Goal: Task Accomplishment & Management: Complete application form

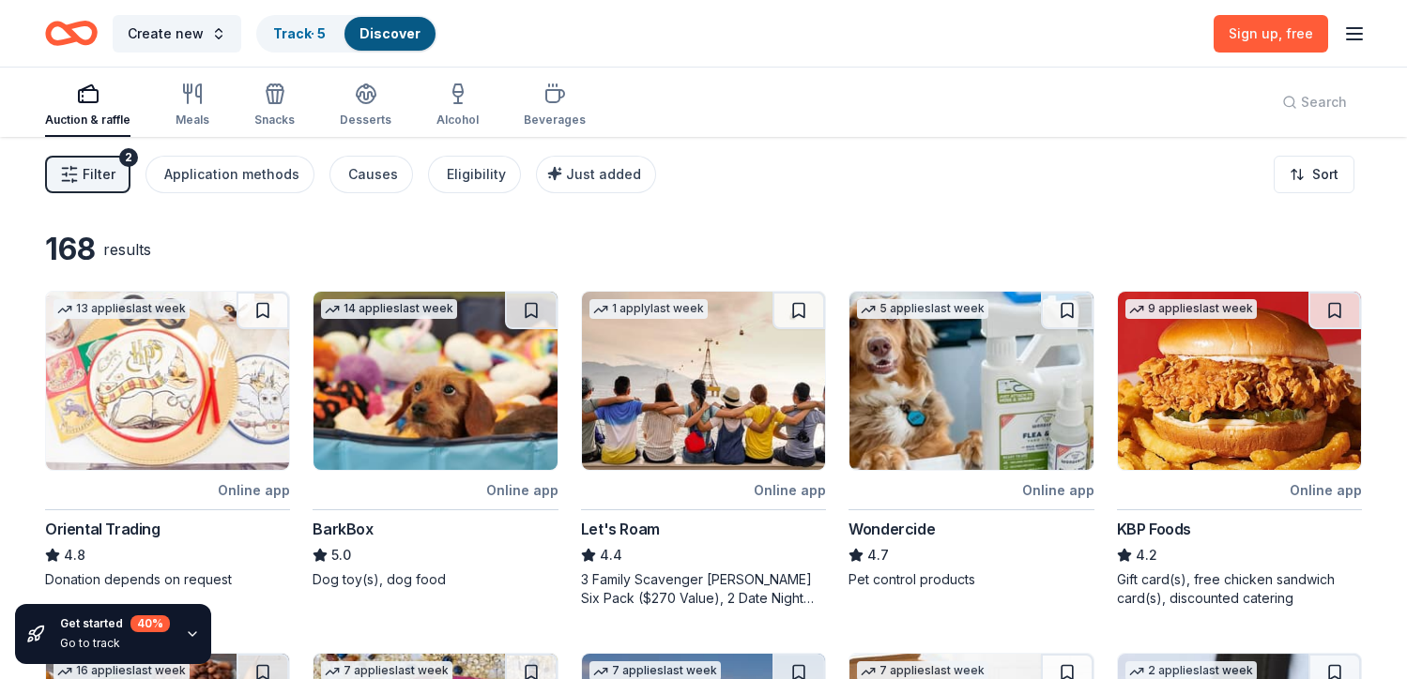
scroll to position [798, 0]
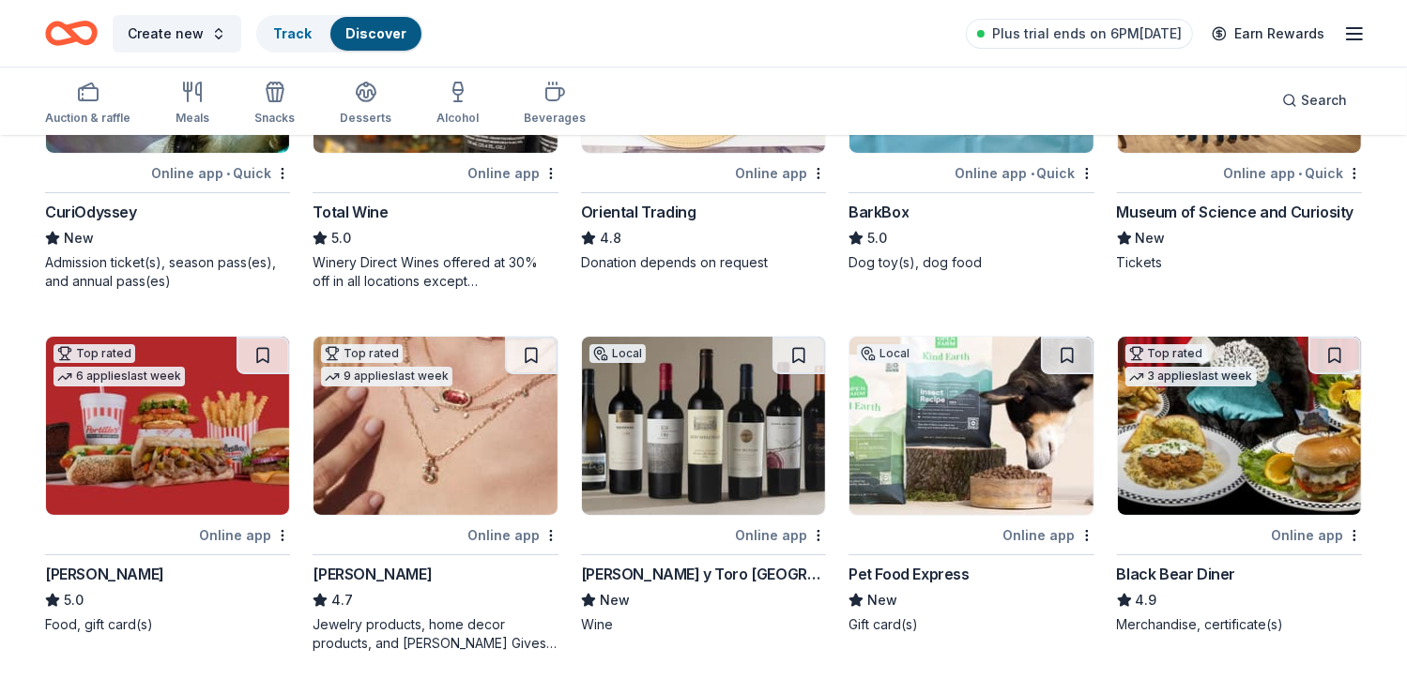
scroll to position [367, 0]
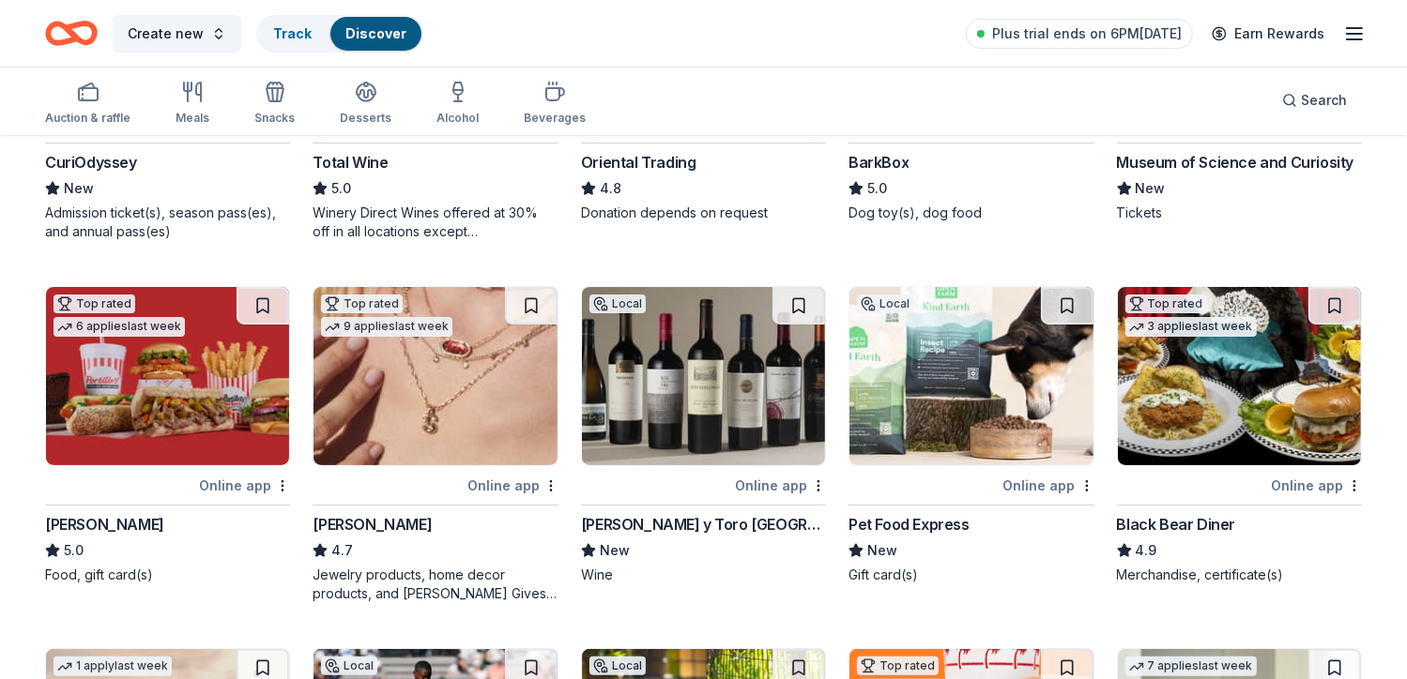
click at [1051, 485] on div "Online app" at bounding box center [1048, 485] width 91 height 23
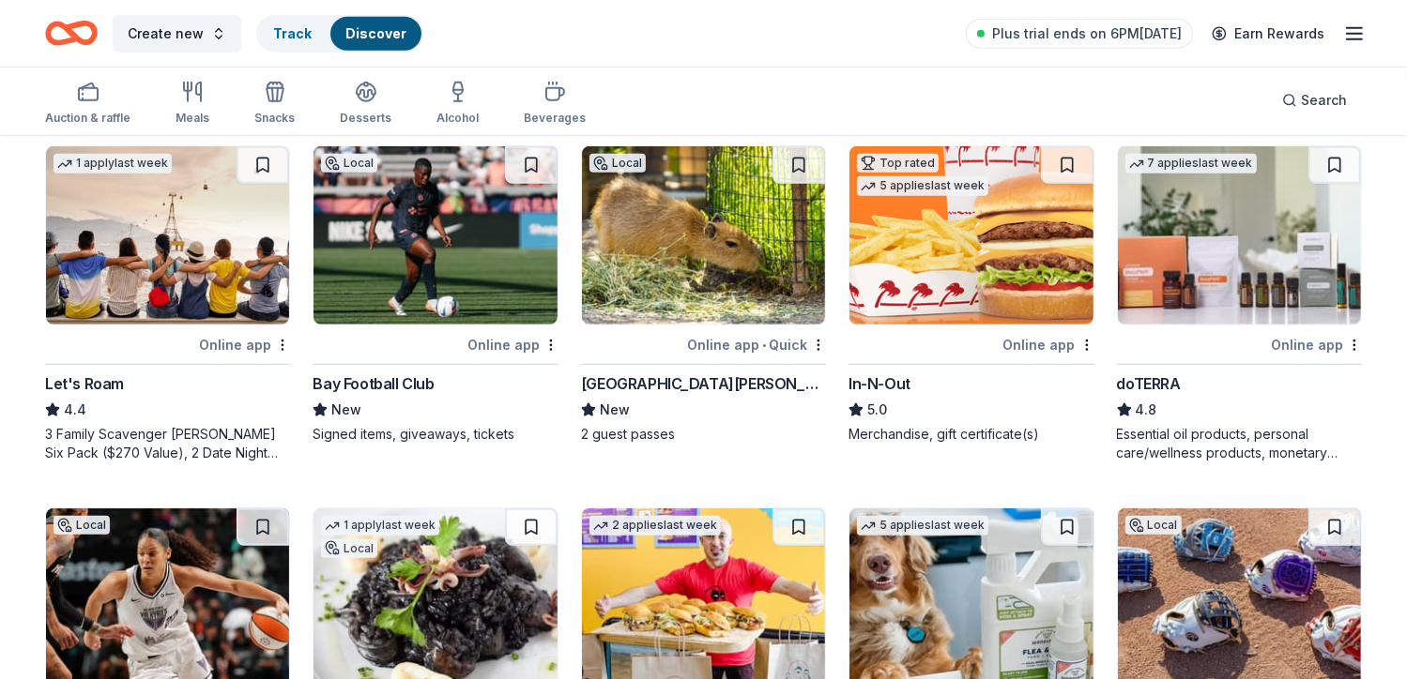
scroll to position [839, 0]
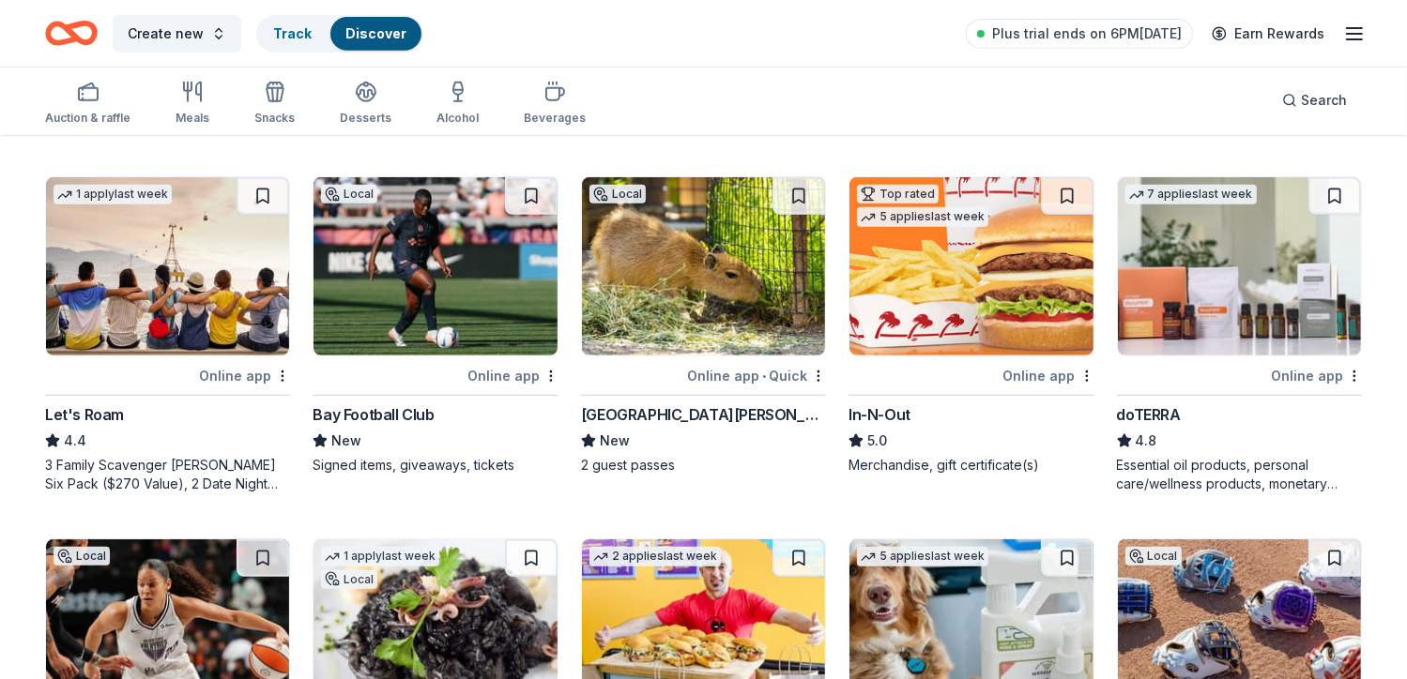
click at [1059, 364] on div "Online app" at bounding box center [1048, 375] width 91 height 23
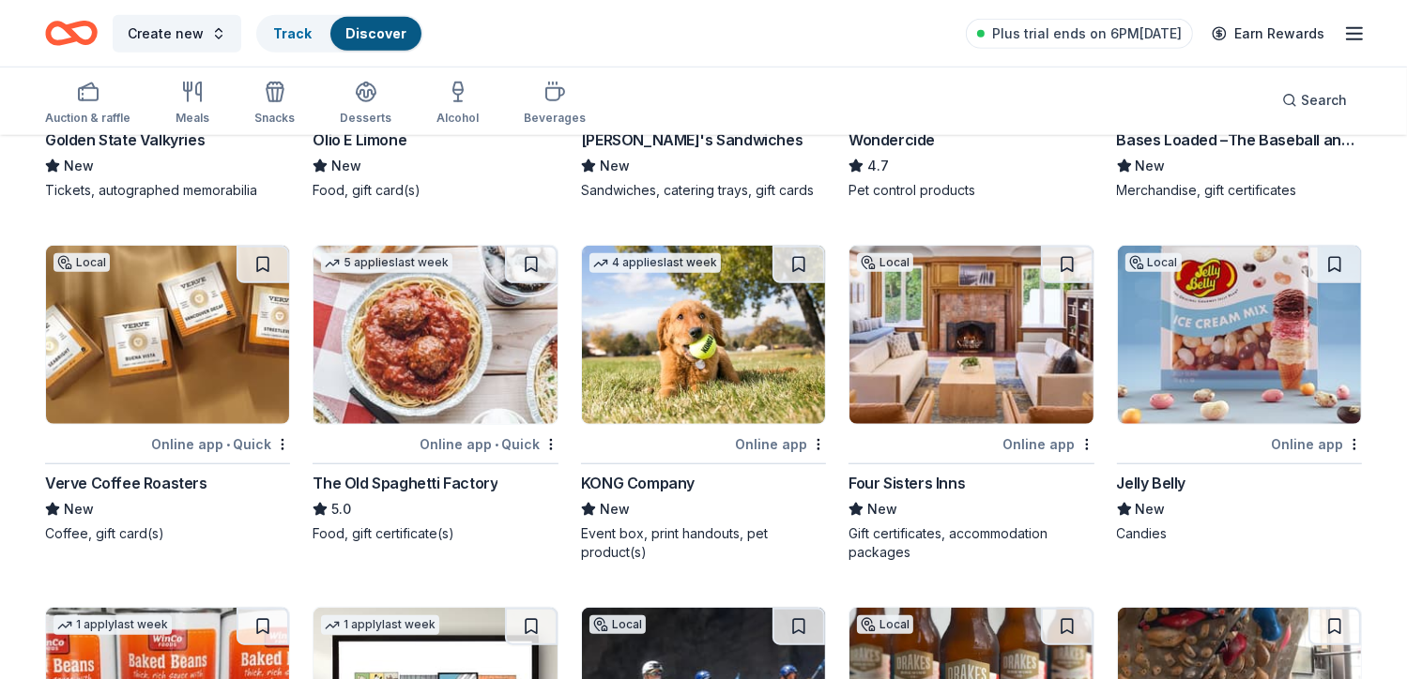
scroll to position [1479, 0]
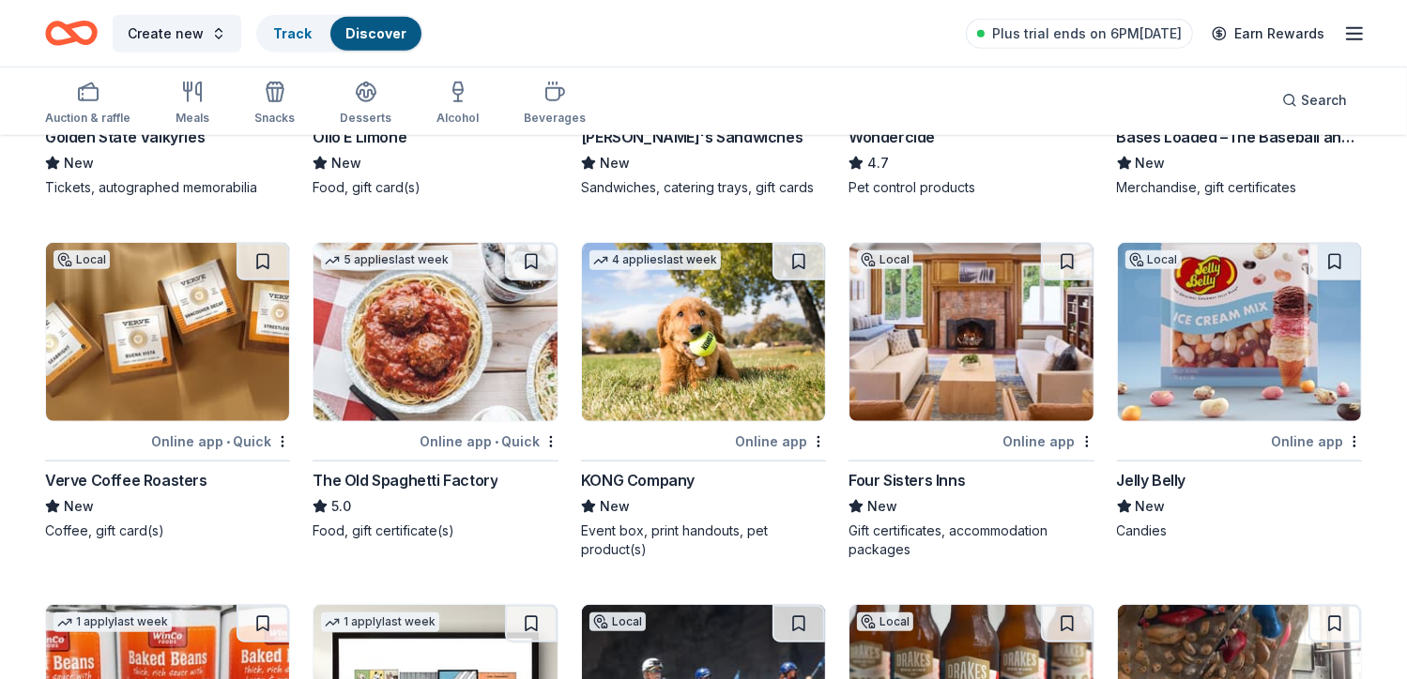
click at [790, 436] on div "Online app" at bounding box center [780, 441] width 91 height 23
click at [1062, 443] on div "Online app" at bounding box center [1048, 441] width 91 height 23
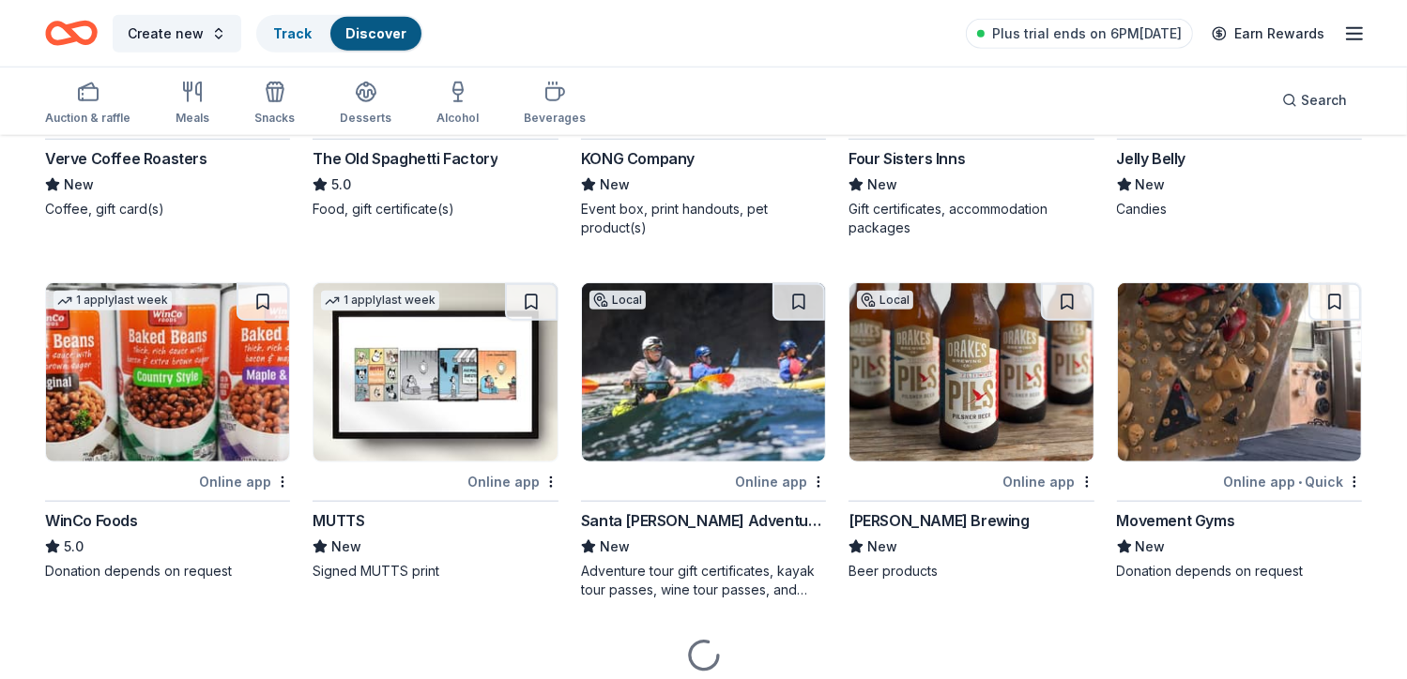
scroll to position [1803, 0]
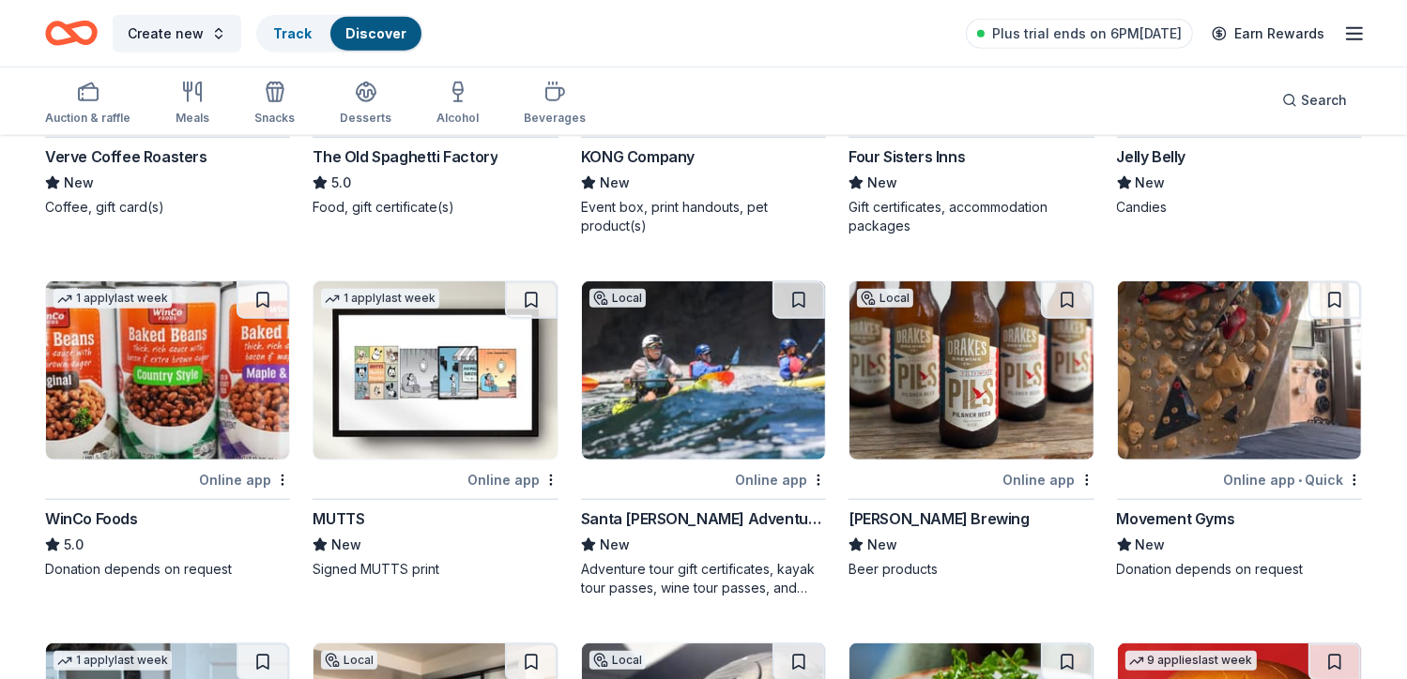
drag, startPoint x: 509, startPoint y: 480, endPoint x: 485, endPoint y: 480, distance: 23.5
click at [485, 480] on div "Online app" at bounding box center [512, 479] width 91 height 23
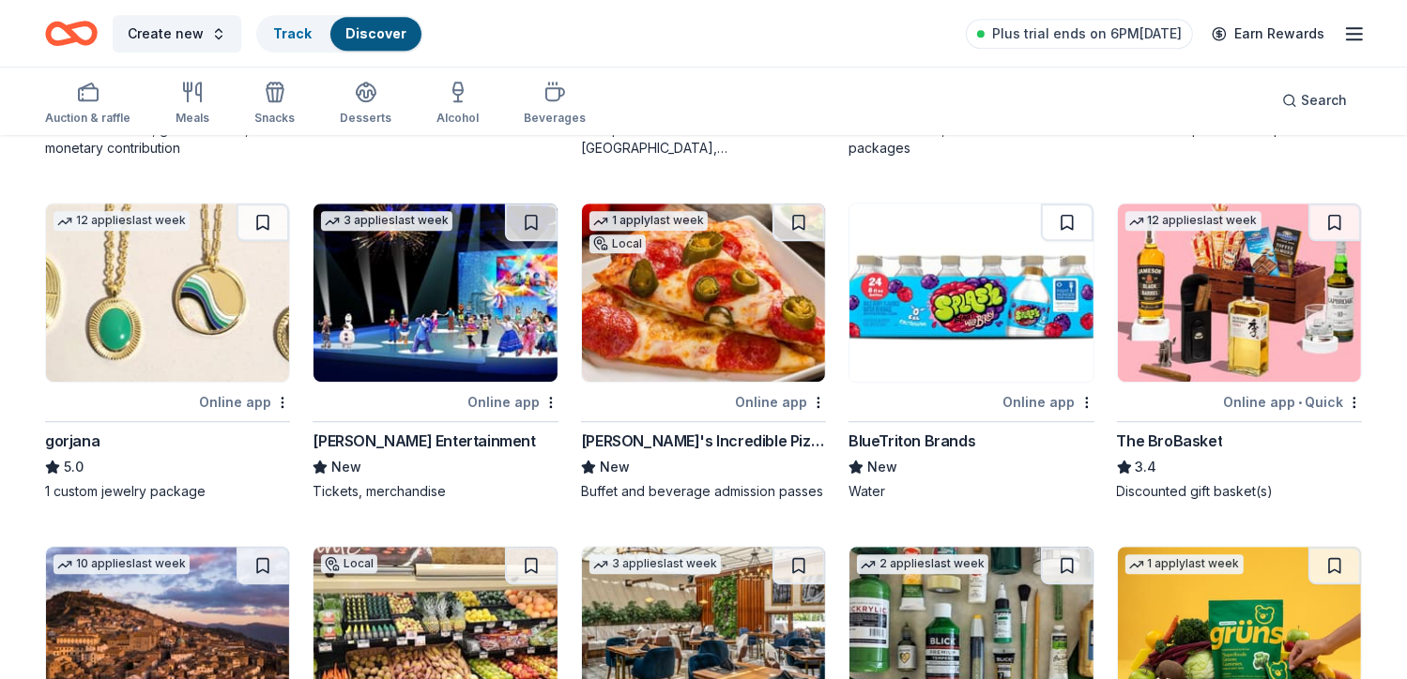
scroll to position [5140, 0]
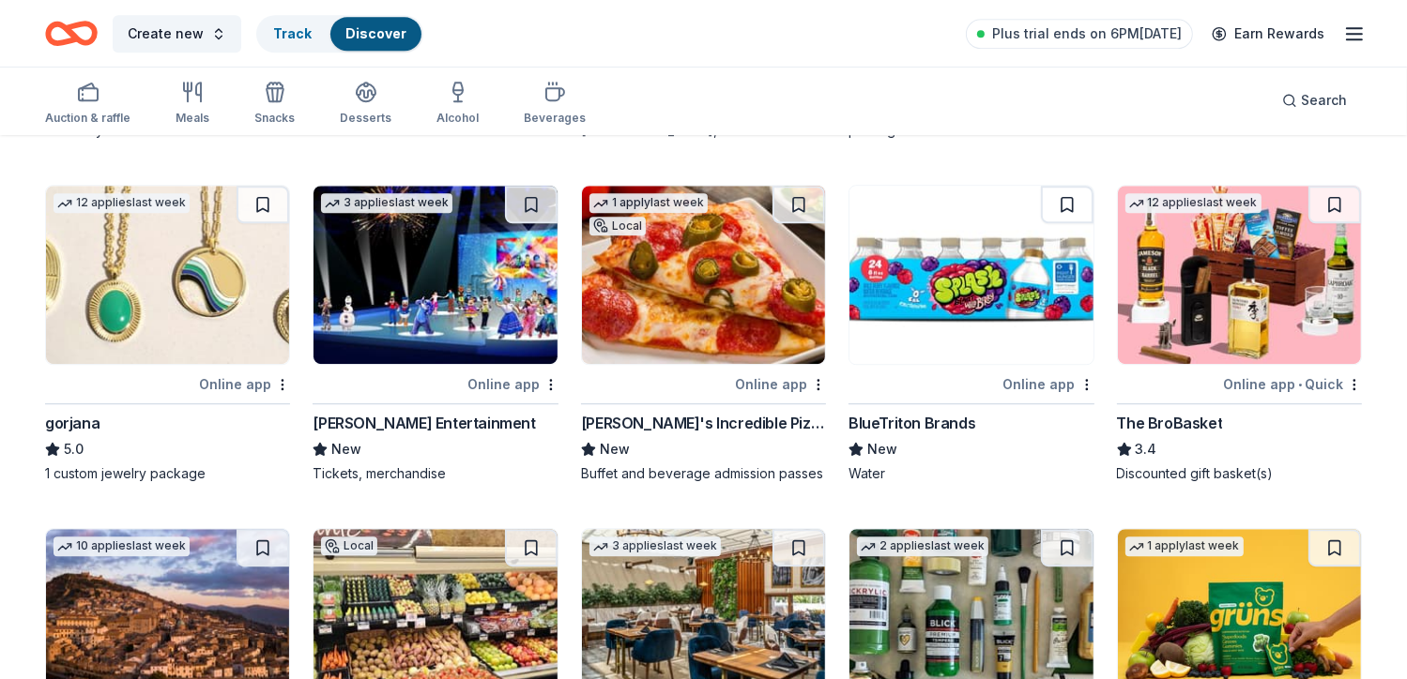
click at [482, 384] on div "Online app" at bounding box center [512, 384] width 91 height 23
click at [781, 388] on div "Online app" at bounding box center [780, 384] width 91 height 23
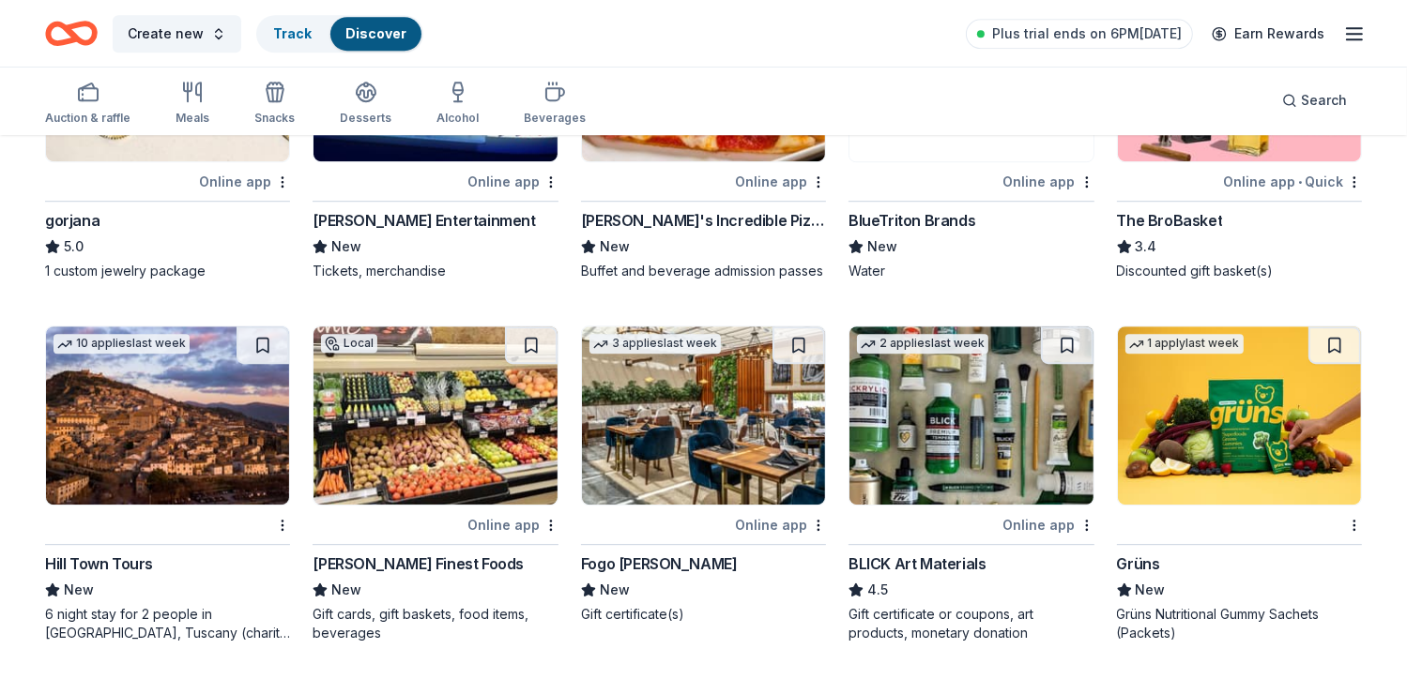
scroll to position [5217, 0]
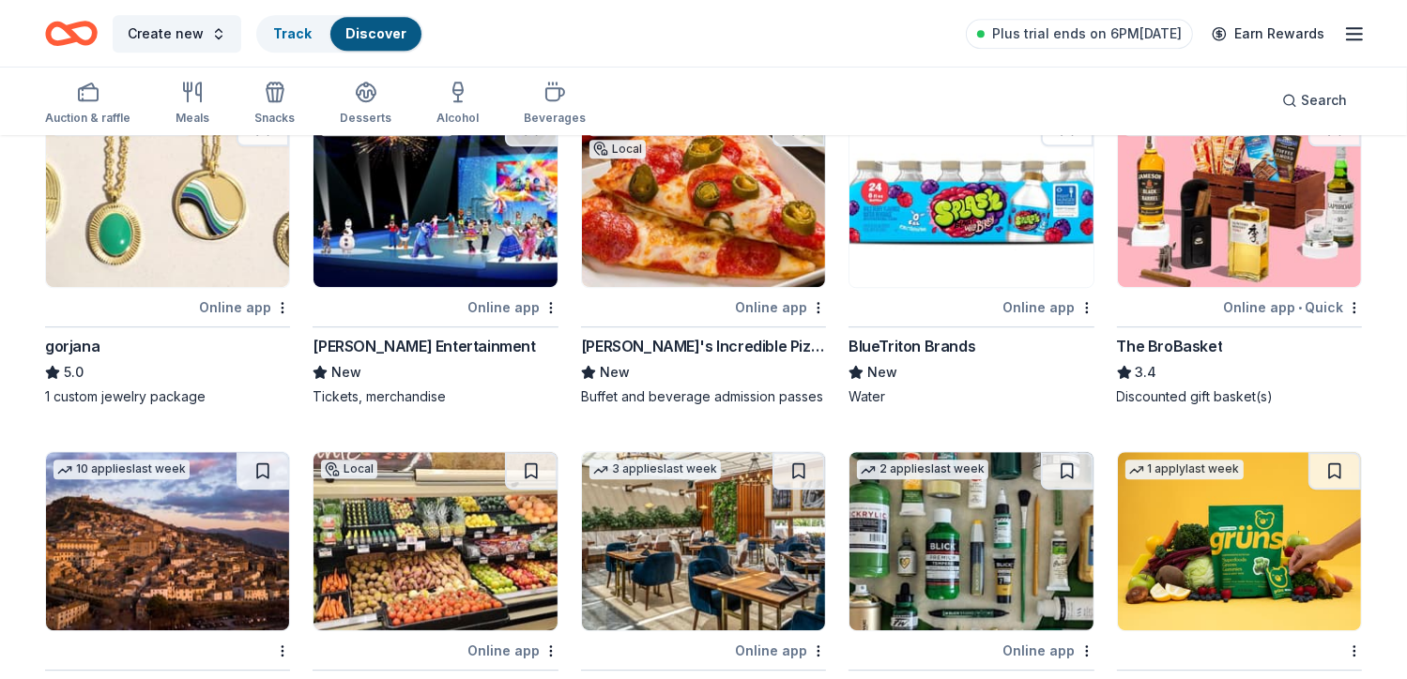
click at [1298, 312] on div "Online app • Quick" at bounding box center [1292, 307] width 139 height 23
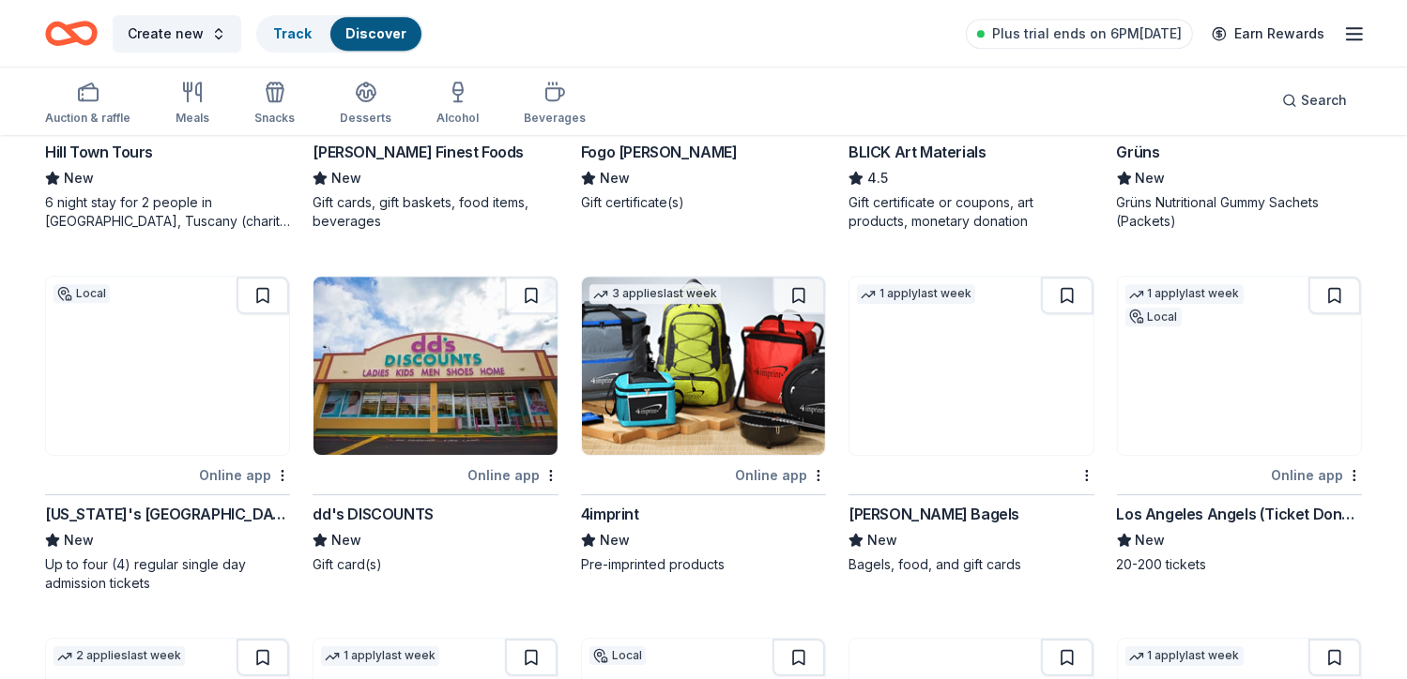
scroll to position [5758, 0]
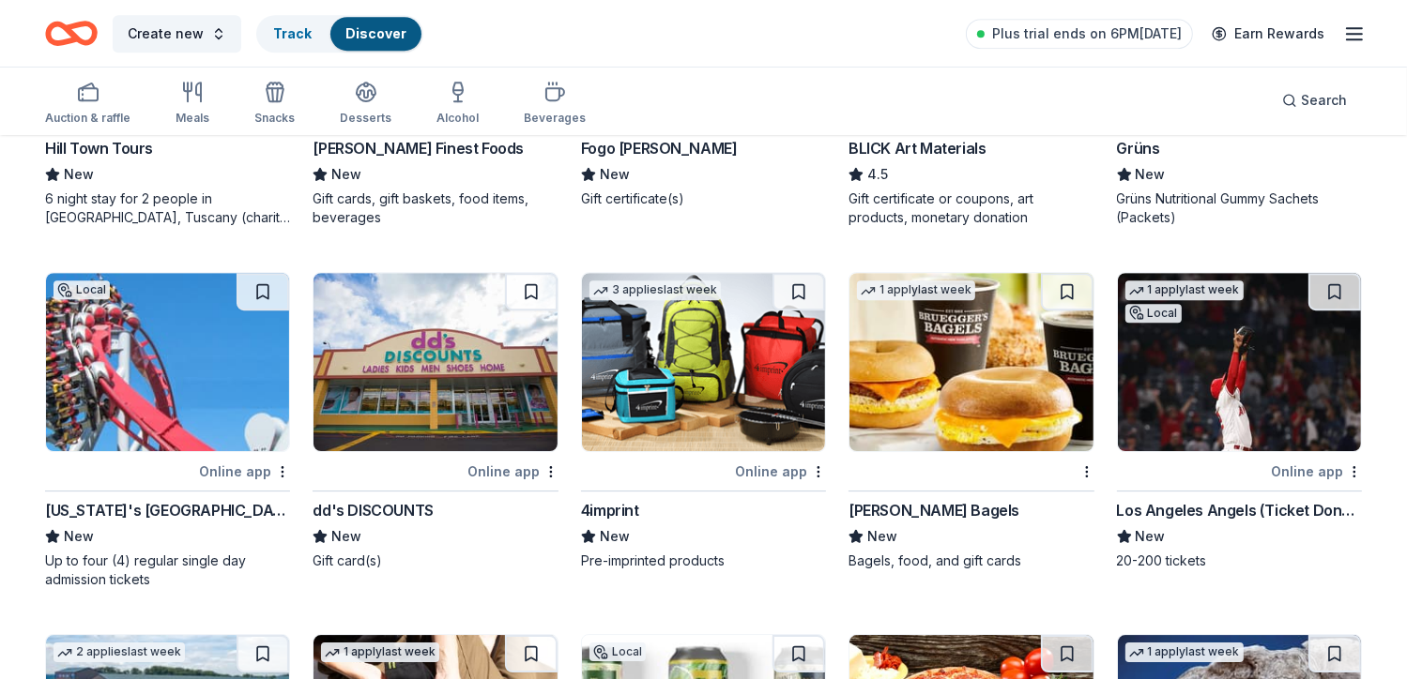
click at [773, 470] on div "Online app" at bounding box center [780, 471] width 91 height 23
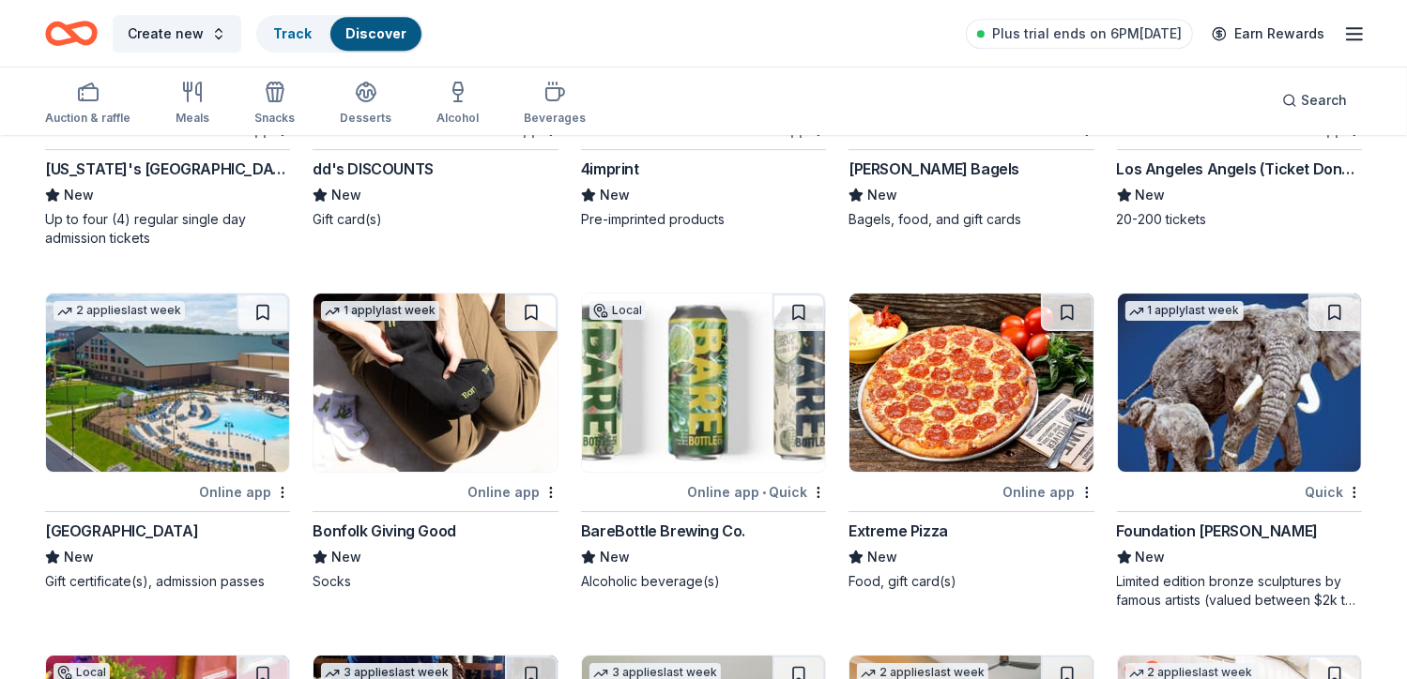
scroll to position [6112, 0]
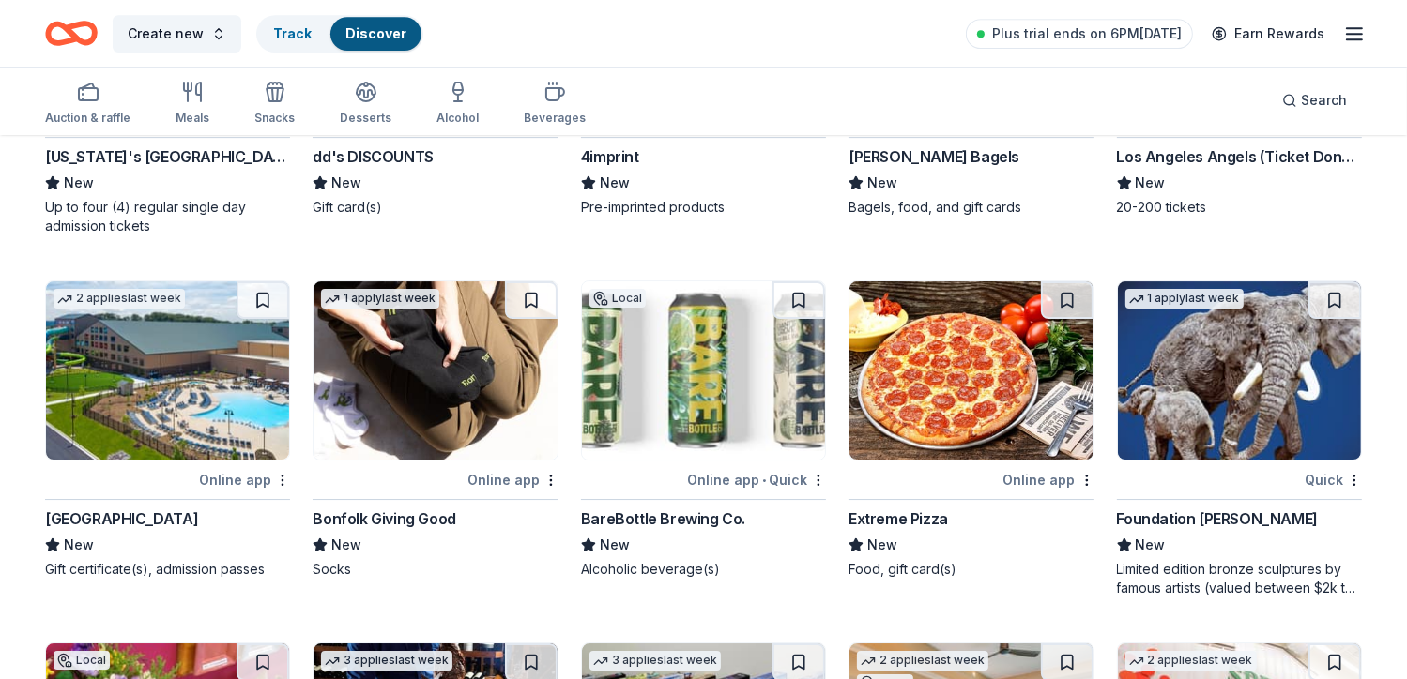
click at [233, 484] on div "Online app" at bounding box center [244, 479] width 91 height 23
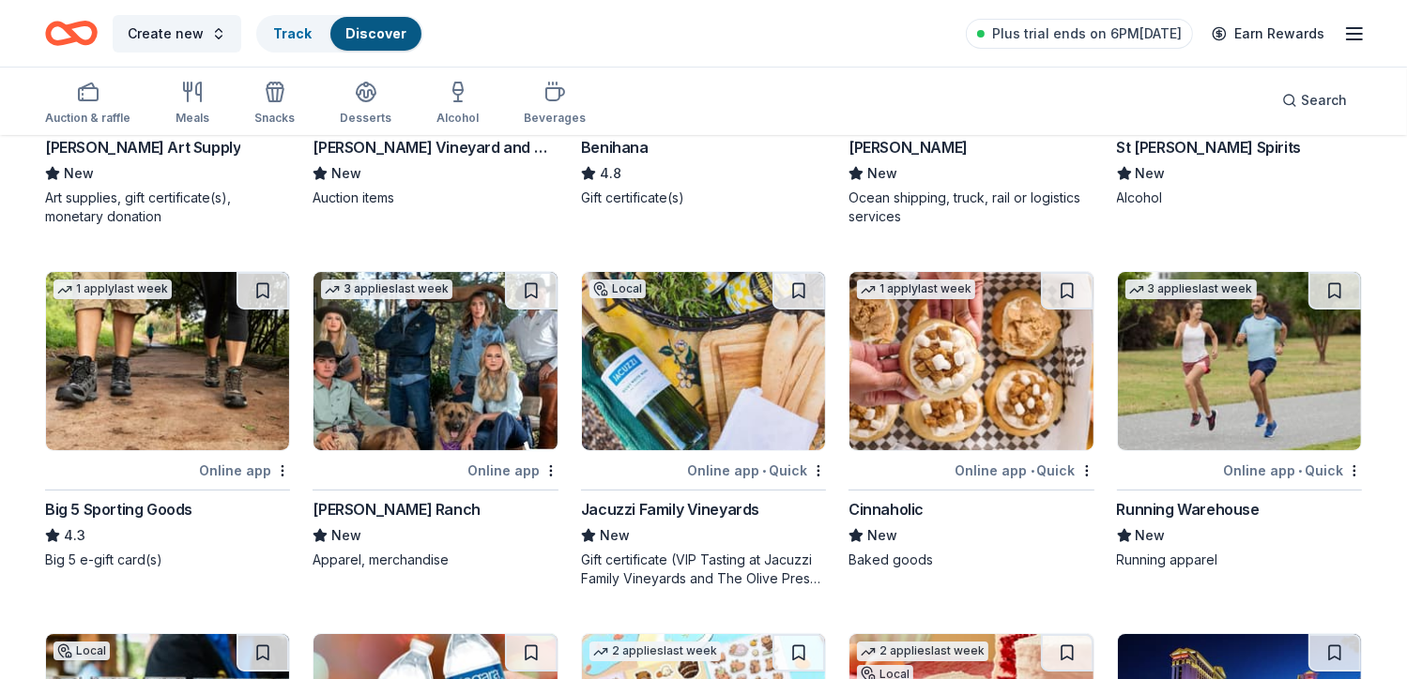
scroll to position [7217, 0]
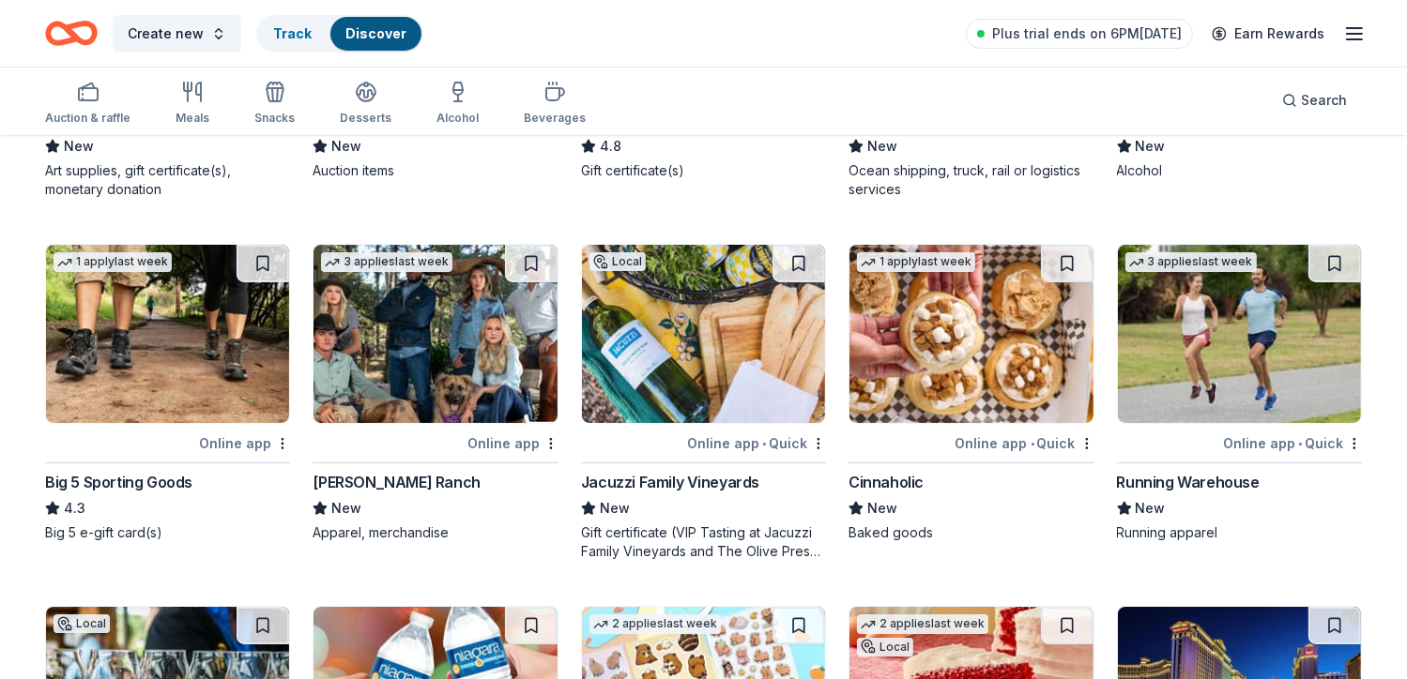
click at [1062, 443] on div "Online app • Quick" at bounding box center [1024, 443] width 139 height 23
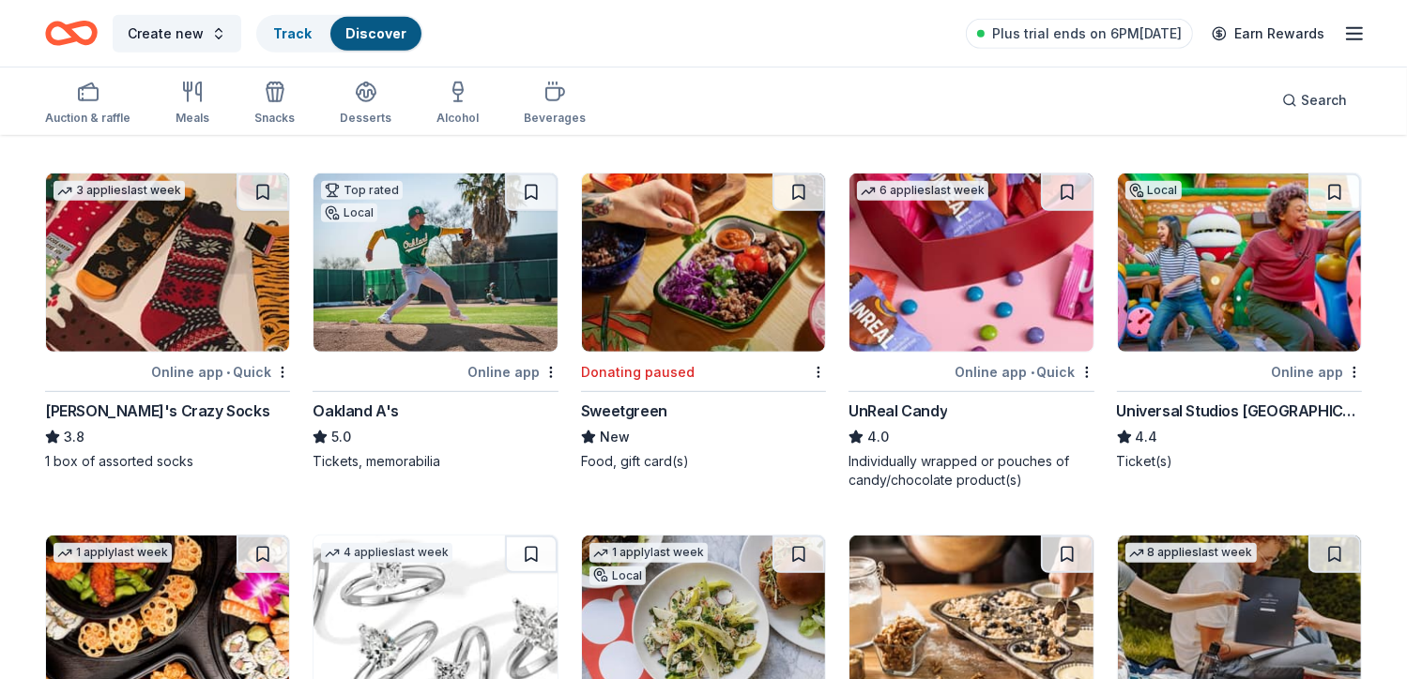
scroll to position [7997, 0]
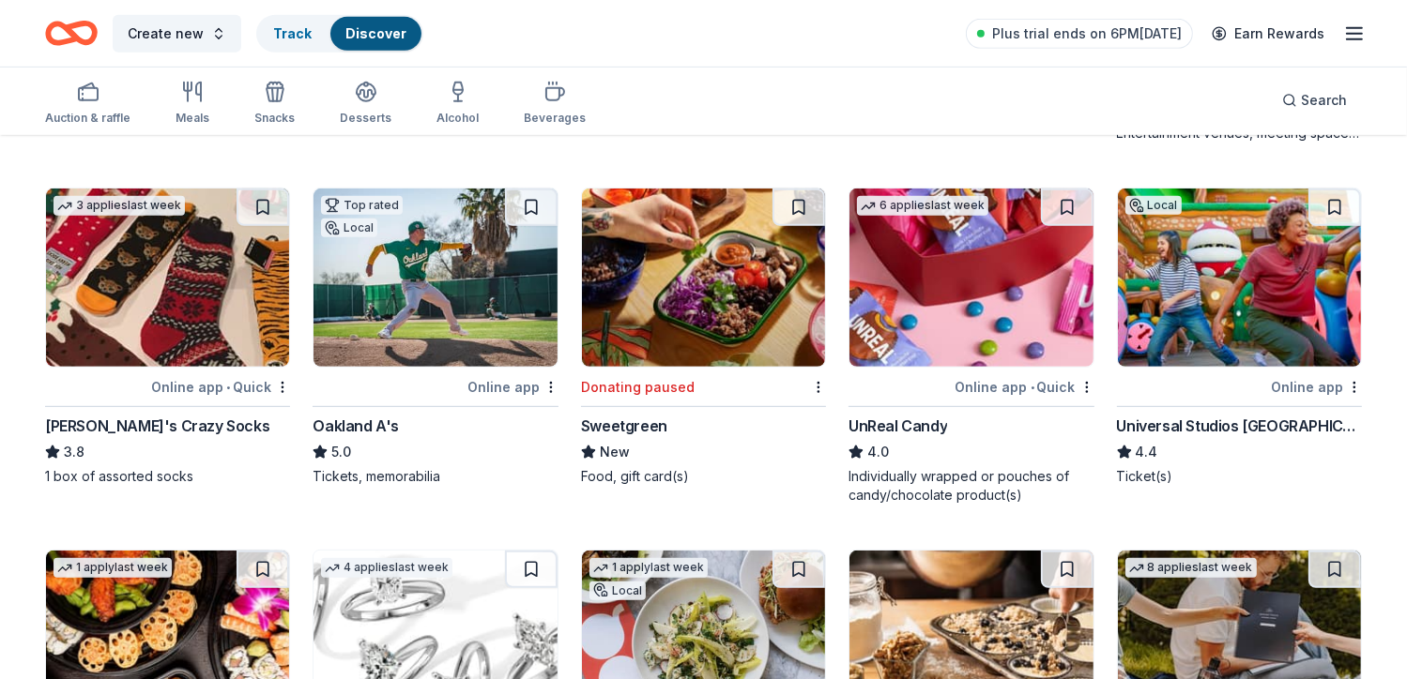
click at [1328, 383] on div "Online app" at bounding box center [1316, 386] width 91 height 23
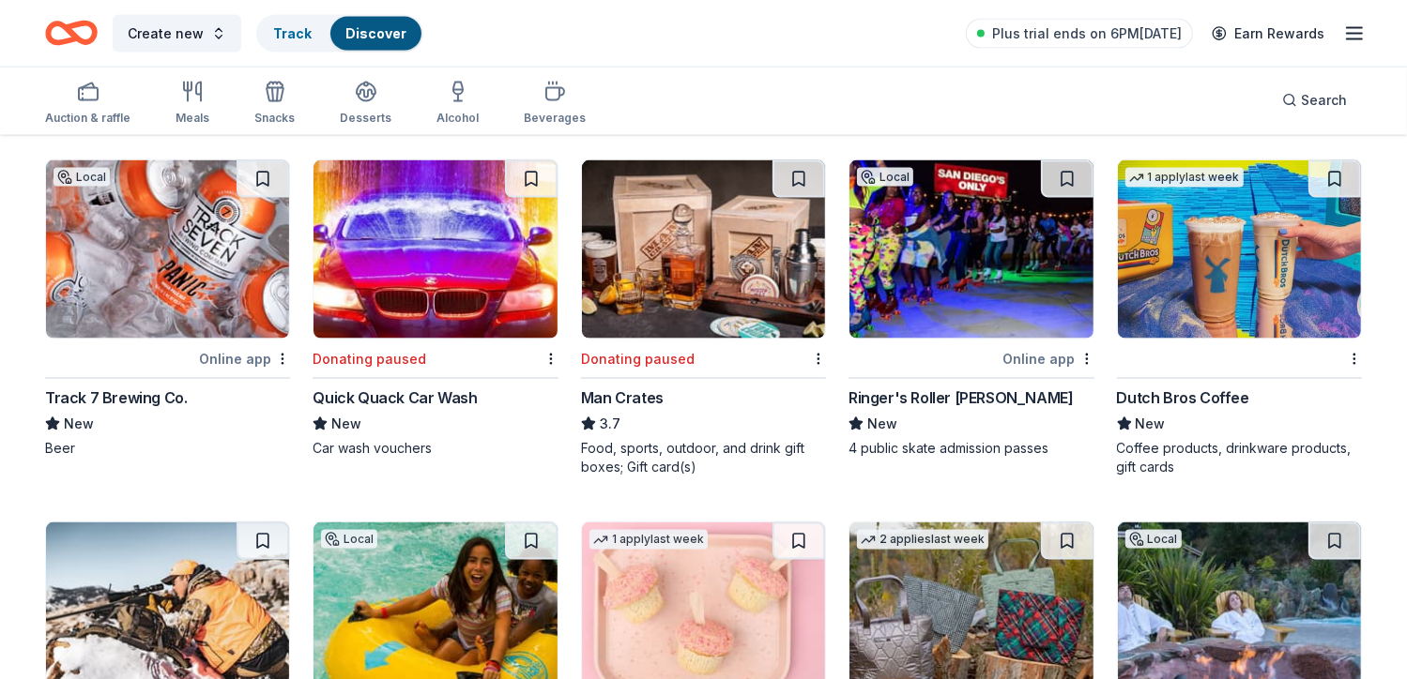
scroll to position [9771, 0]
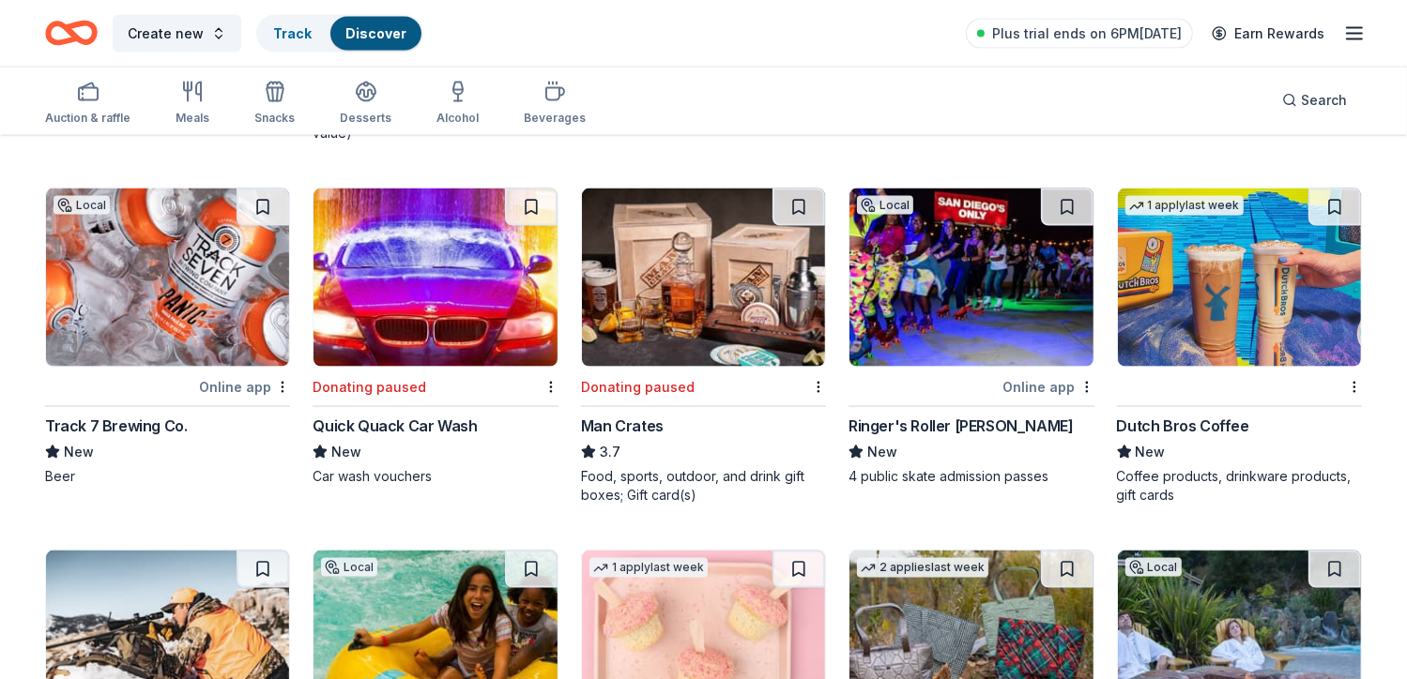
click at [1199, 424] on div "Dutch Bros Coffee" at bounding box center [1183, 426] width 132 height 23
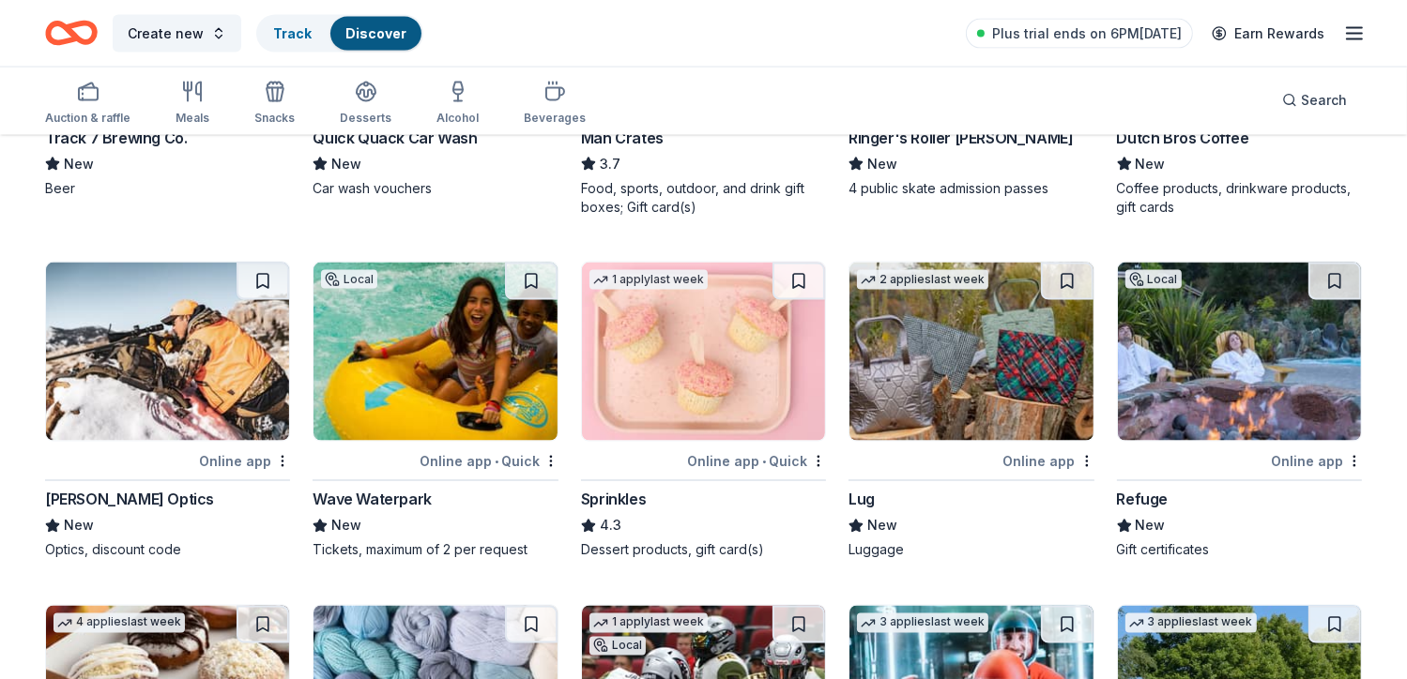
scroll to position [10104, 0]
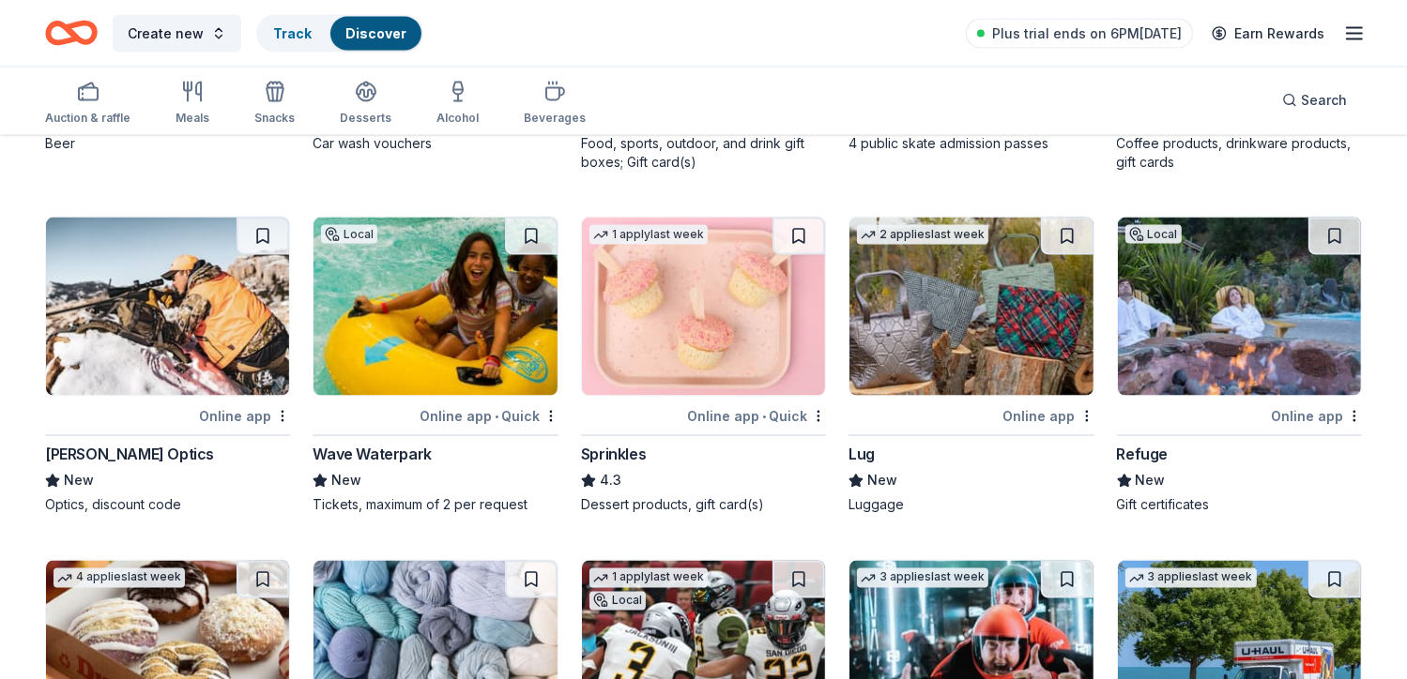
click at [792, 409] on div "Online app • Quick" at bounding box center [756, 415] width 139 height 23
click at [509, 404] on div "Online app • Quick" at bounding box center [488, 415] width 139 height 23
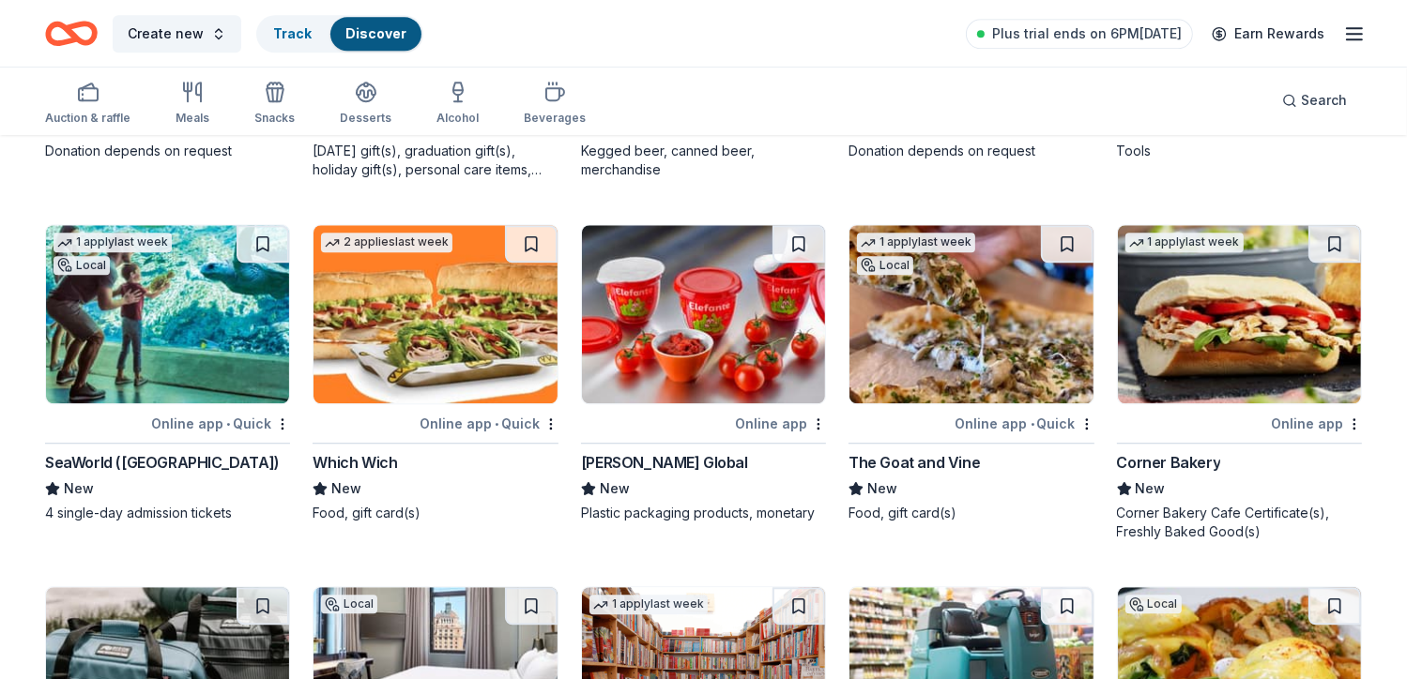
scroll to position [11883, 0]
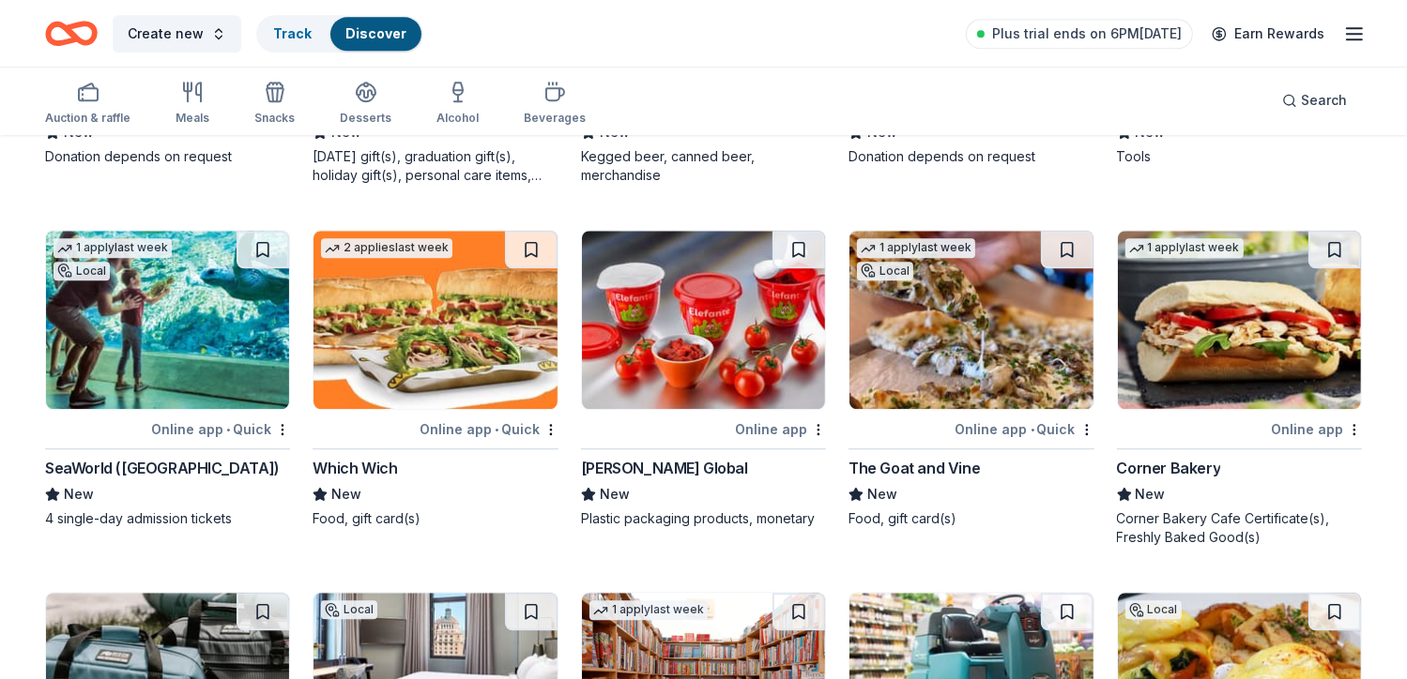
click at [248, 423] on div "Online app • Quick" at bounding box center [220, 429] width 139 height 23
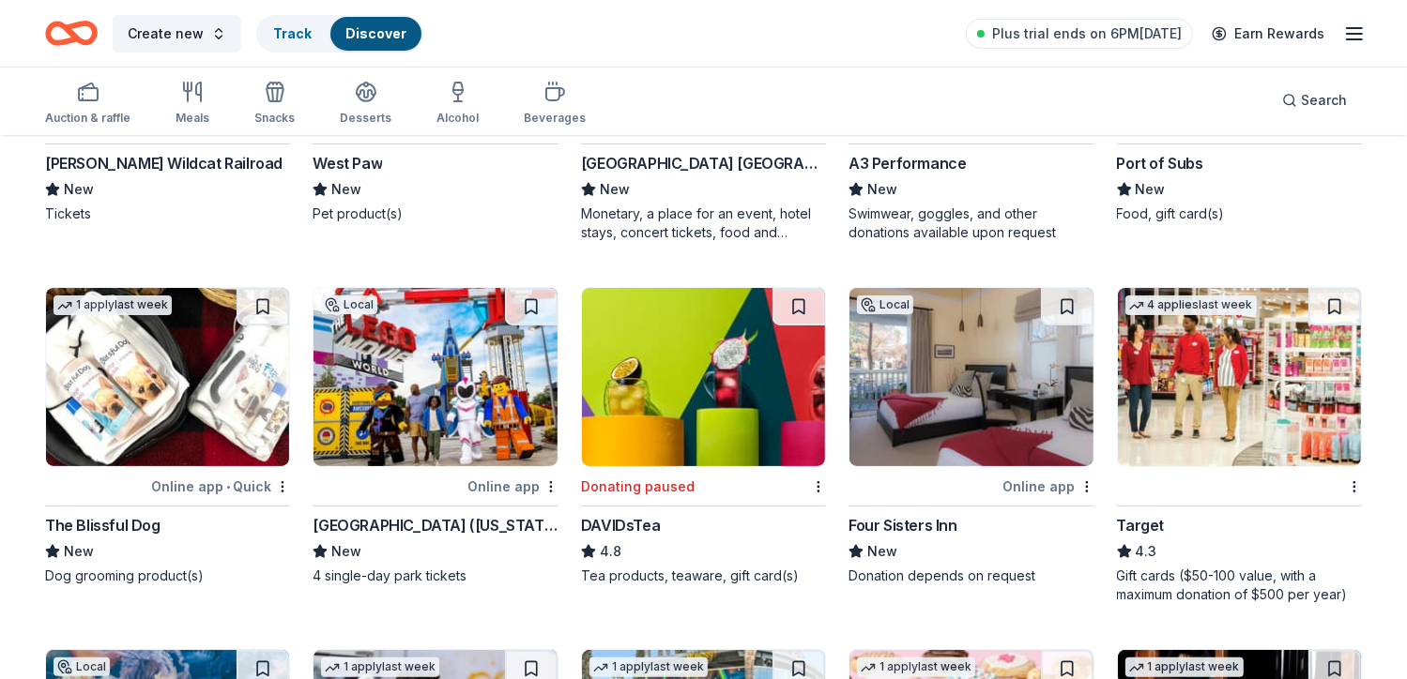
scroll to position [14347, 0]
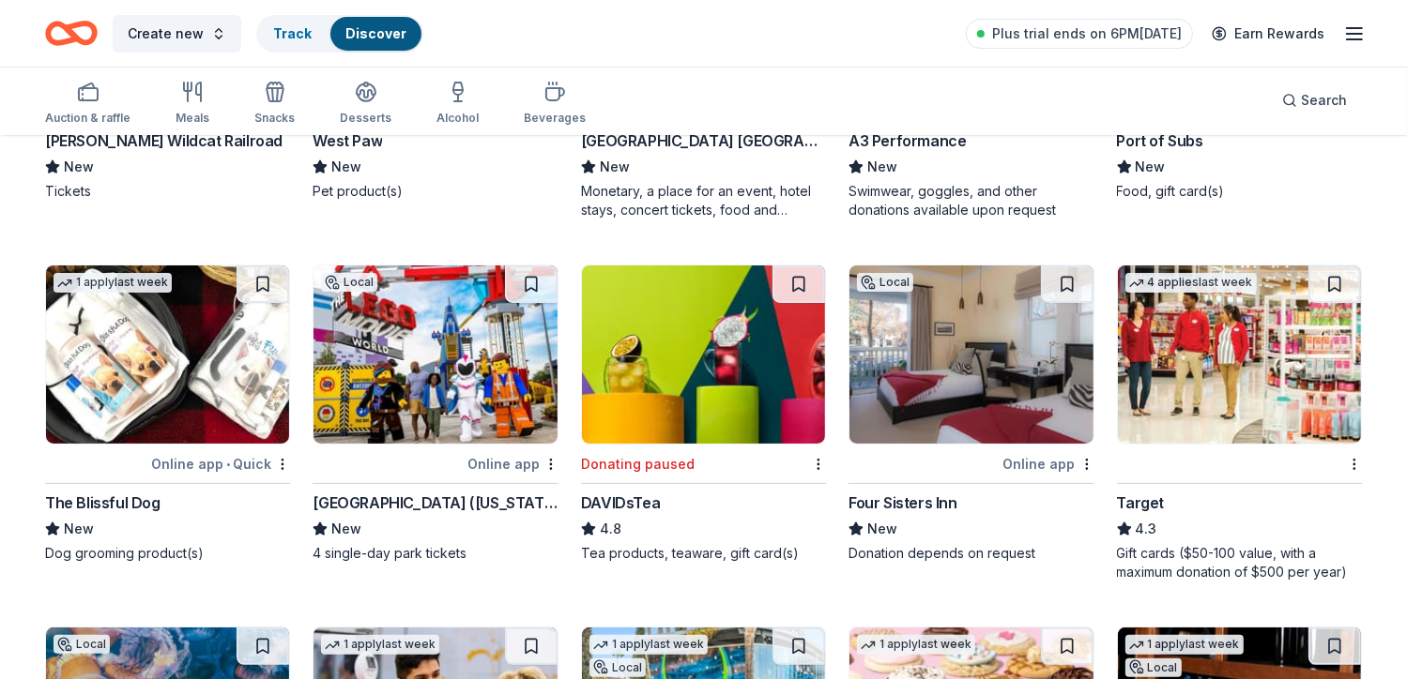
click at [515, 460] on div "Online app" at bounding box center [512, 463] width 91 height 23
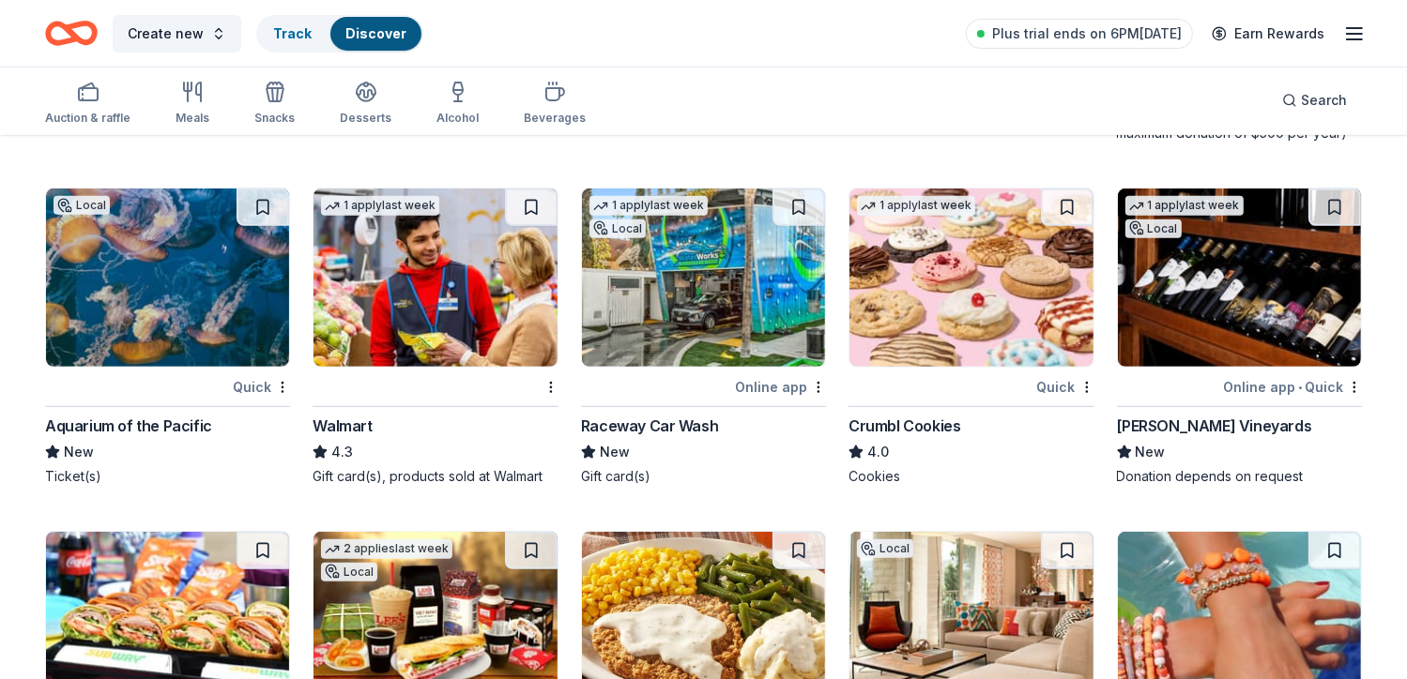
scroll to position [14794, 0]
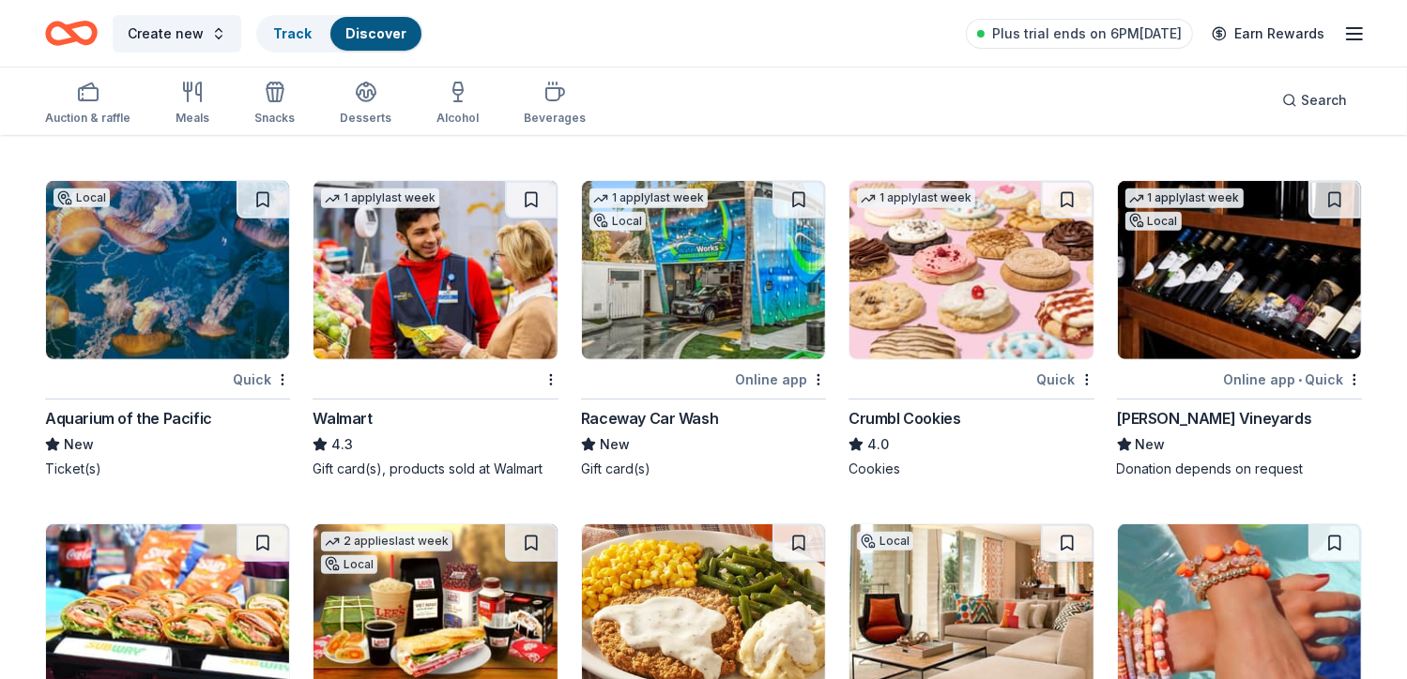
click at [1053, 373] on div "Quick" at bounding box center [1065, 379] width 57 height 23
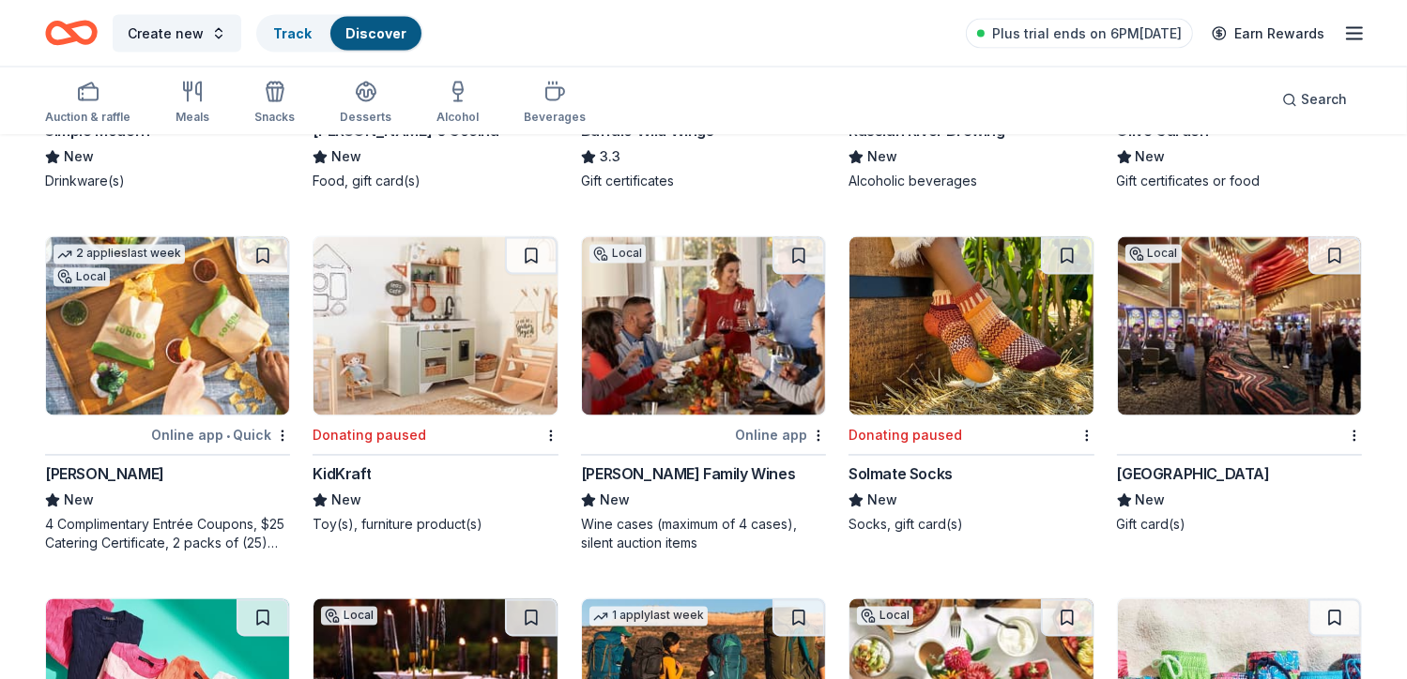
scroll to position [17614, 0]
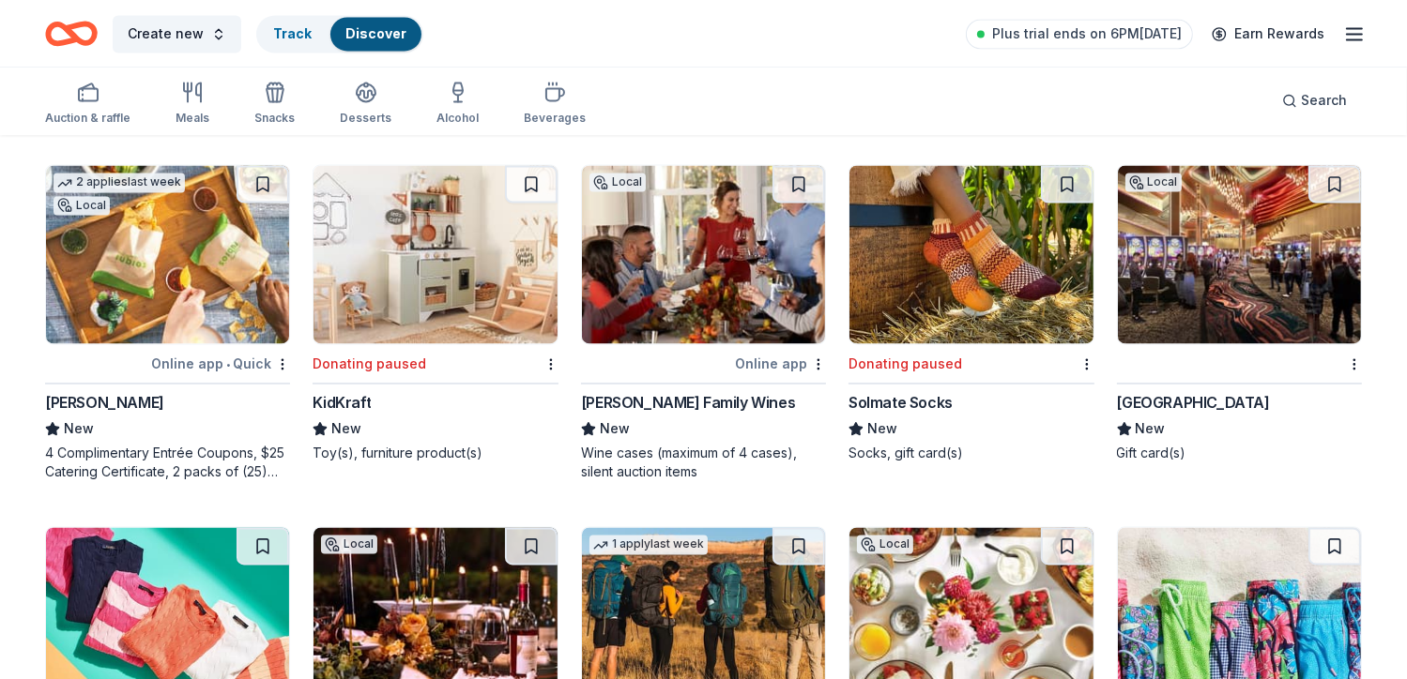
click at [1179, 391] on div "Tachi Palace" at bounding box center [1193, 402] width 153 height 23
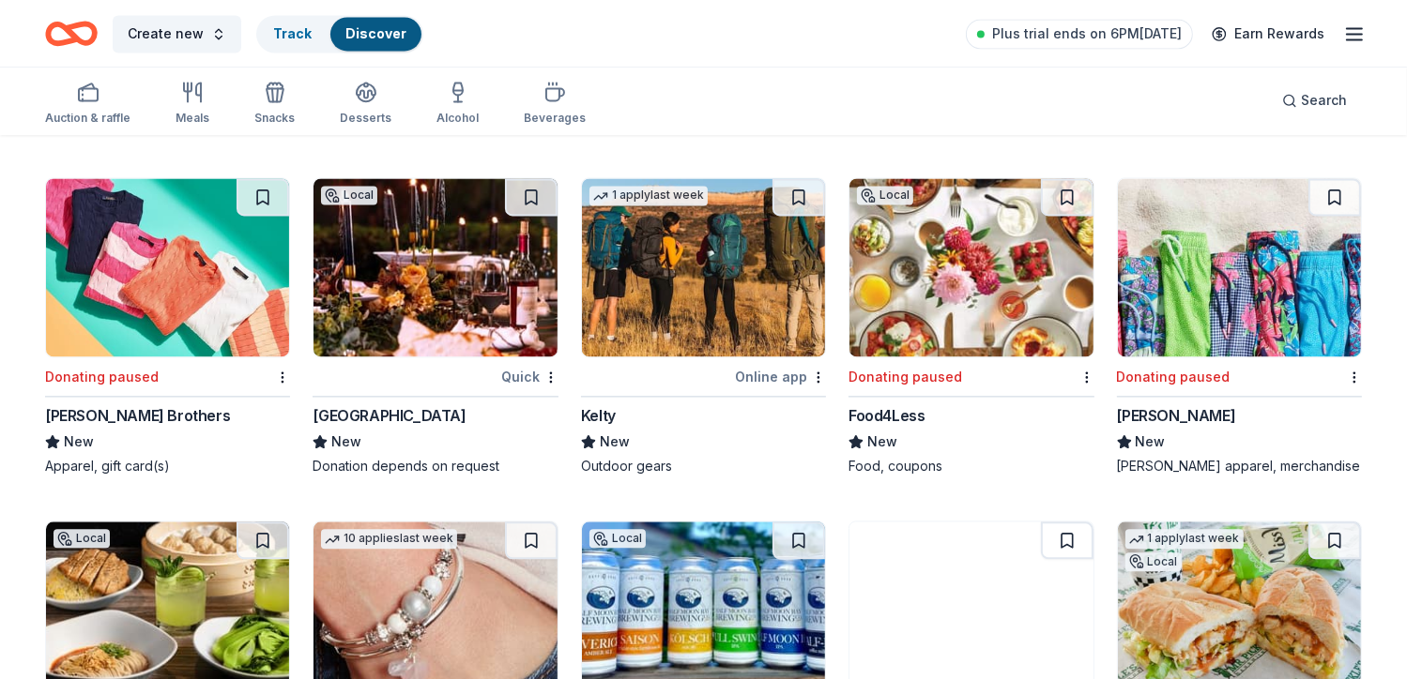
scroll to position [17988, 0]
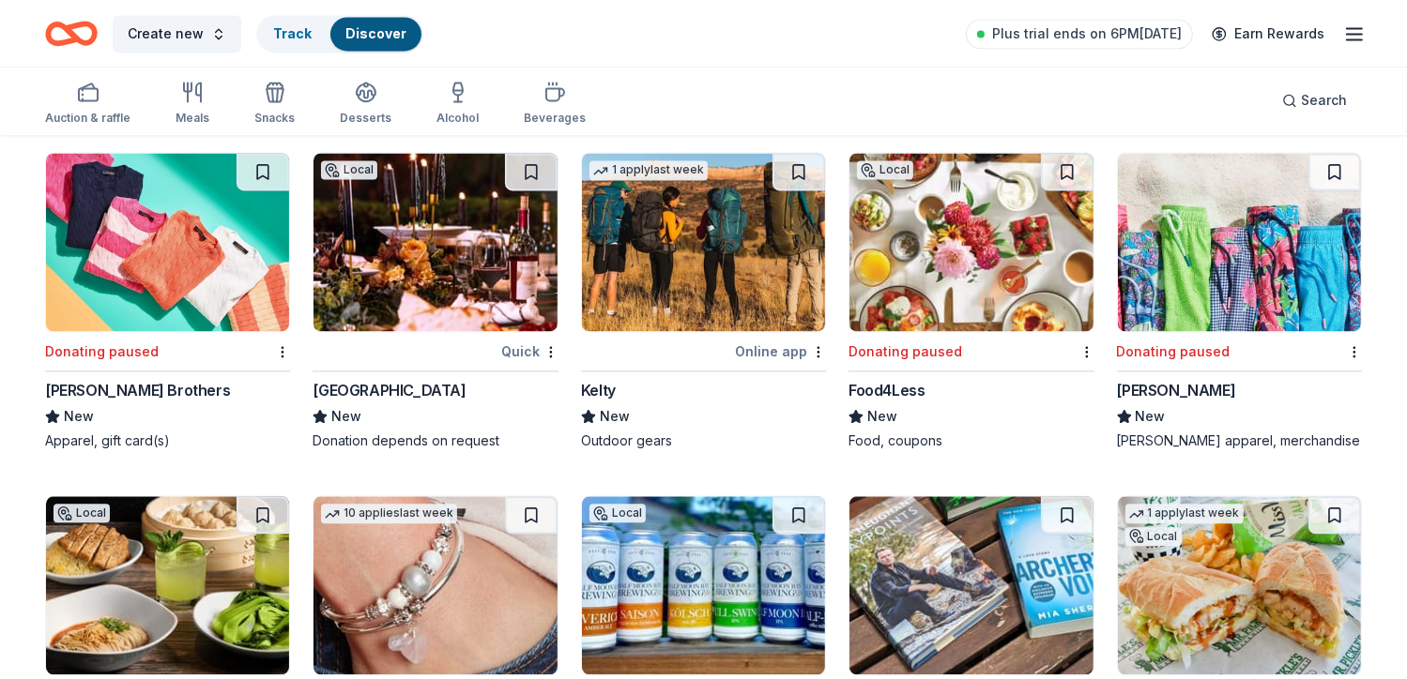
click at [785, 340] on div "Online app" at bounding box center [780, 351] width 91 height 23
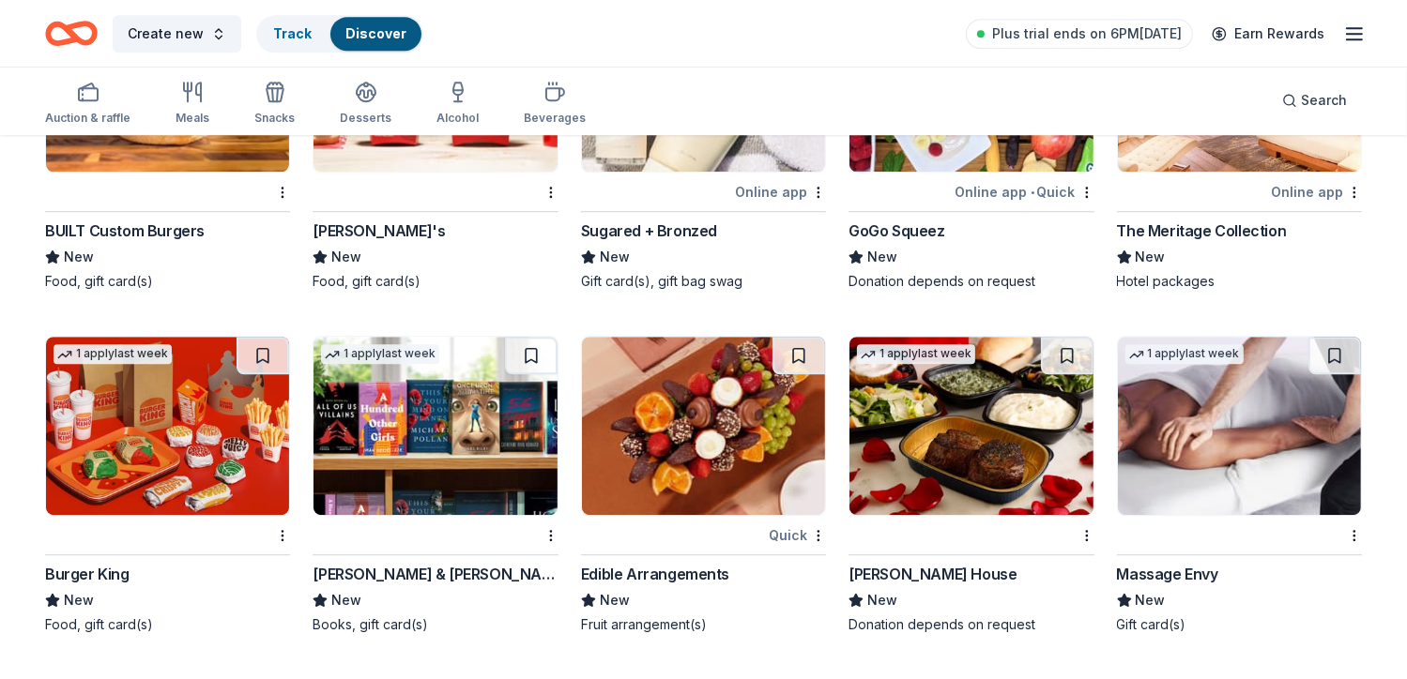
scroll to position [19201, 0]
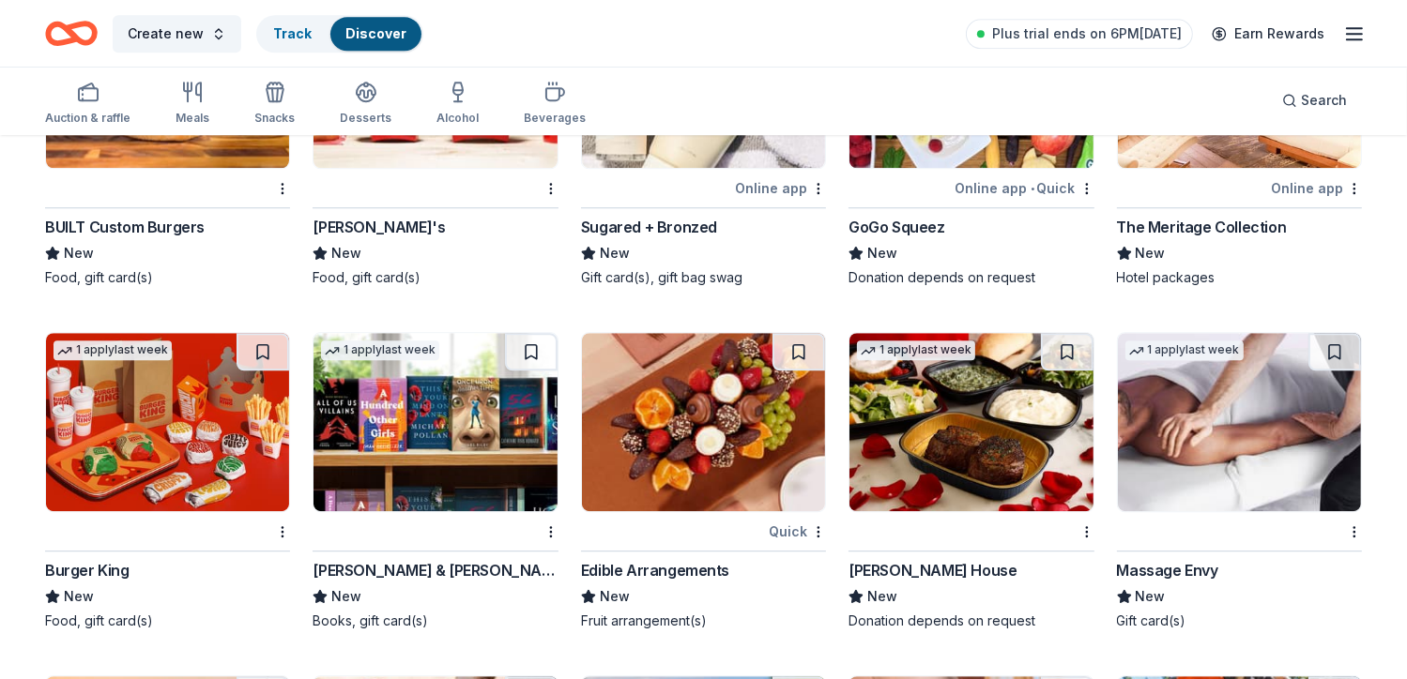
drag, startPoint x: 796, startPoint y: 522, endPoint x: 763, endPoint y: 511, distance: 34.4
click at [763, 520] on div at bounding box center [673, 531] width 184 height 23
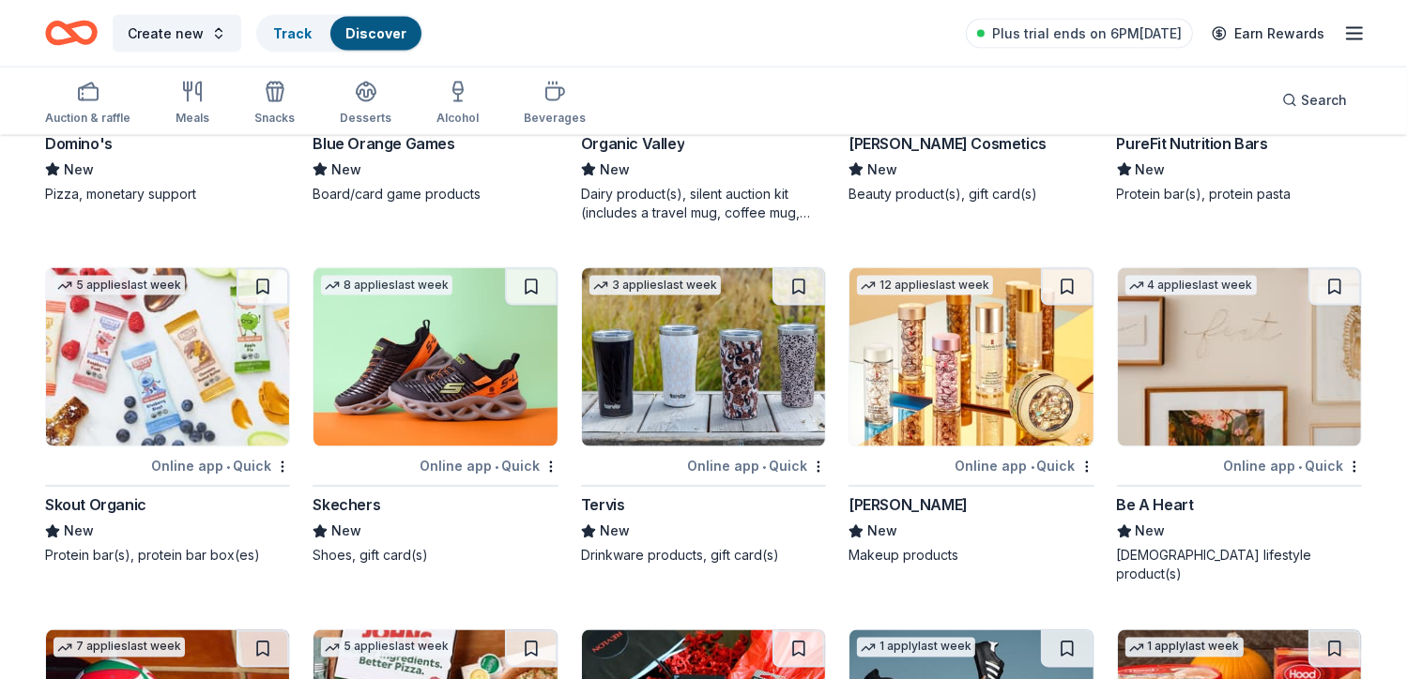
scroll to position [24294, 0]
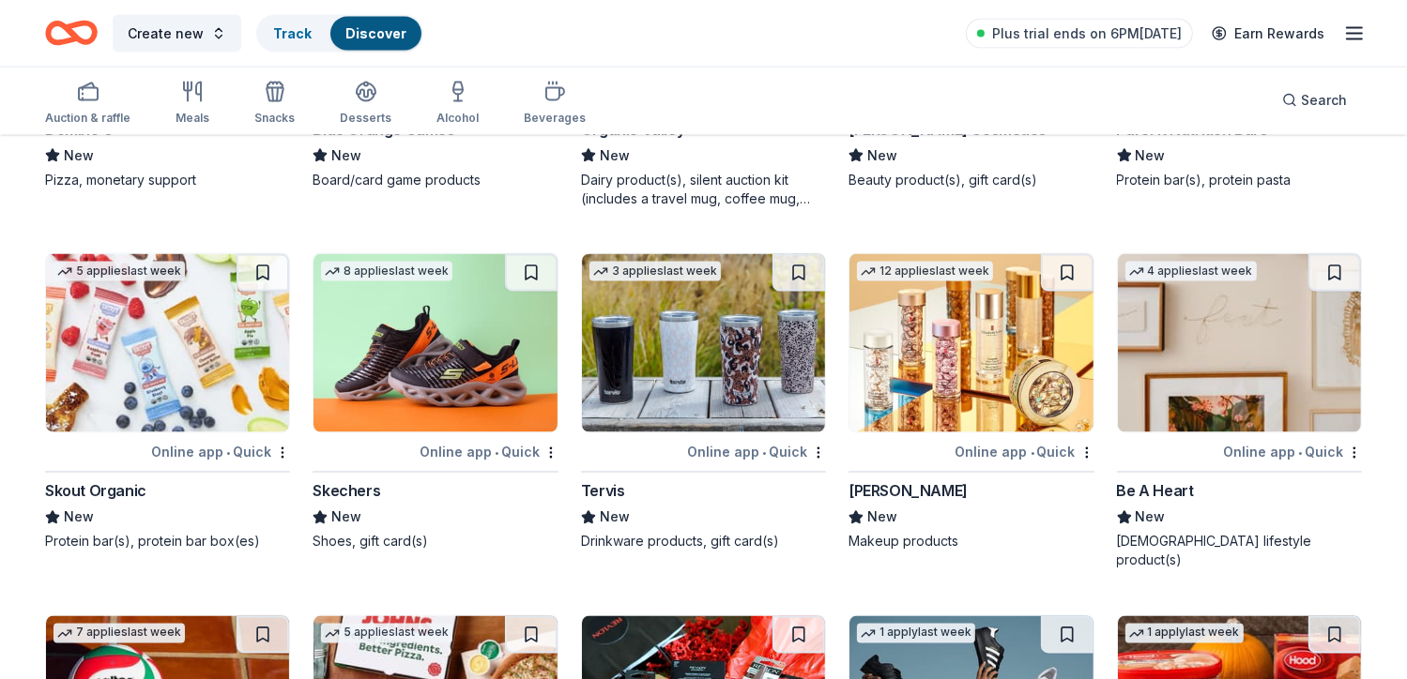
drag, startPoint x: 789, startPoint y: 453, endPoint x: 746, endPoint y: 459, distance: 43.5
click at [746, 459] on div "Online app • Quick" at bounding box center [756, 452] width 139 height 23
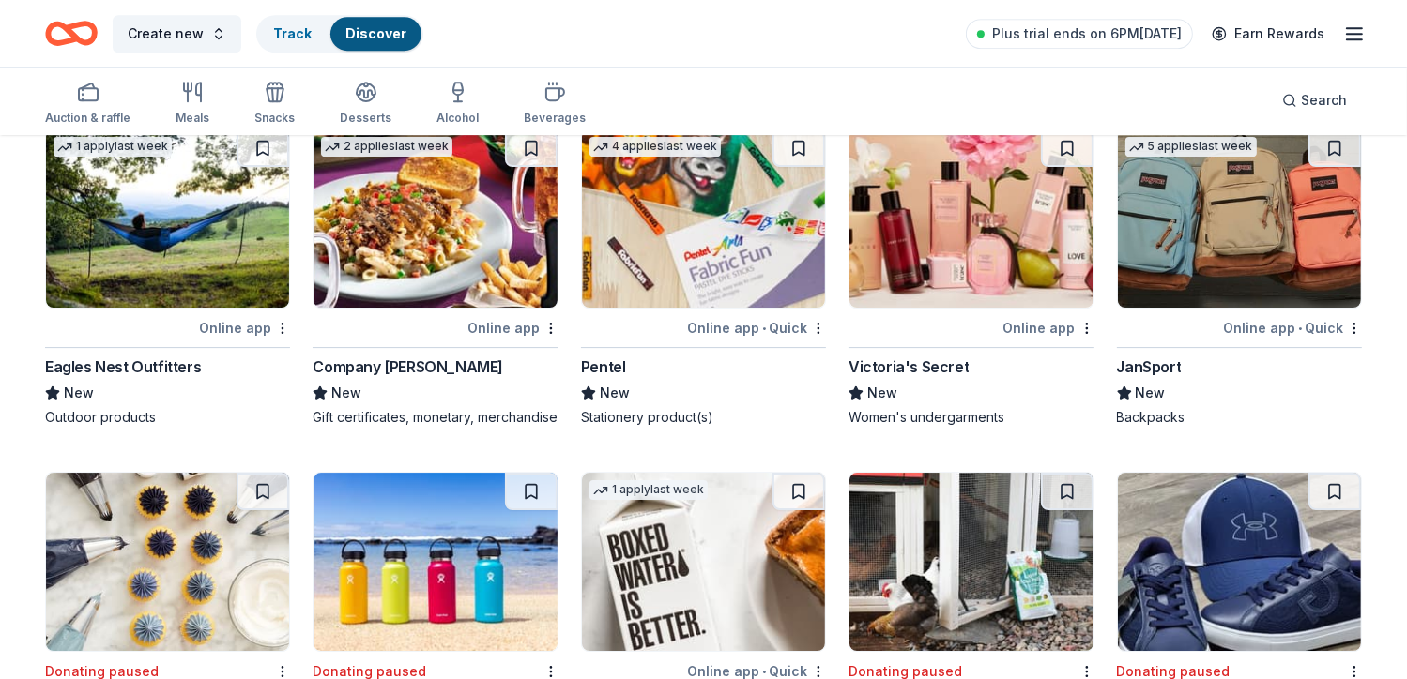
scroll to position [19092, 0]
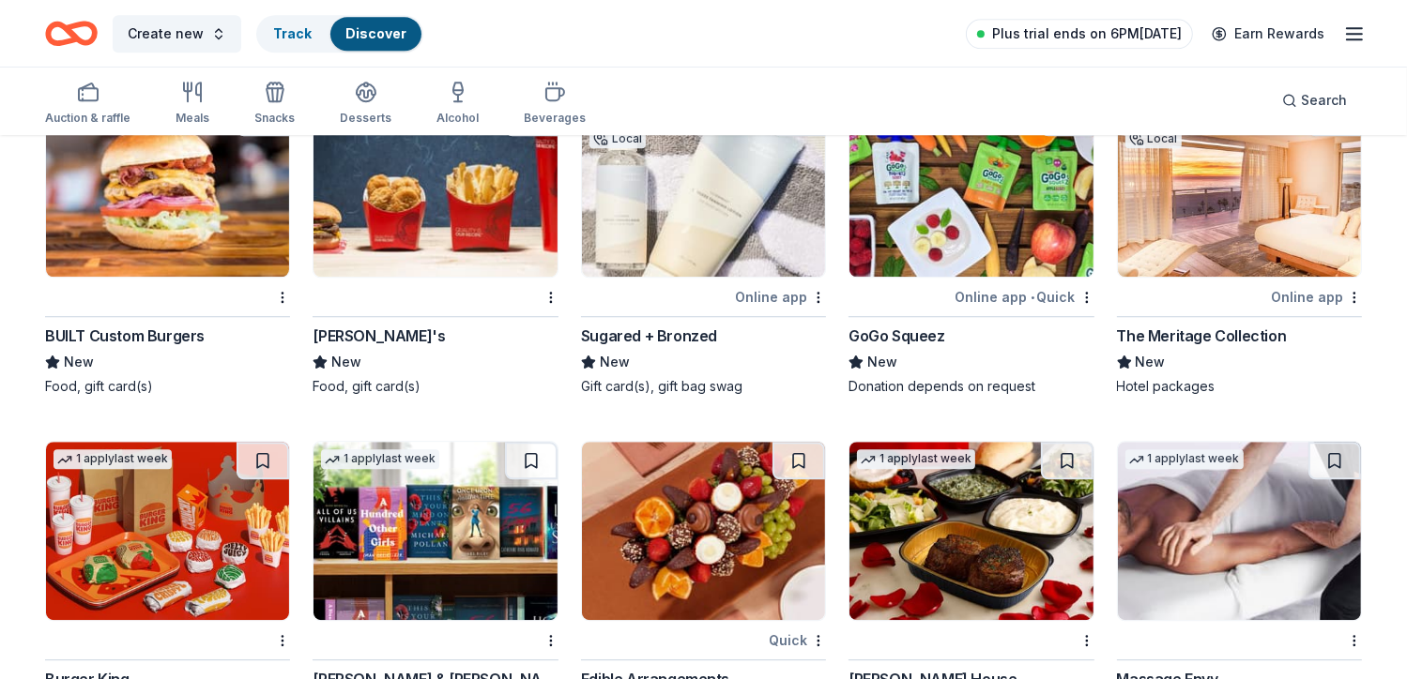
click at [1141, 37] on span "Plus trial ends on 6PM[DATE]" at bounding box center [1087, 34] width 190 height 23
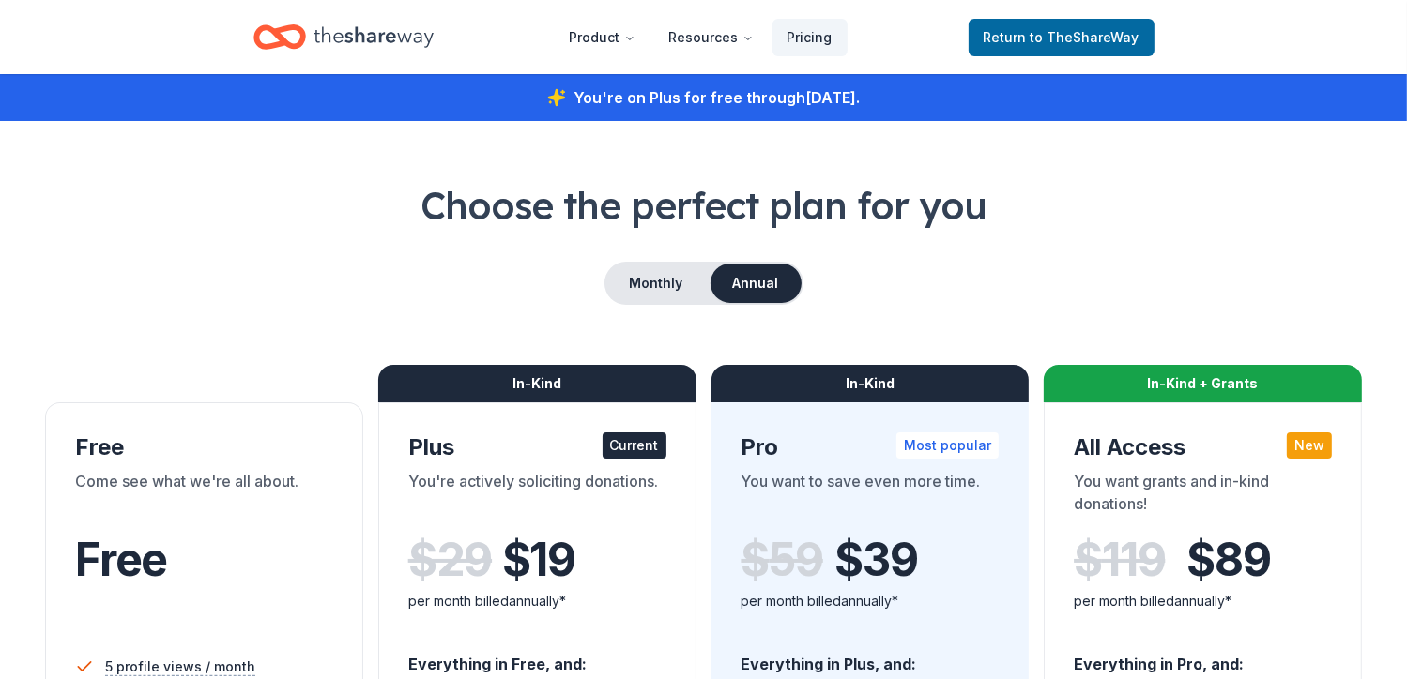
click at [1141, 37] on link "Return to TheShareWay" at bounding box center [1061, 38] width 186 height 38
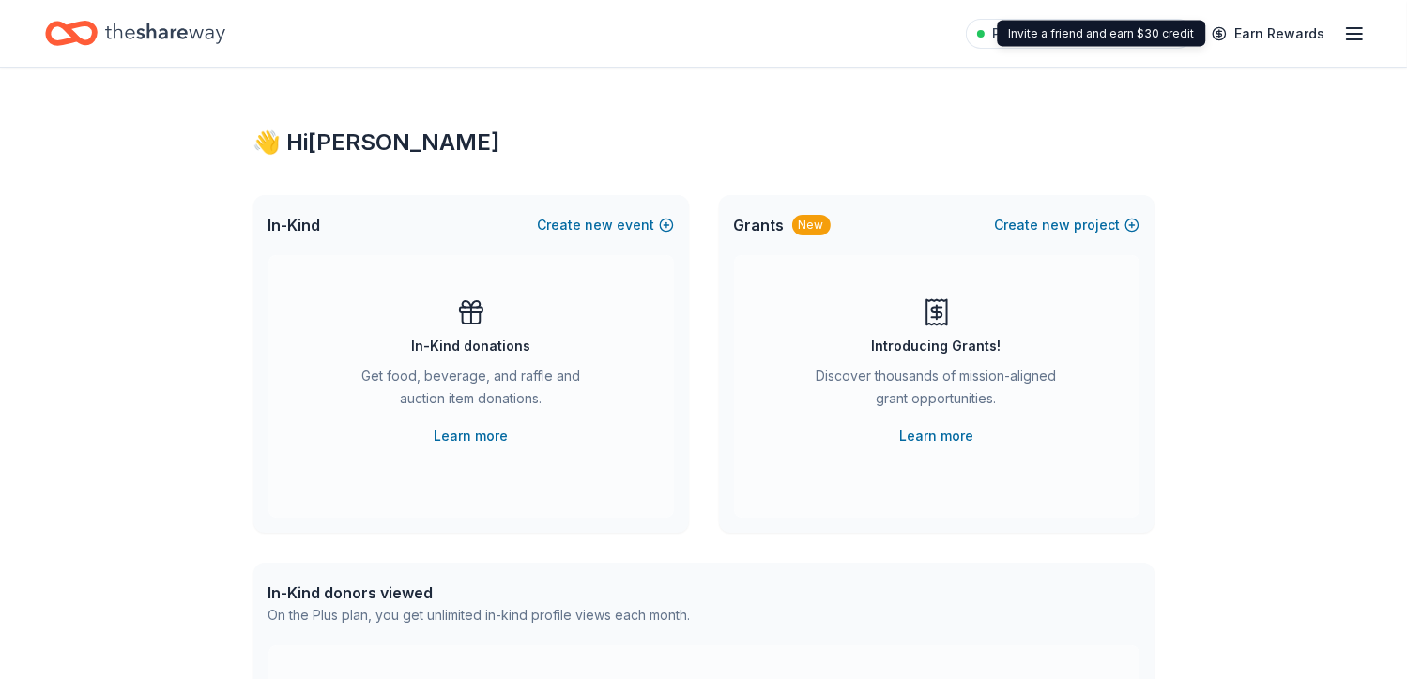
click at [1181, 32] on div "Invite a friend and earn $30 credit Invite a friend and earn $30 credit" at bounding box center [1101, 34] width 208 height 26
click at [993, 30] on link "Plus trial ends on 6PM[DATE]" at bounding box center [1079, 34] width 227 height 30
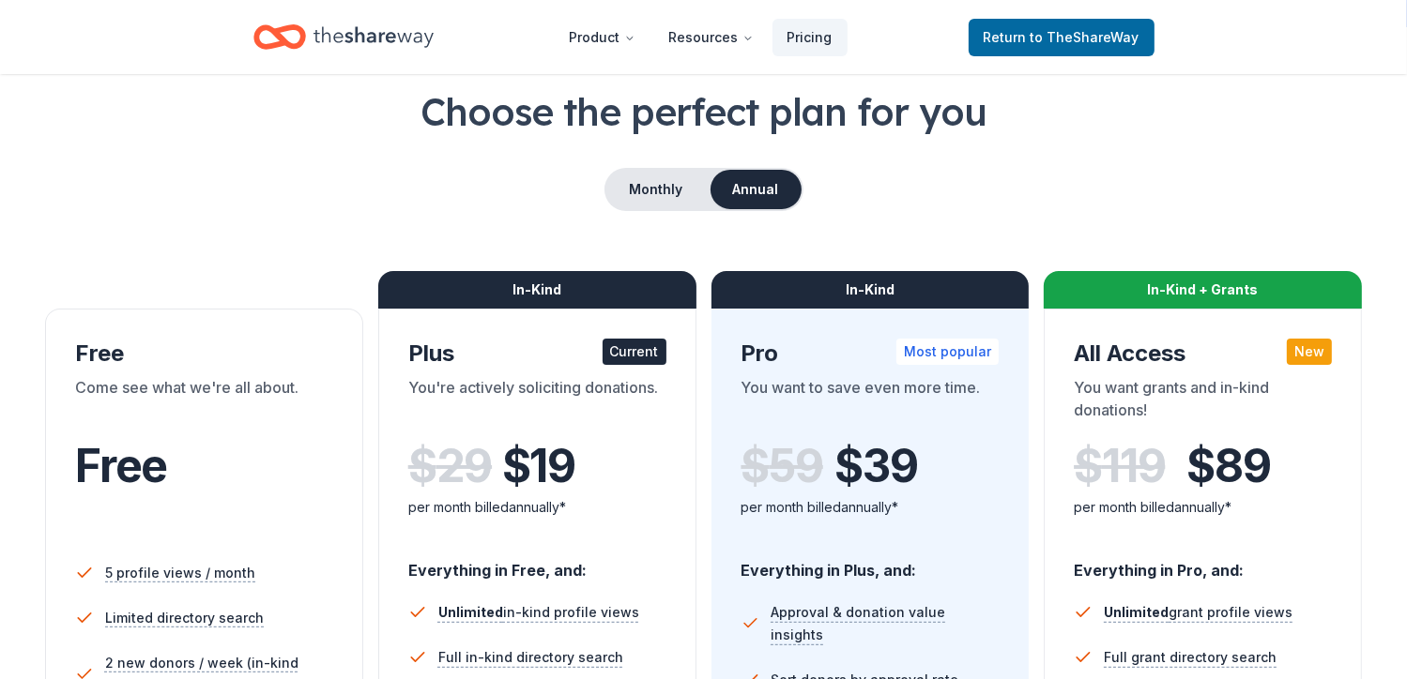
scroll to position [93, 0]
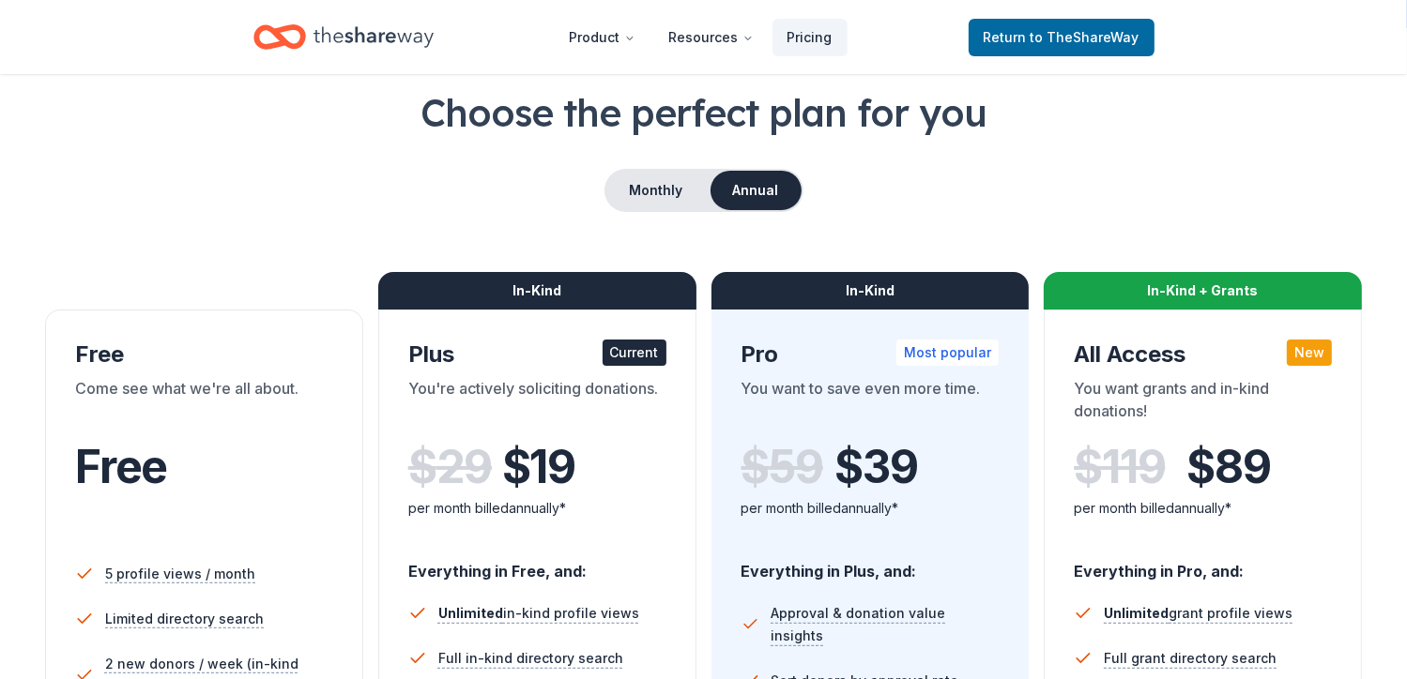
click at [229, 416] on div "Come see what we're all about." at bounding box center [204, 403] width 258 height 53
click at [242, 363] on div "Free" at bounding box center [204, 355] width 258 height 30
click at [668, 193] on button "Monthly" at bounding box center [656, 190] width 100 height 39
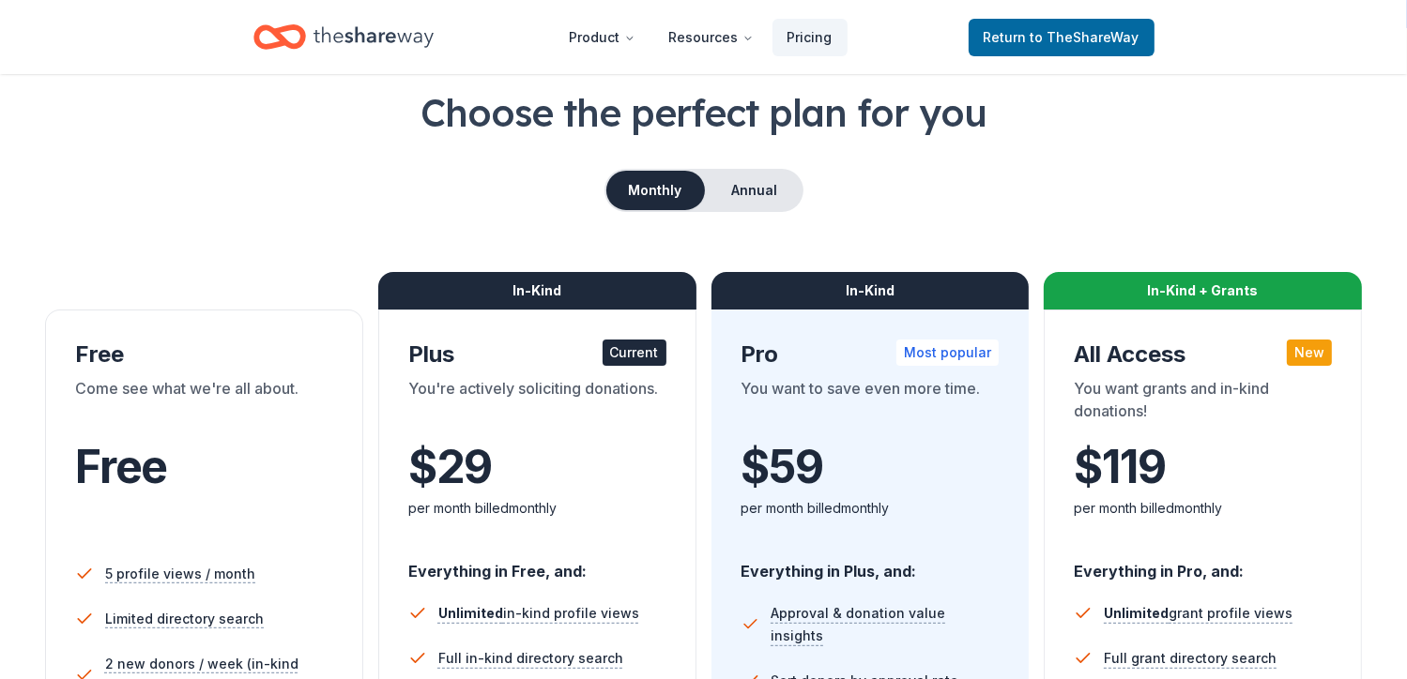
click at [242, 457] on div "Free" at bounding box center [204, 467] width 258 height 53
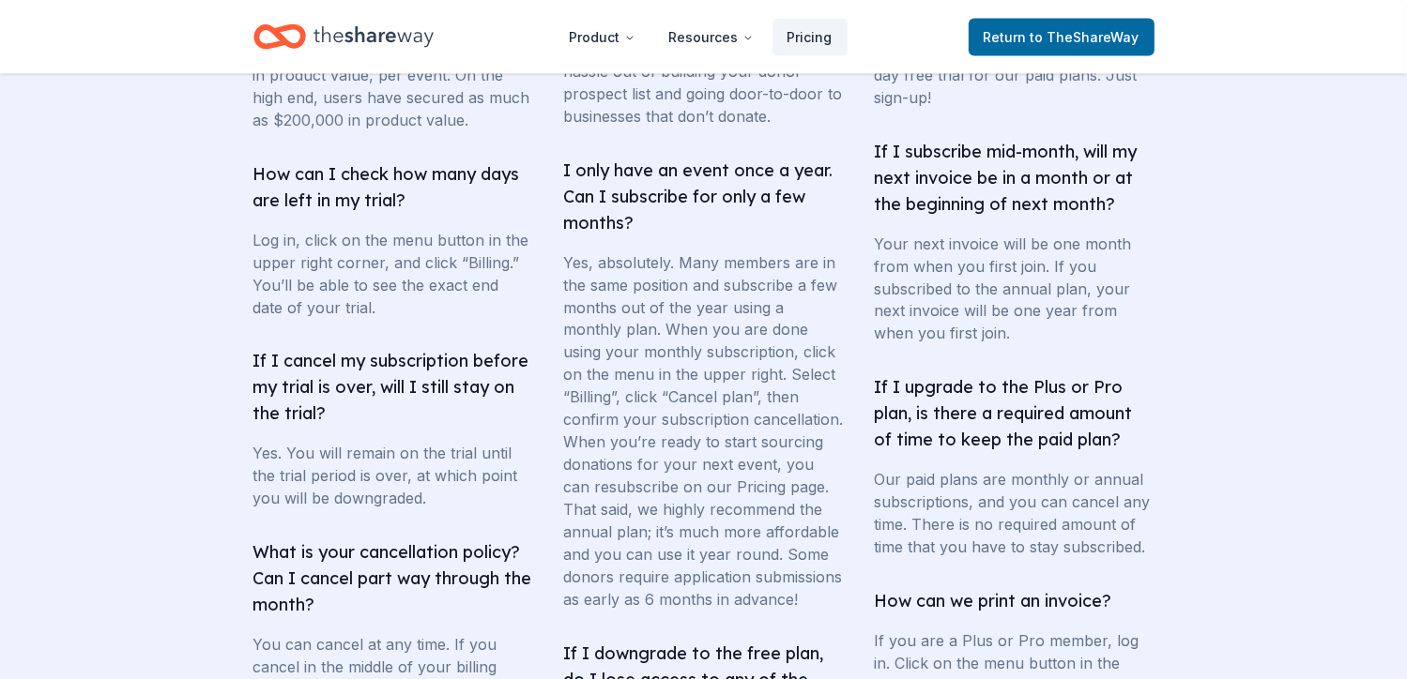
scroll to position [3848, 0]
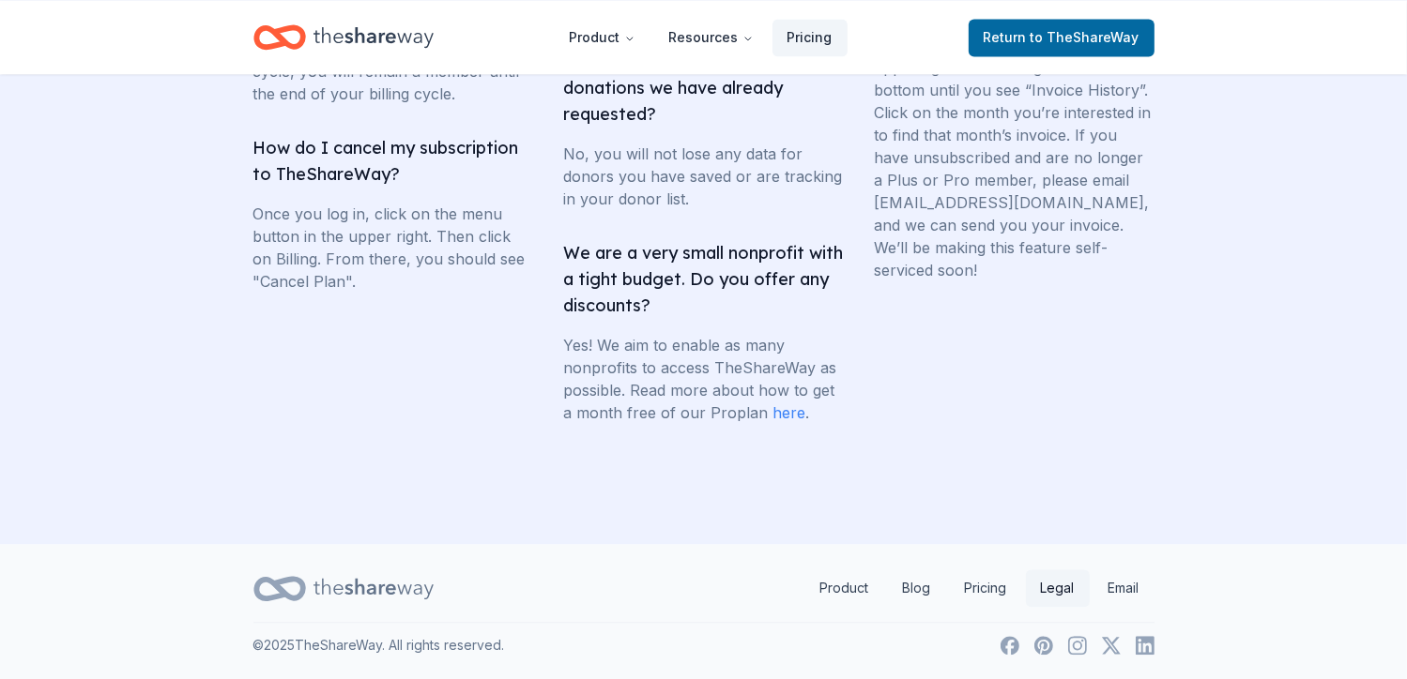
click at [1051, 592] on link "Legal" at bounding box center [1058, 589] width 64 height 38
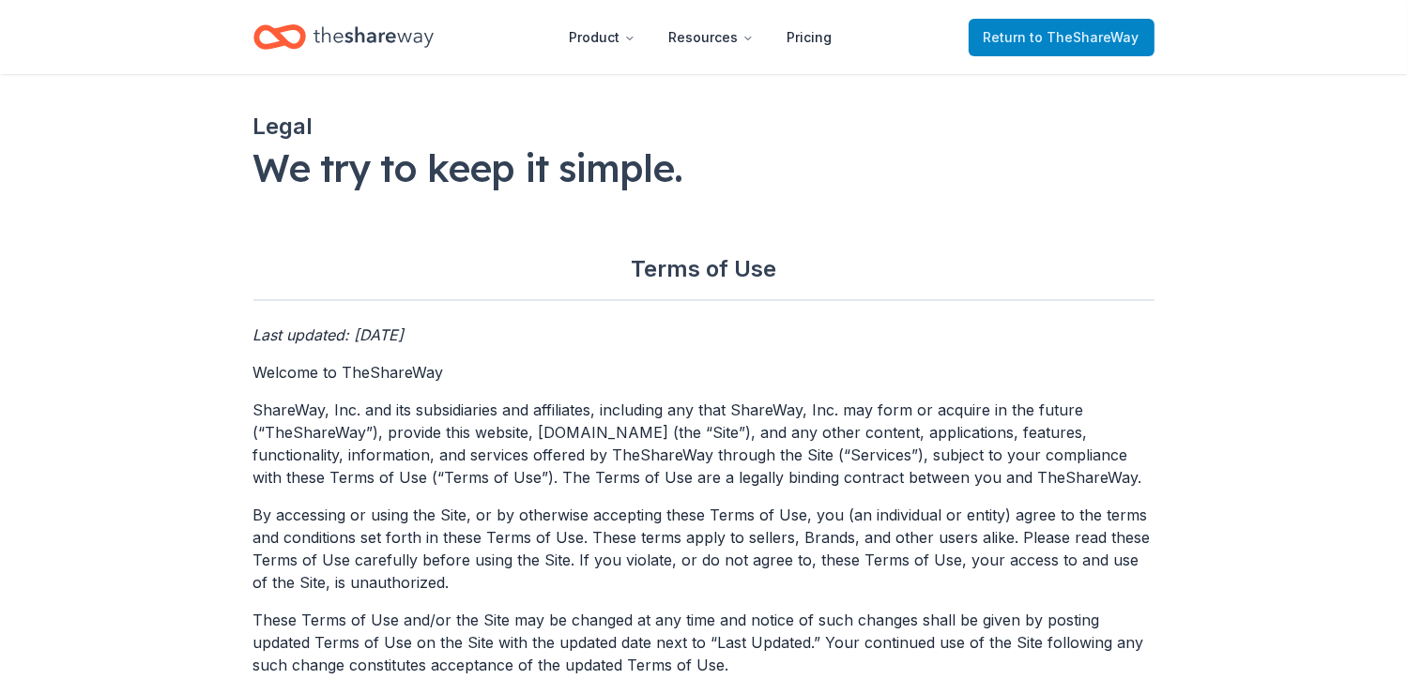
click at [1051, 40] on span "to TheShareWay" at bounding box center [1084, 37] width 109 height 16
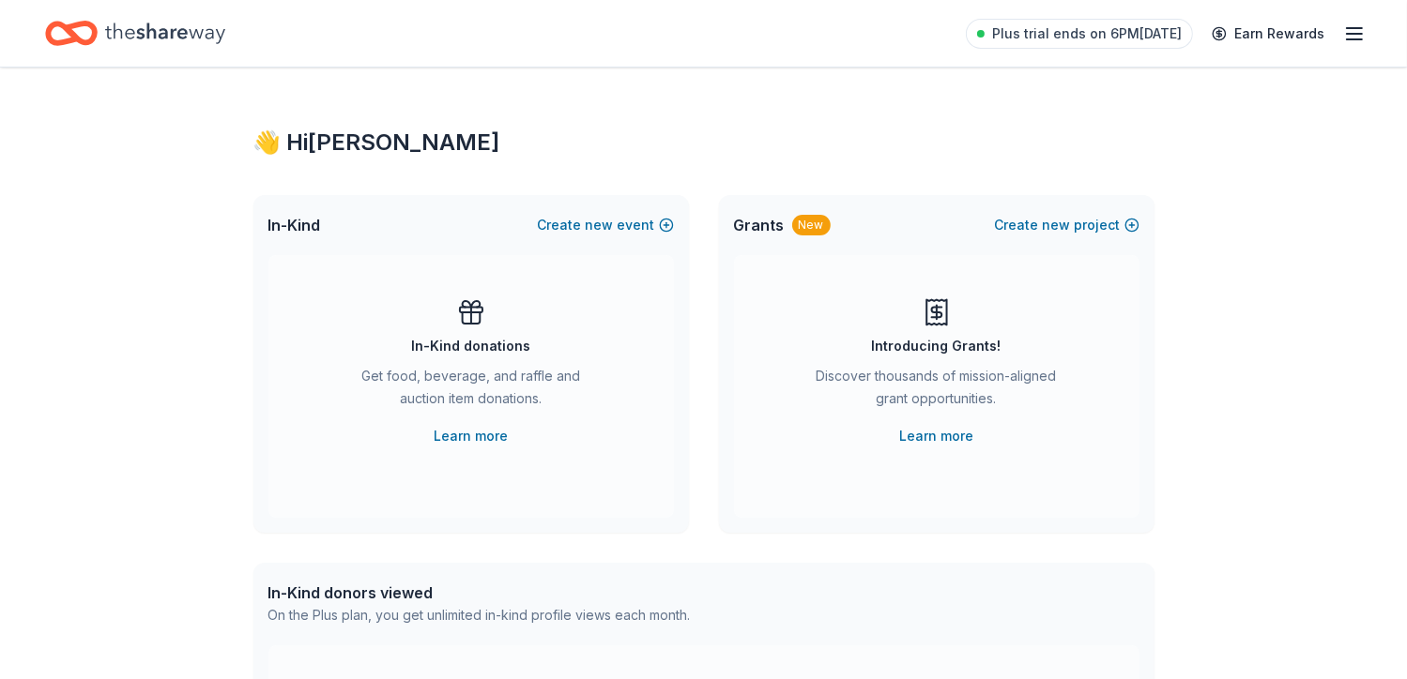
click at [1346, 36] on icon "button" at bounding box center [1354, 34] width 23 height 23
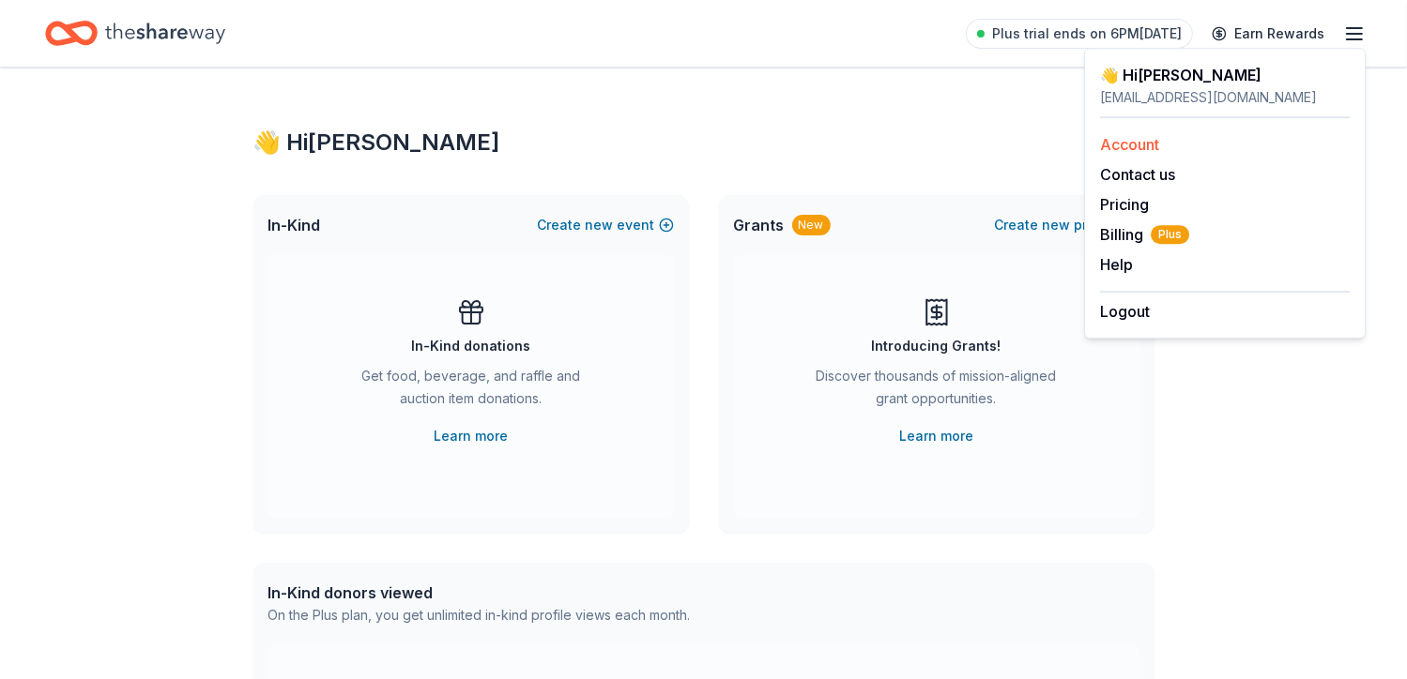
click at [1151, 148] on link "Account" at bounding box center [1129, 144] width 59 height 19
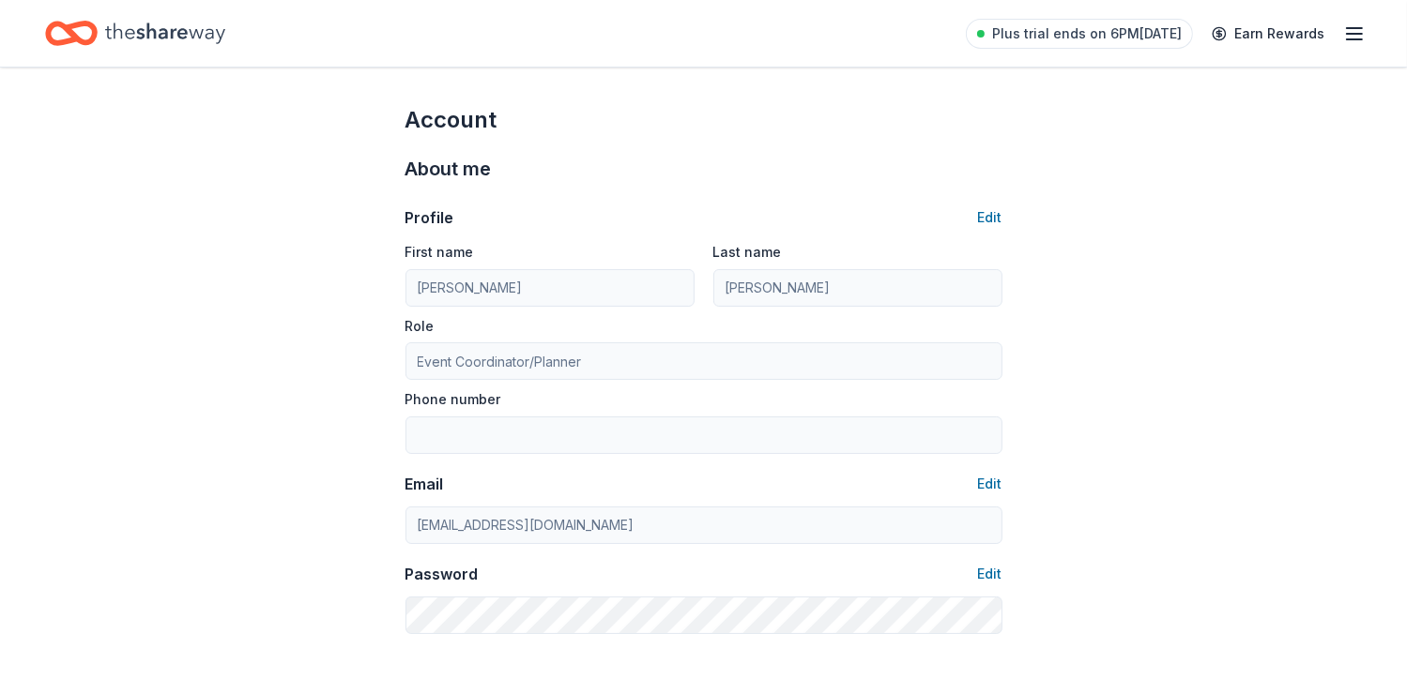
click at [1346, 25] on icon "button" at bounding box center [1354, 34] width 23 height 23
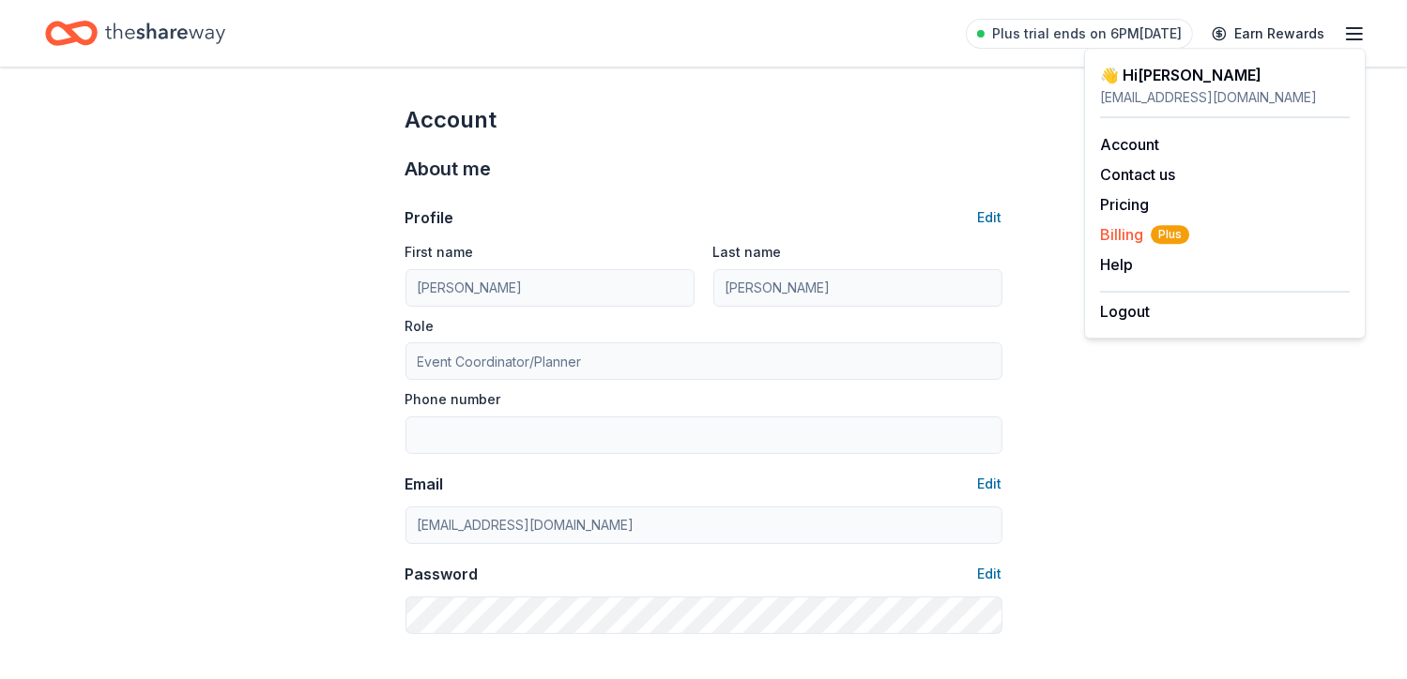
click at [1136, 236] on span "Billing Plus" at bounding box center [1144, 234] width 89 height 23
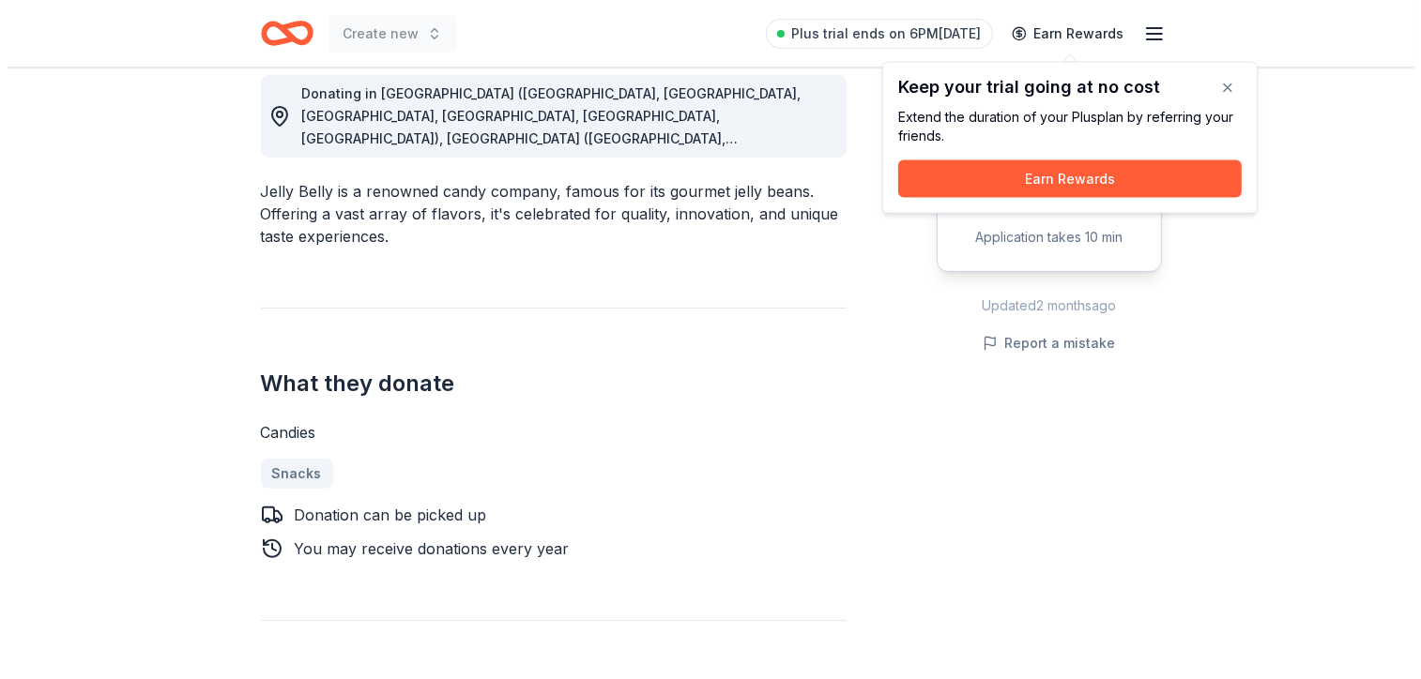
scroll to position [537, 0]
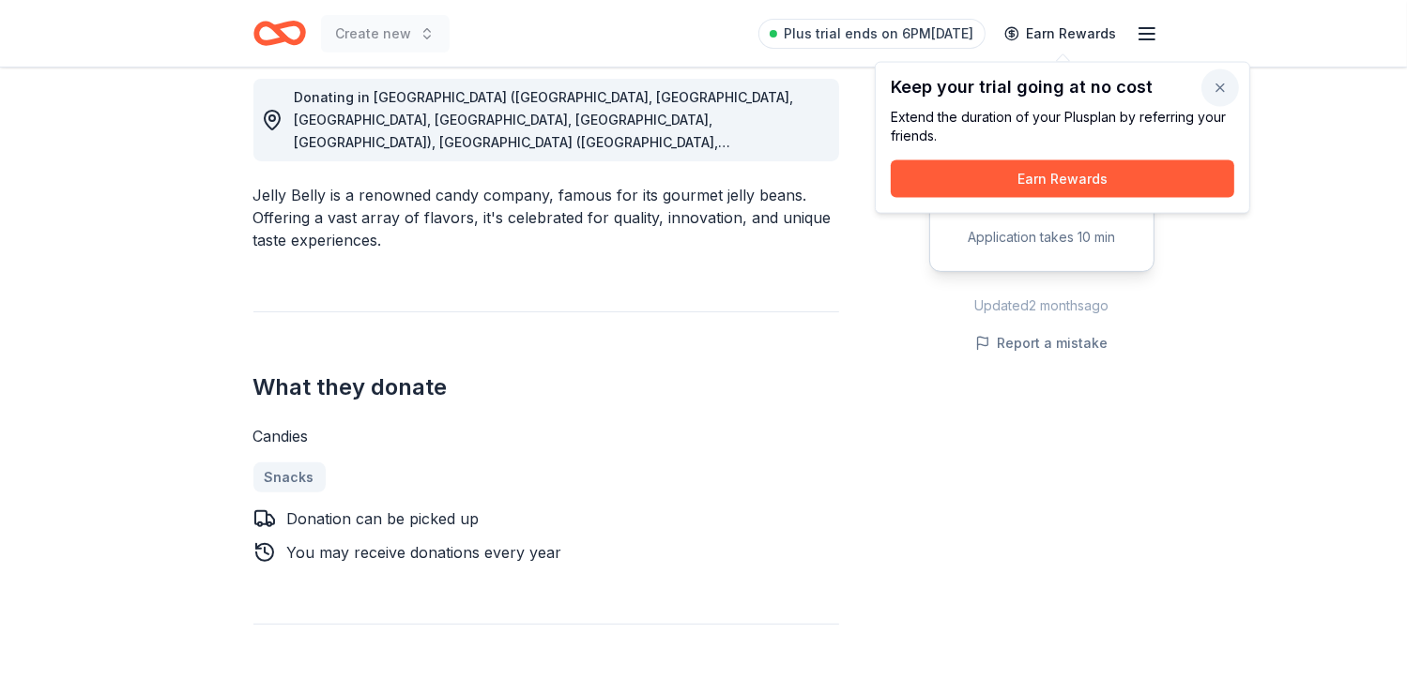
click at [1219, 89] on button "button" at bounding box center [1220, 88] width 38 height 38
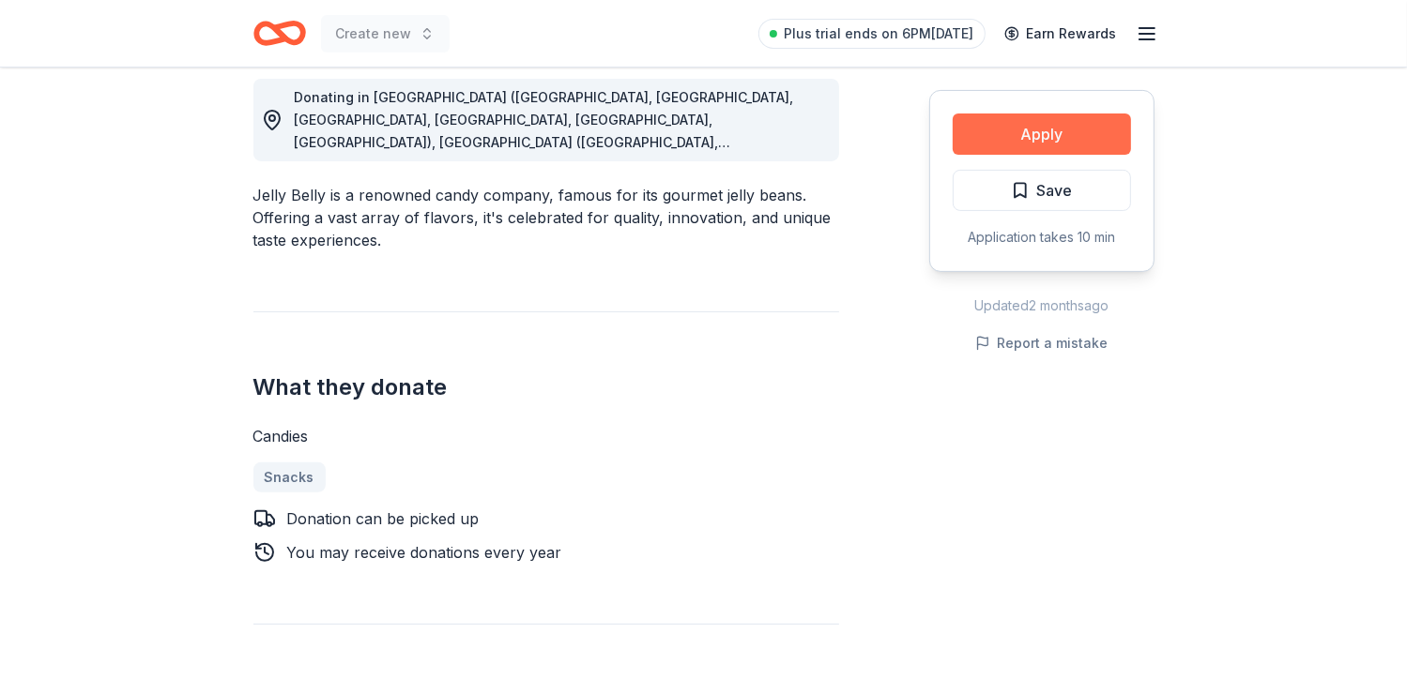
click at [1046, 127] on button "Apply" at bounding box center [1042, 134] width 178 height 41
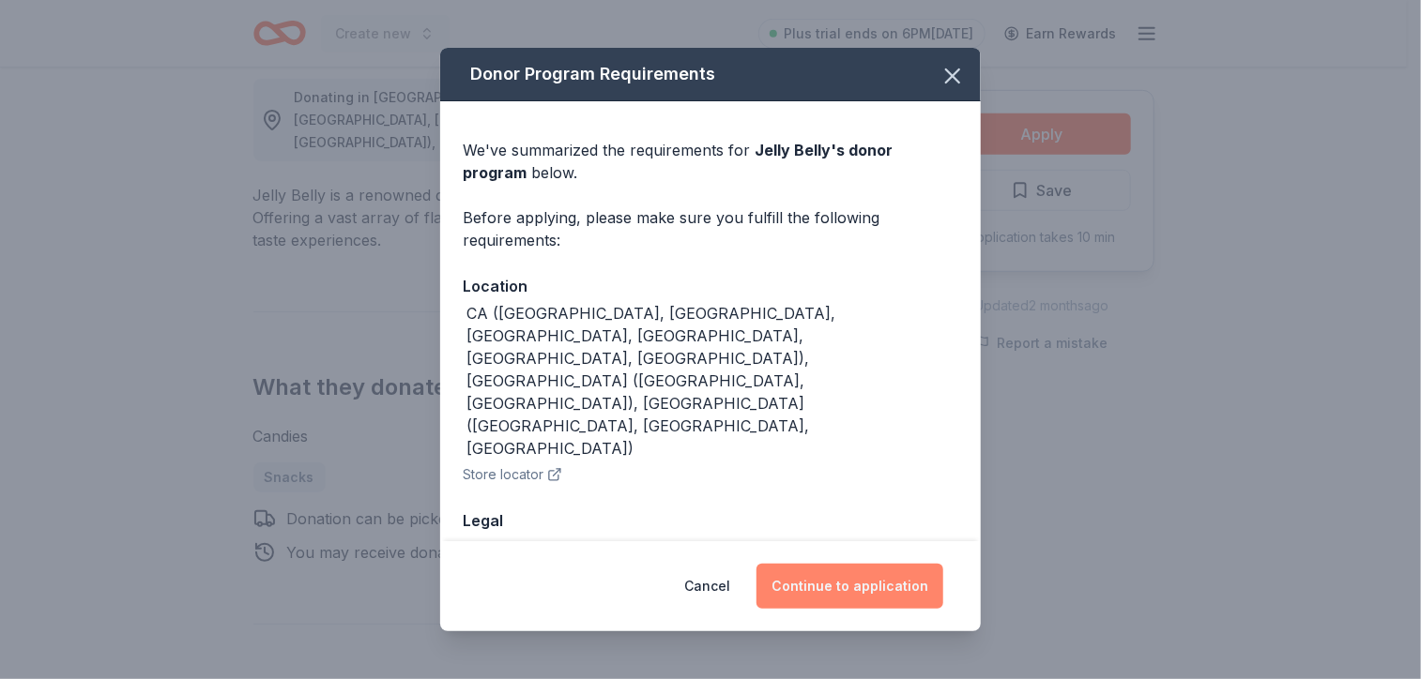
click at [846, 590] on button "Continue to application" at bounding box center [849, 586] width 187 height 45
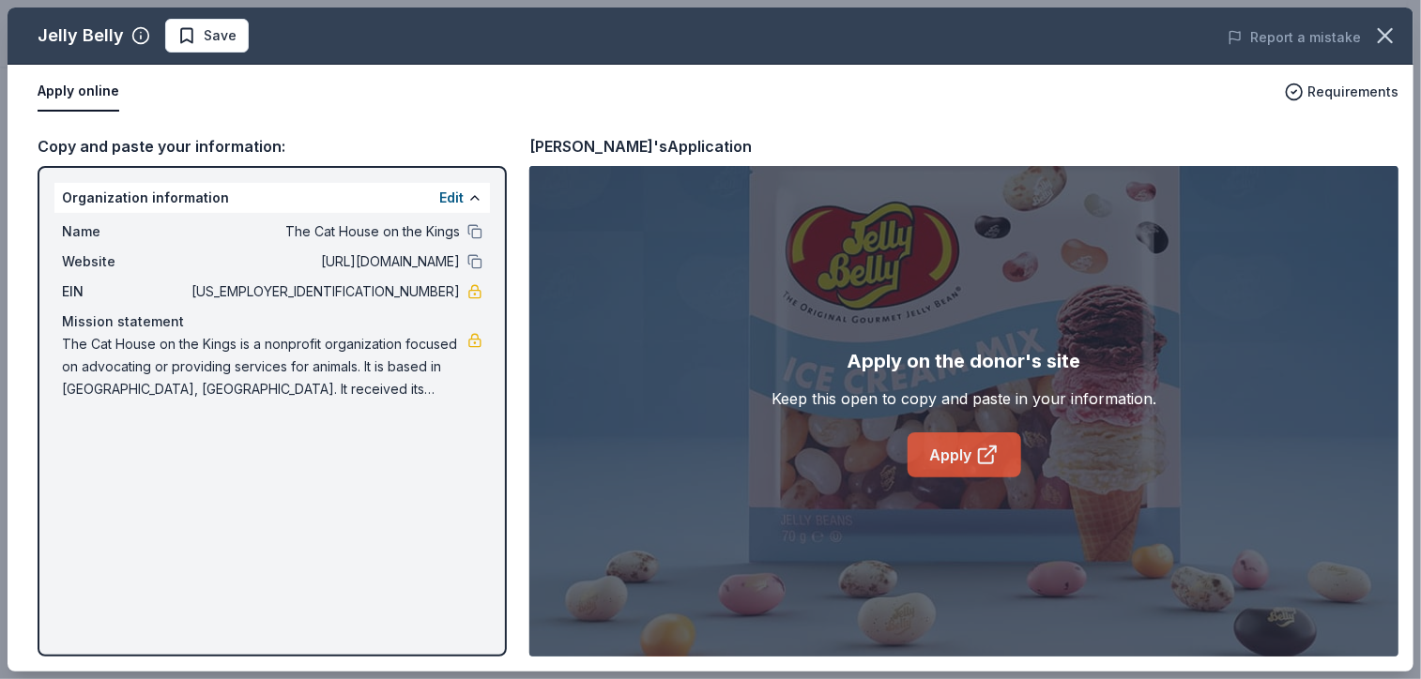
click at [950, 449] on link "Apply" at bounding box center [964, 455] width 114 height 45
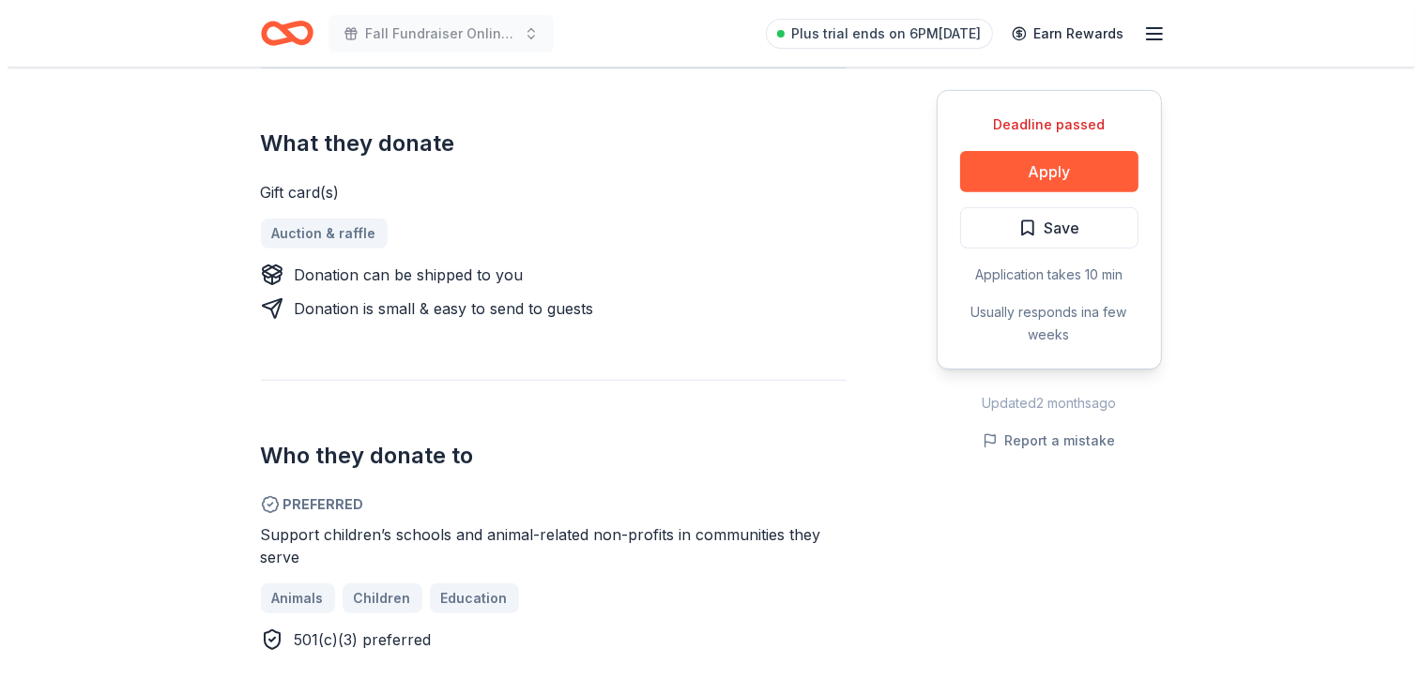
scroll to position [712, 0]
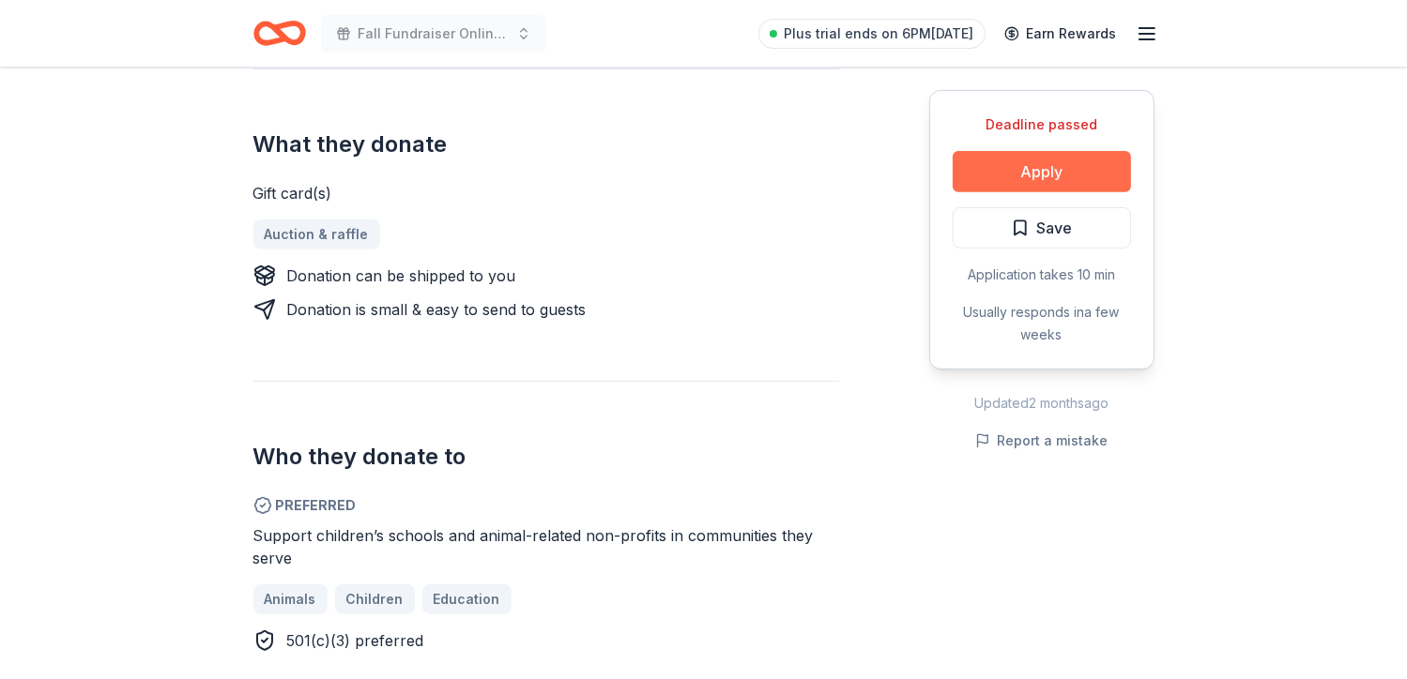
click at [1040, 172] on button "Apply" at bounding box center [1042, 171] width 178 height 41
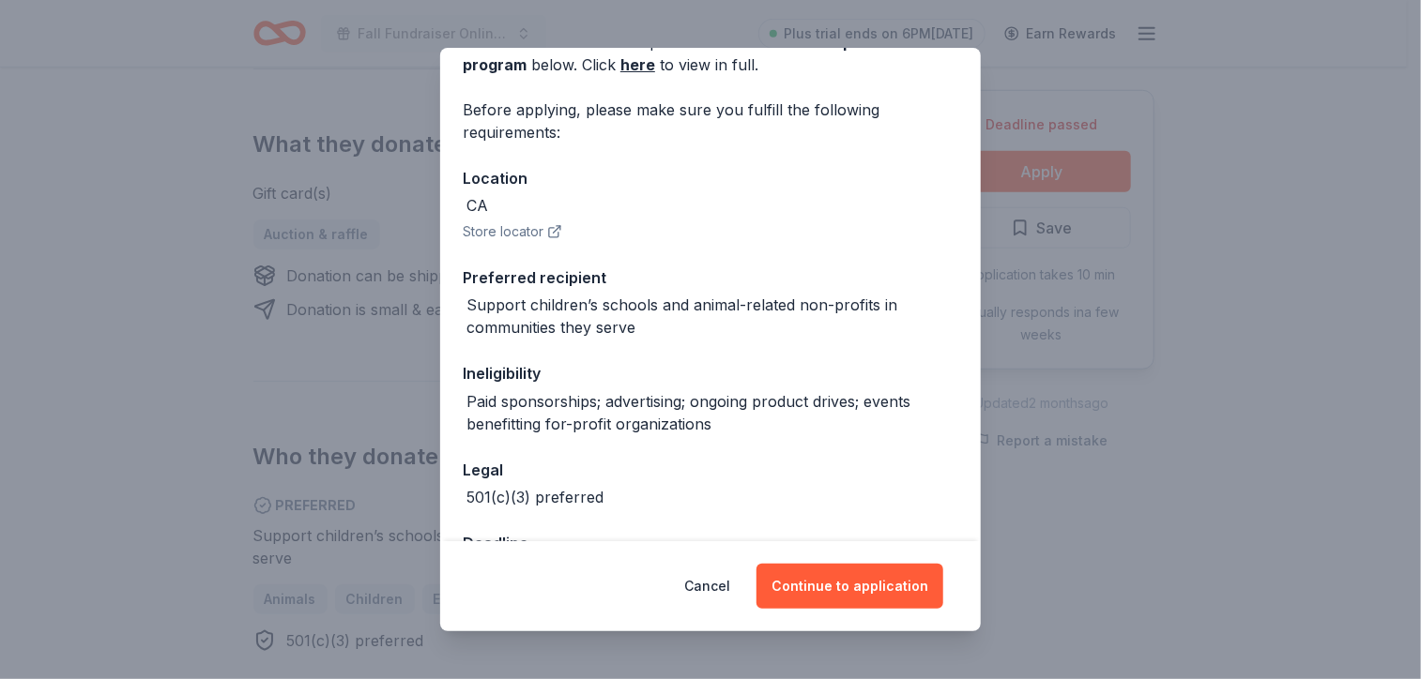
scroll to position [174, 0]
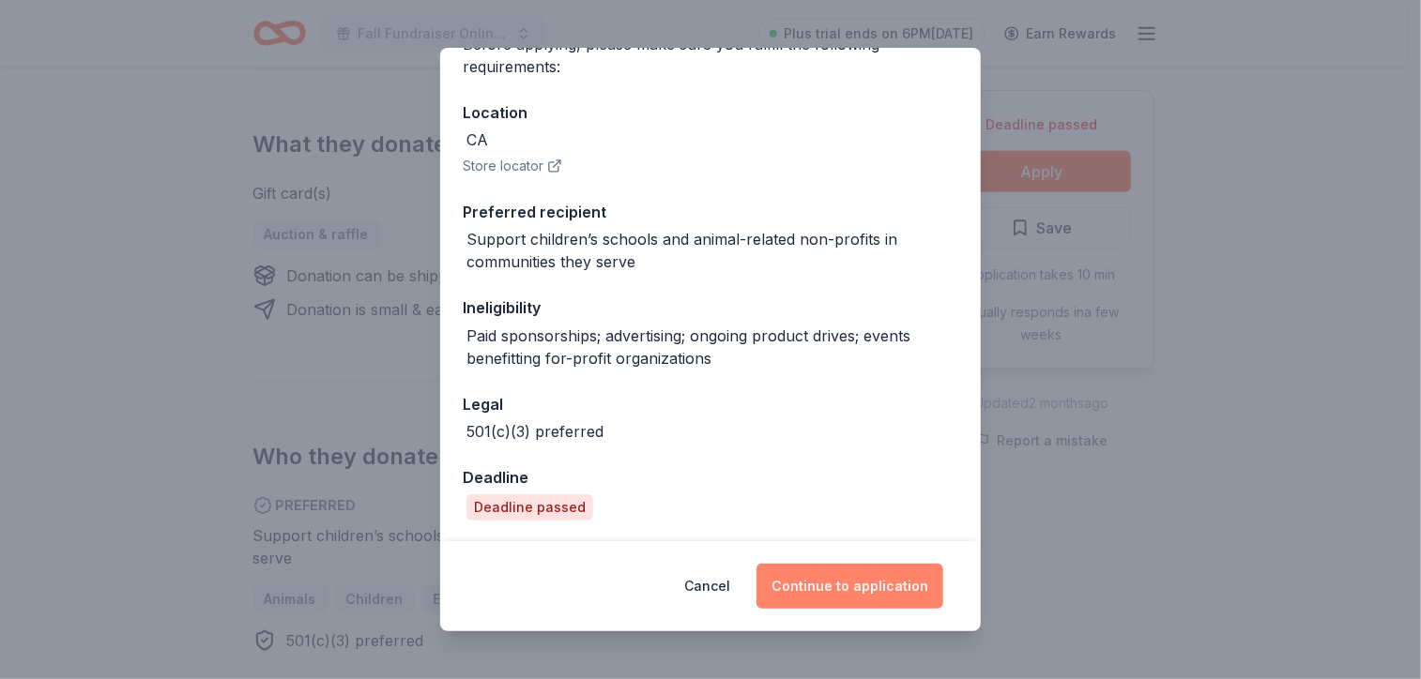
click at [852, 588] on button "Continue to application" at bounding box center [849, 586] width 187 height 45
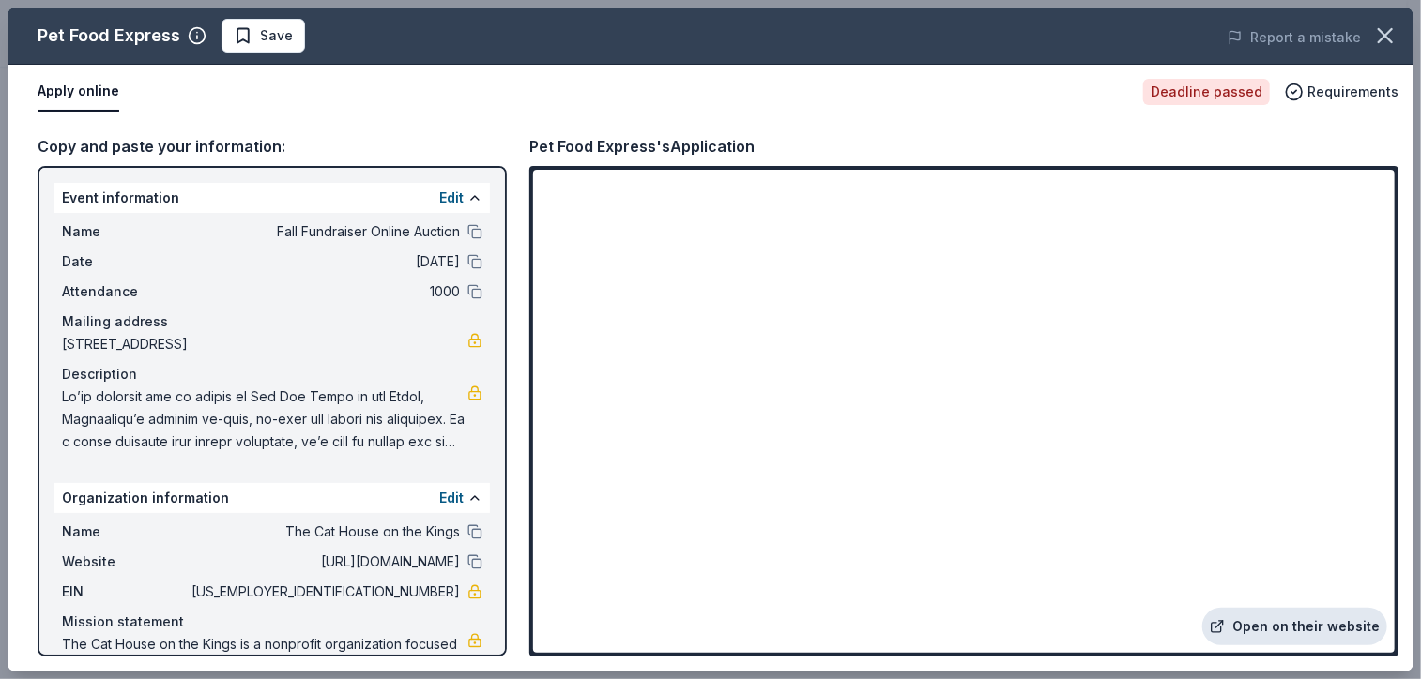
click at [1288, 630] on link "Open on their website" at bounding box center [1294, 627] width 185 height 38
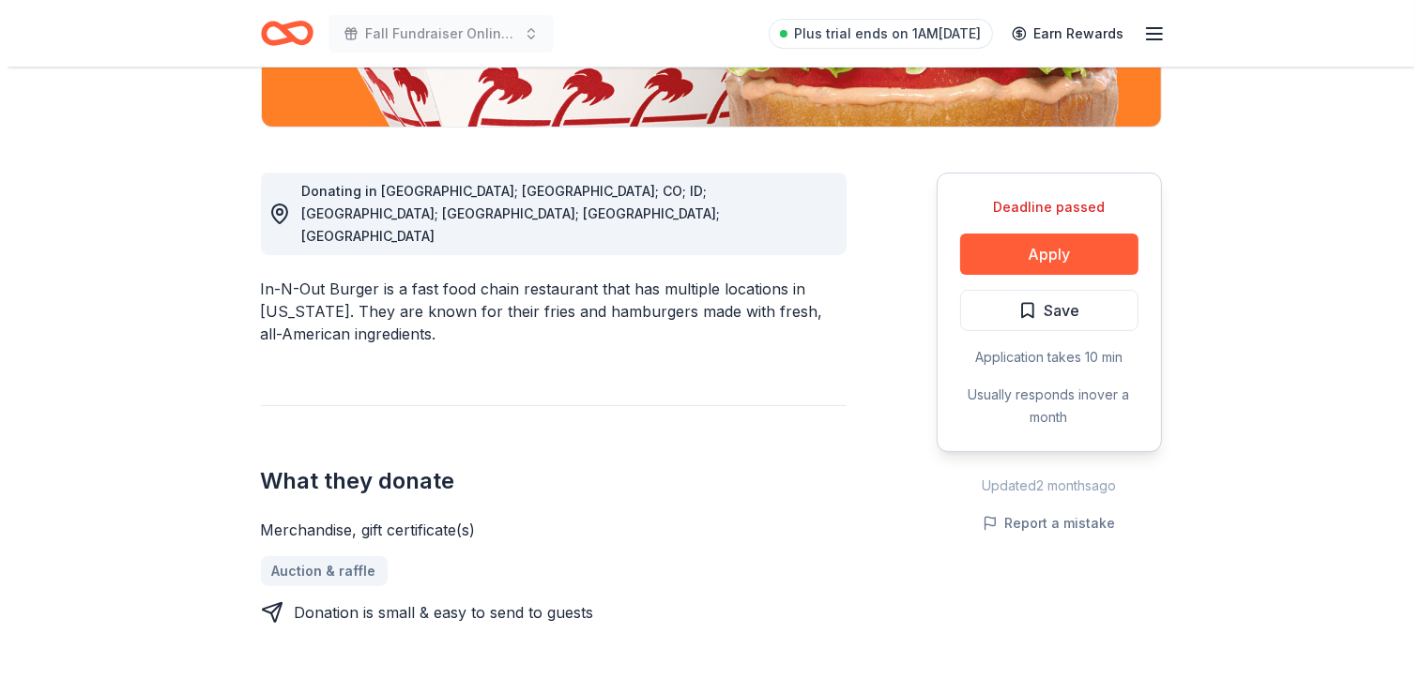
scroll to position [445, 0]
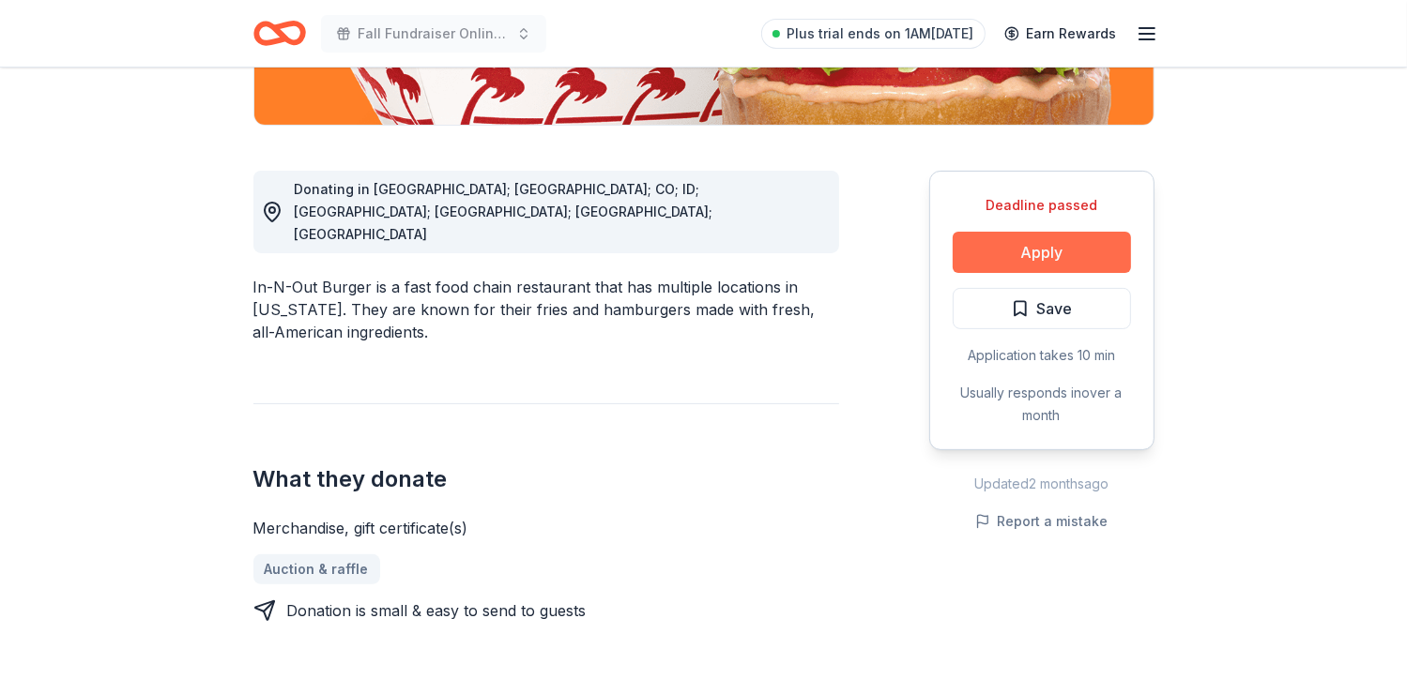
click at [1105, 247] on button "Apply" at bounding box center [1042, 252] width 178 height 41
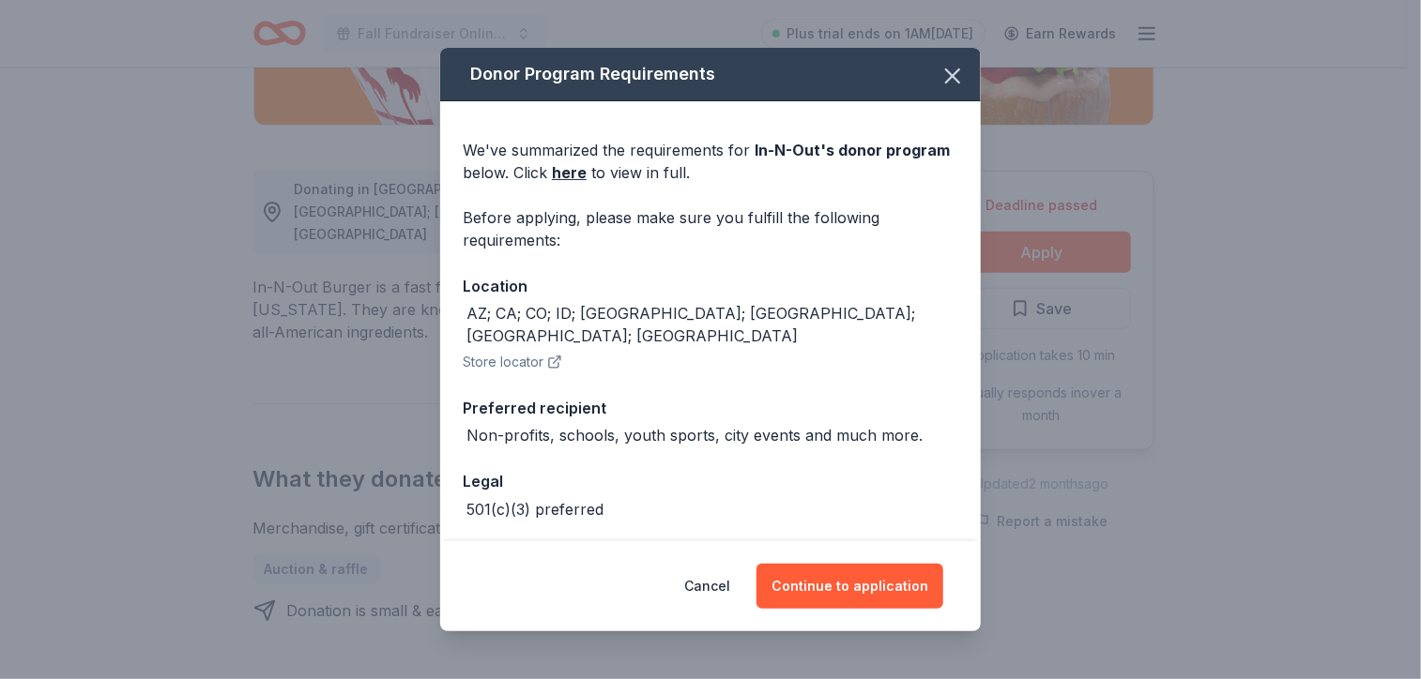
scroll to position [55, 0]
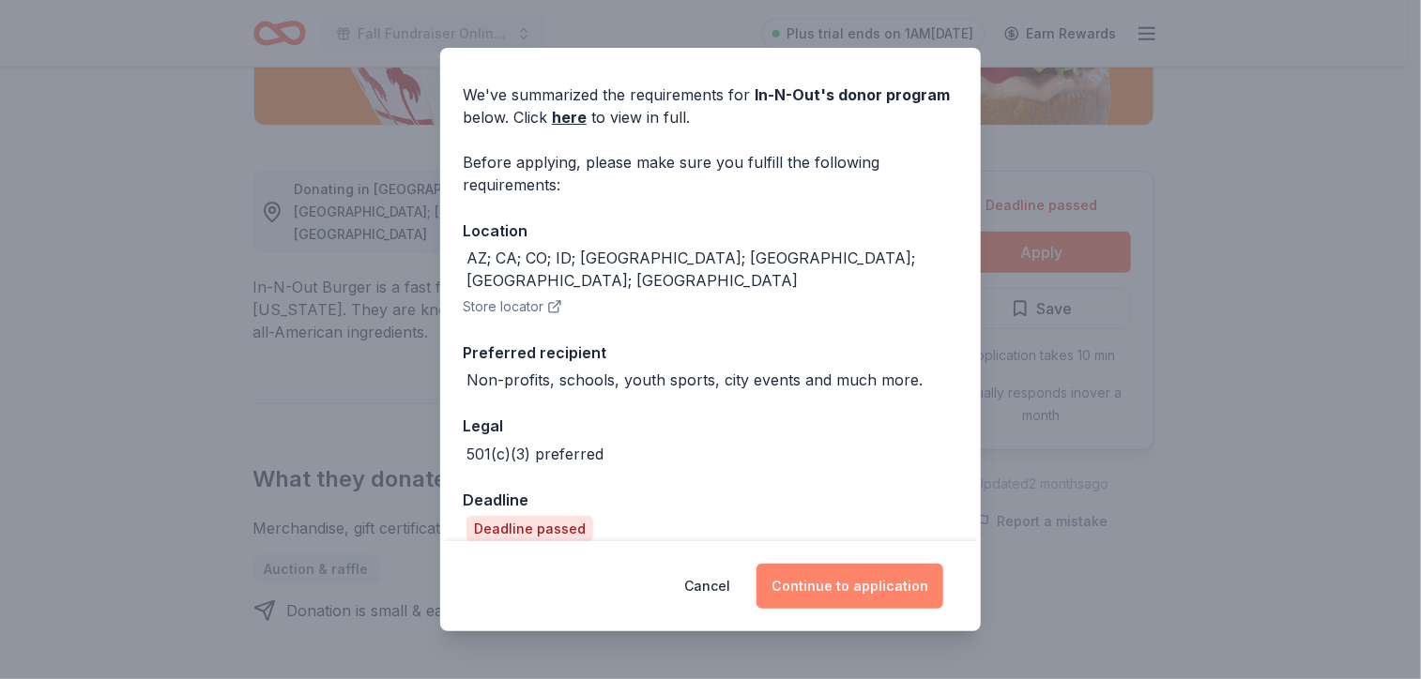
click at [852, 596] on button "Continue to application" at bounding box center [849, 586] width 187 height 45
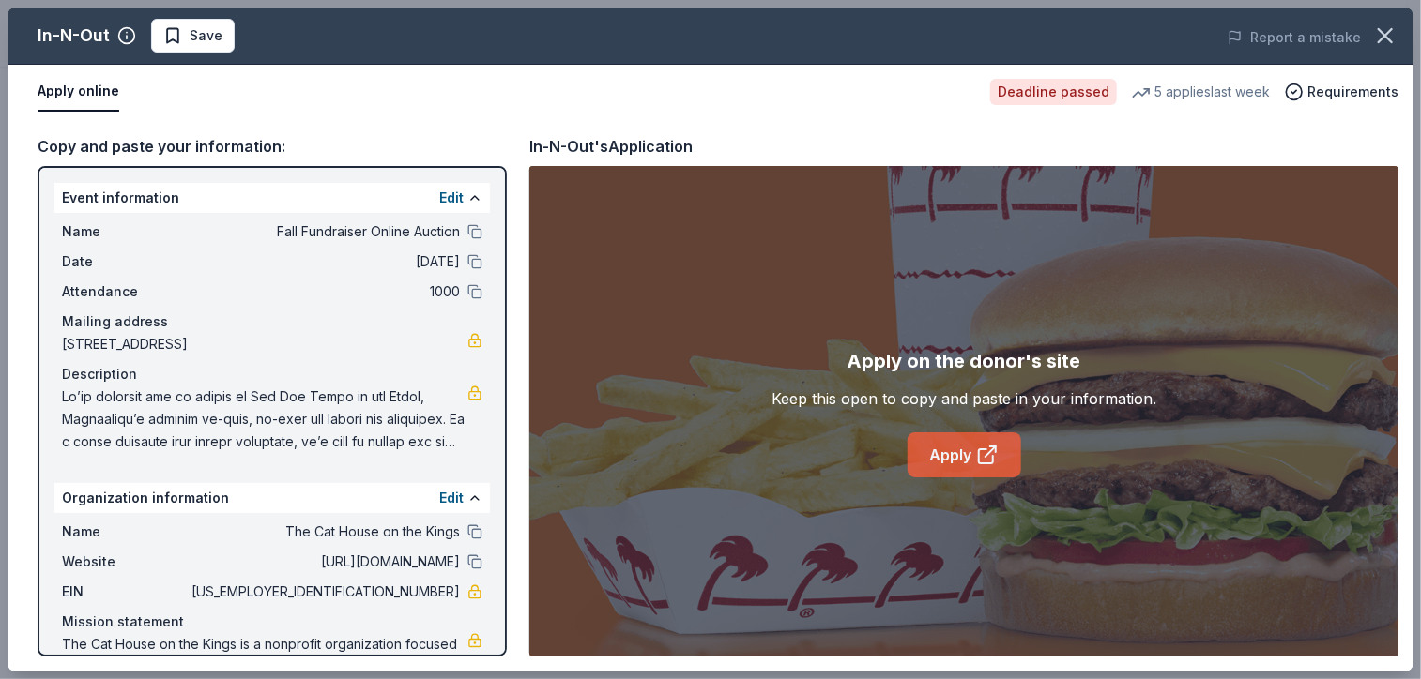
click at [951, 469] on link "Apply" at bounding box center [964, 455] width 114 height 45
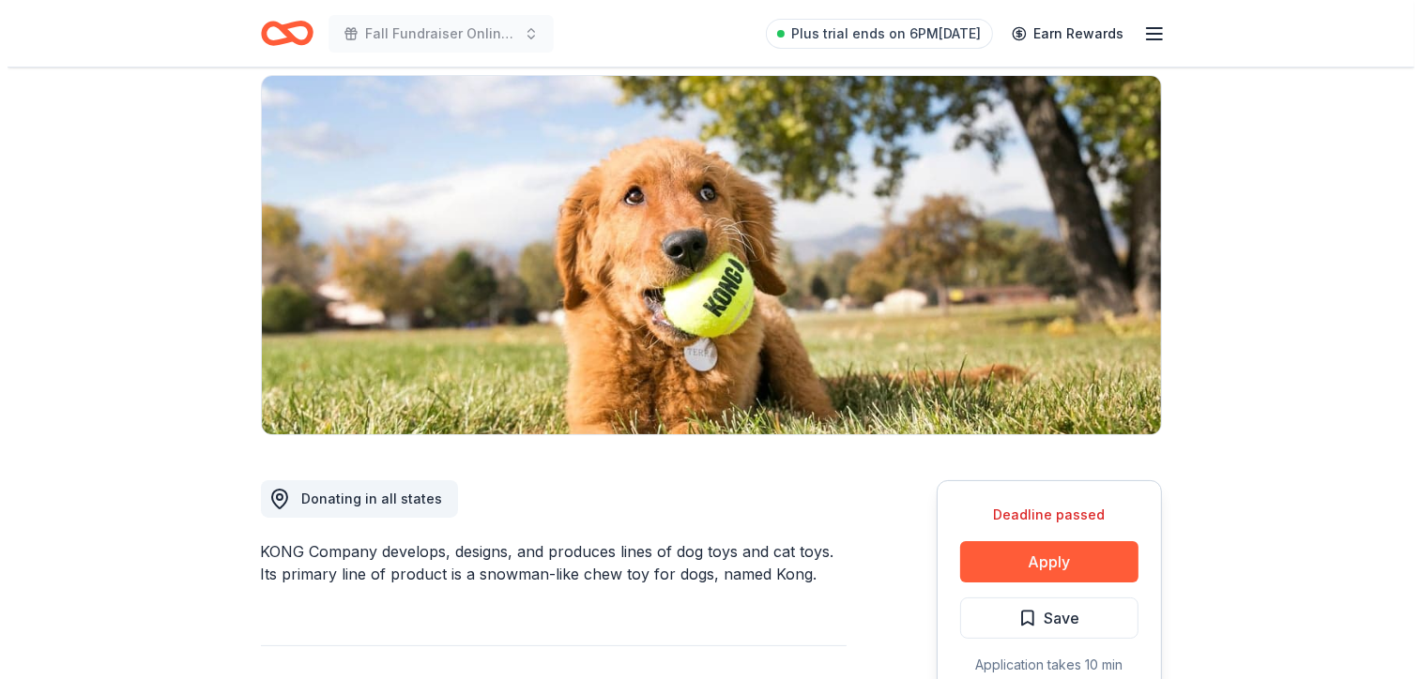
scroll to position [188, 0]
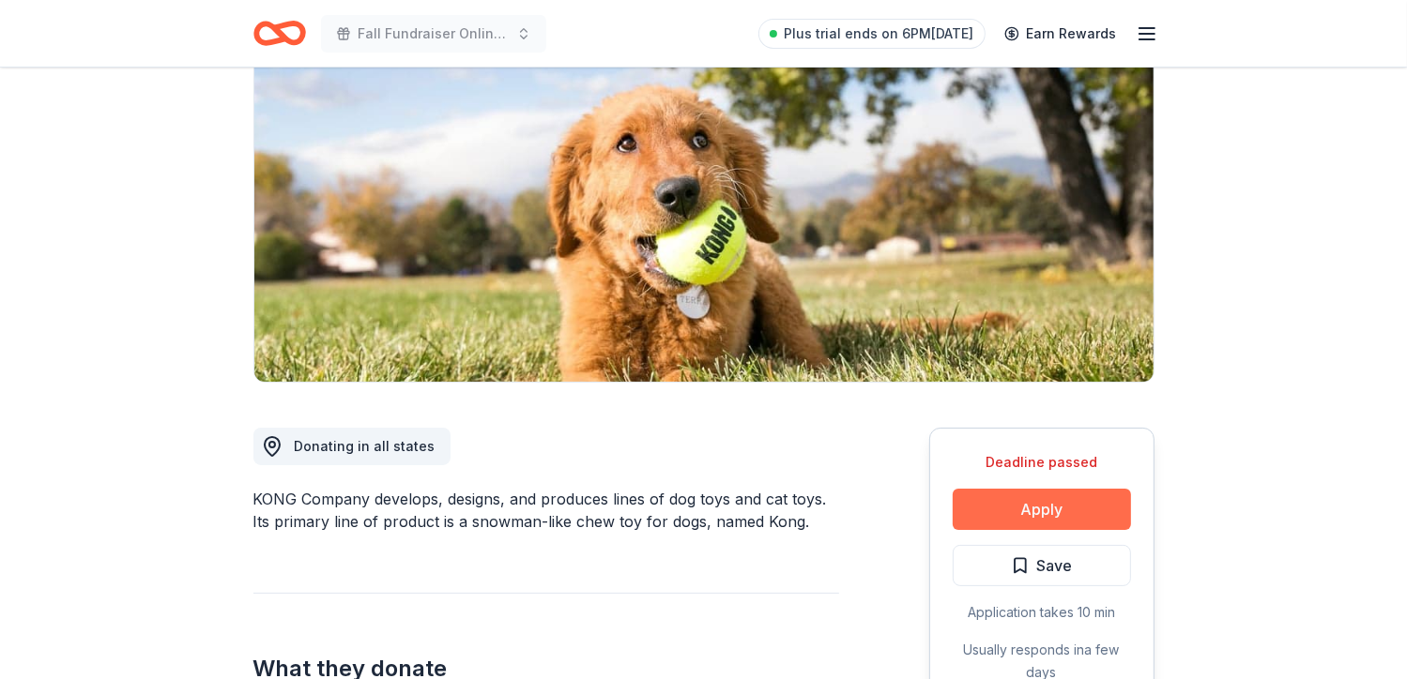
click at [1061, 505] on button "Apply" at bounding box center [1042, 509] width 178 height 41
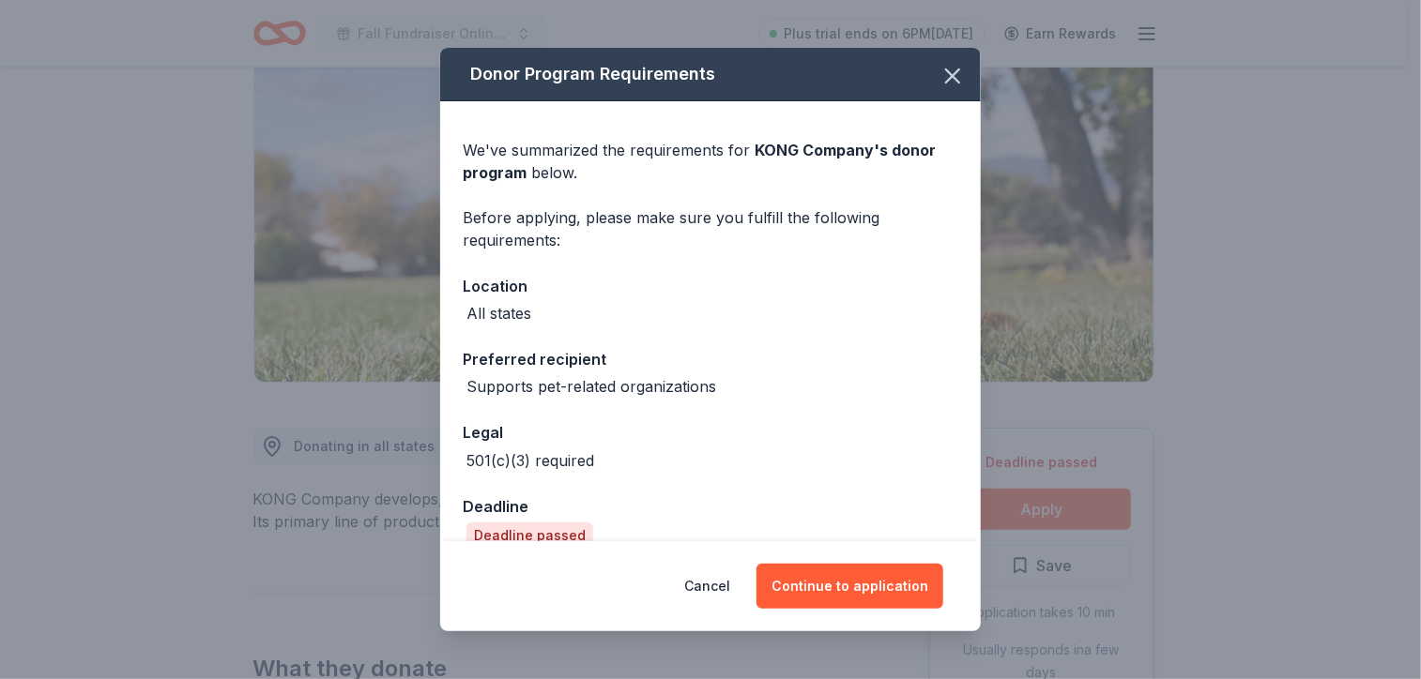
scroll to position [102, 0]
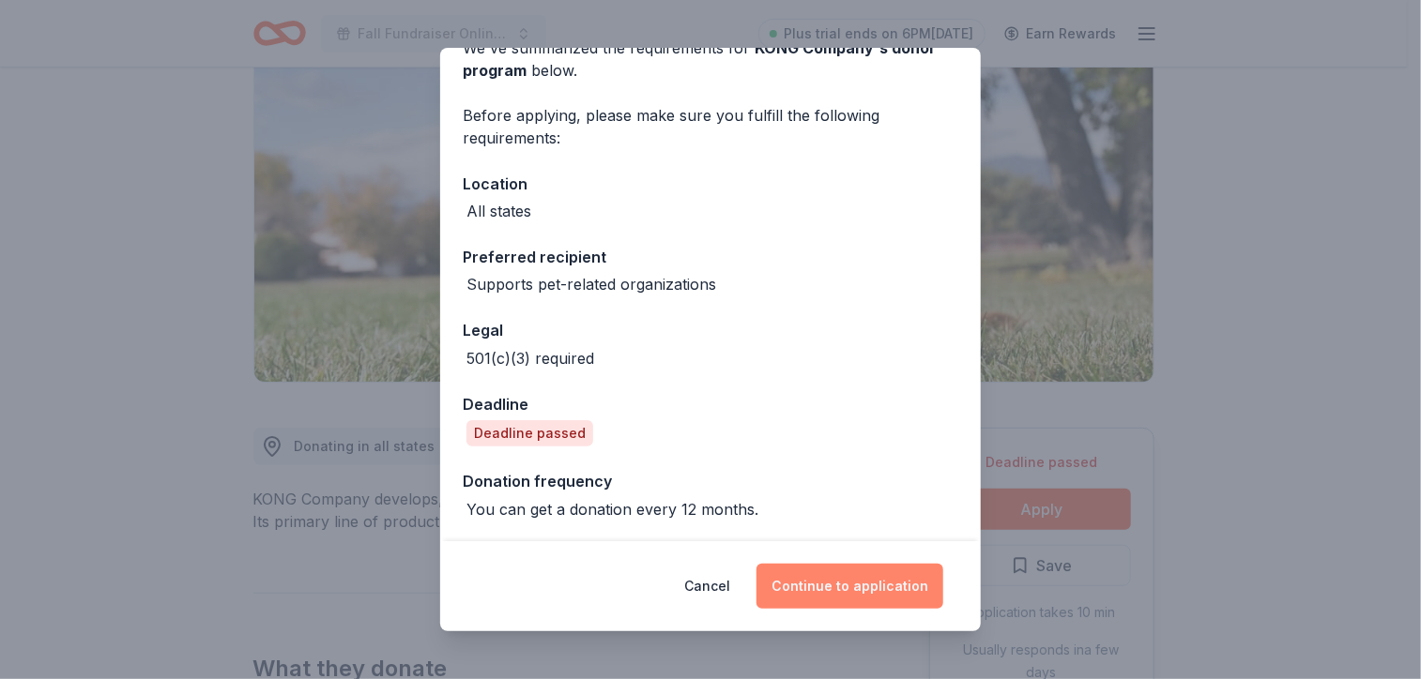
click at [896, 585] on button "Continue to application" at bounding box center [849, 586] width 187 height 45
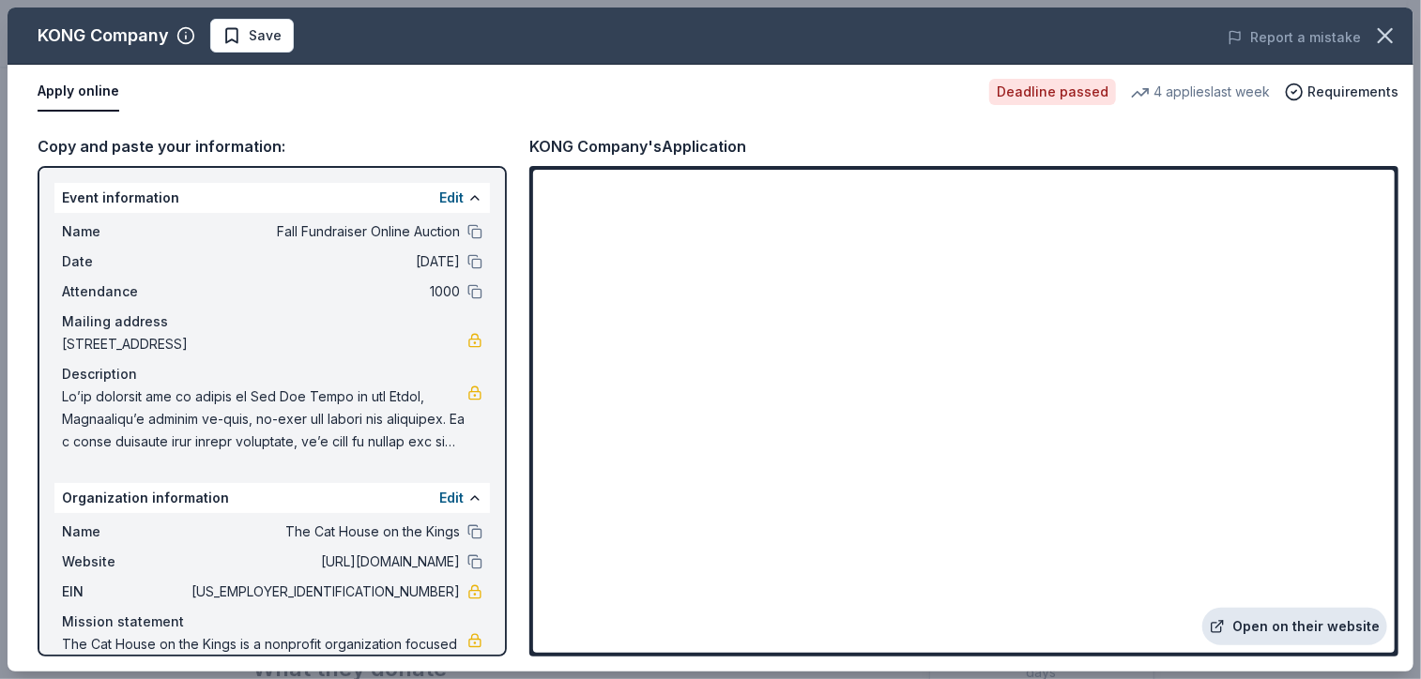
click at [1351, 635] on link "Open on their website" at bounding box center [1294, 627] width 185 height 38
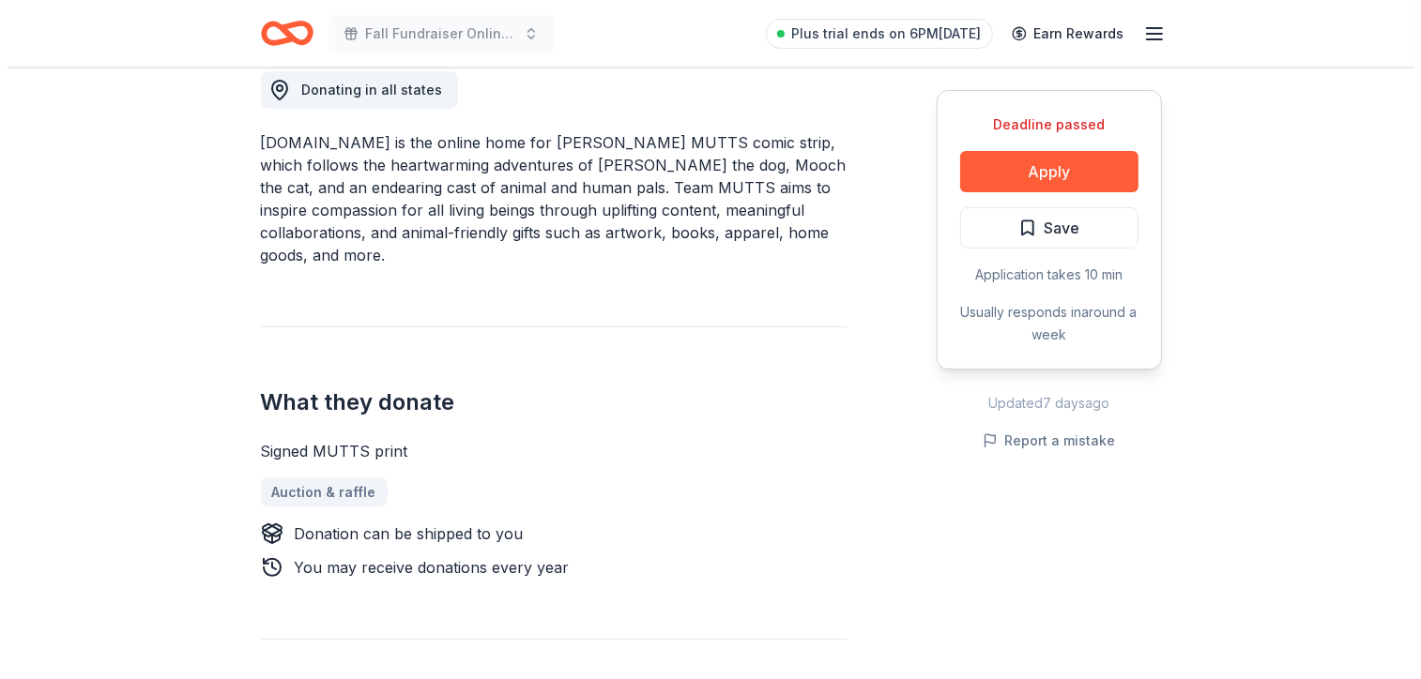
scroll to position [540, 0]
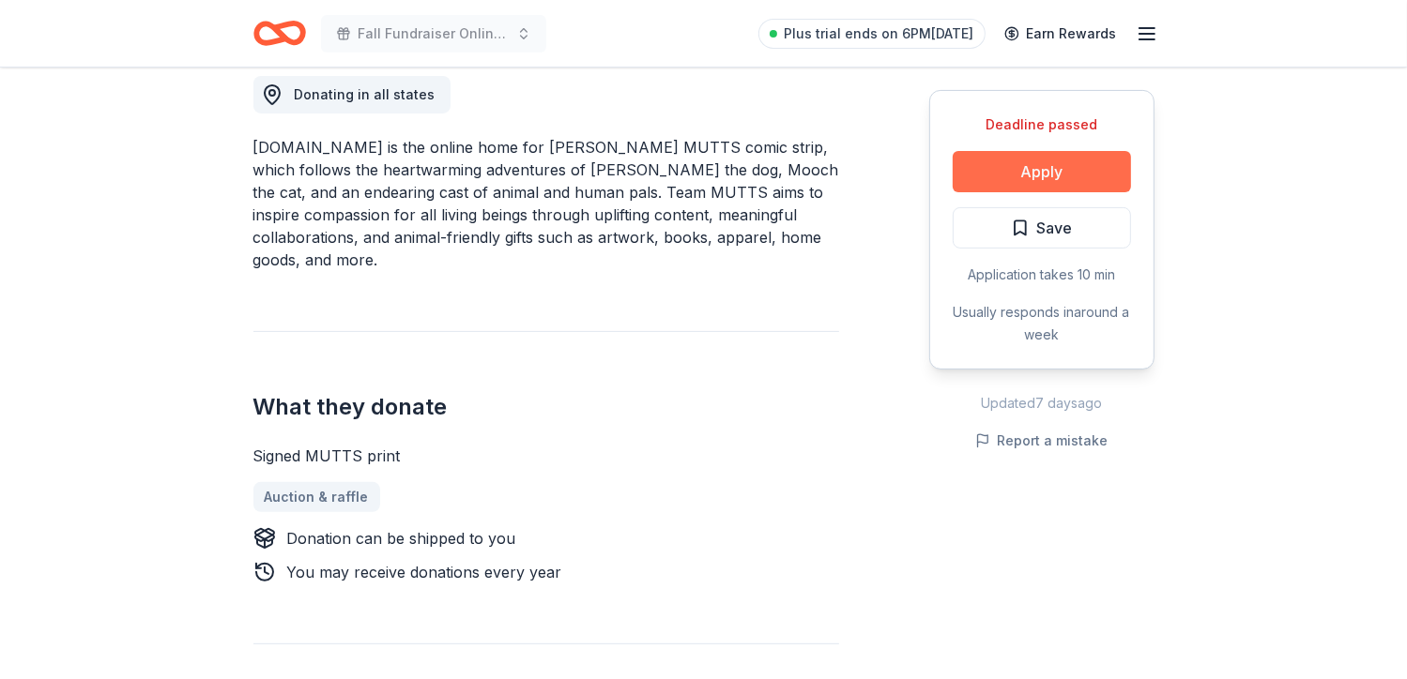
click at [1070, 164] on button "Apply" at bounding box center [1042, 171] width 178 height 41
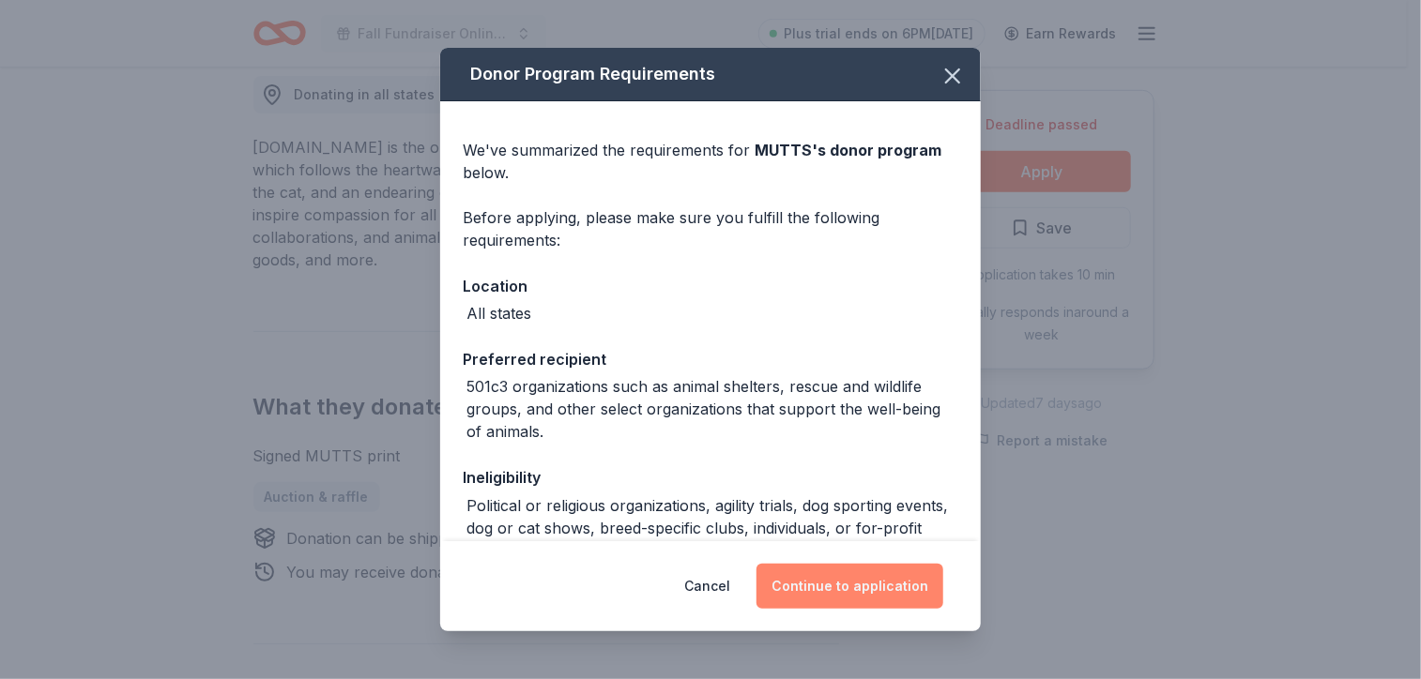
click at [890, 586] on button "Continue to application" at bounding box center [849, 586] width 187 height 45
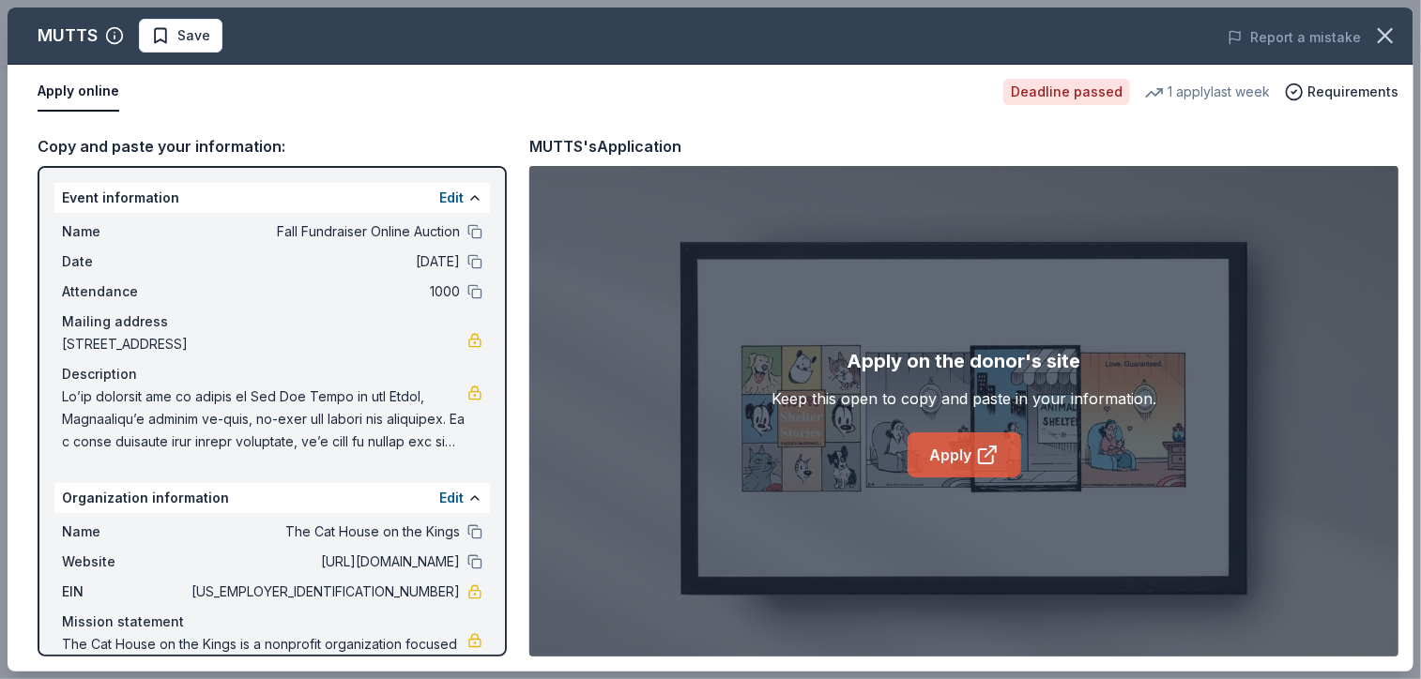
click at [972, 447] on link "Apply" at bounding box center [964, 455] width 114 height 45
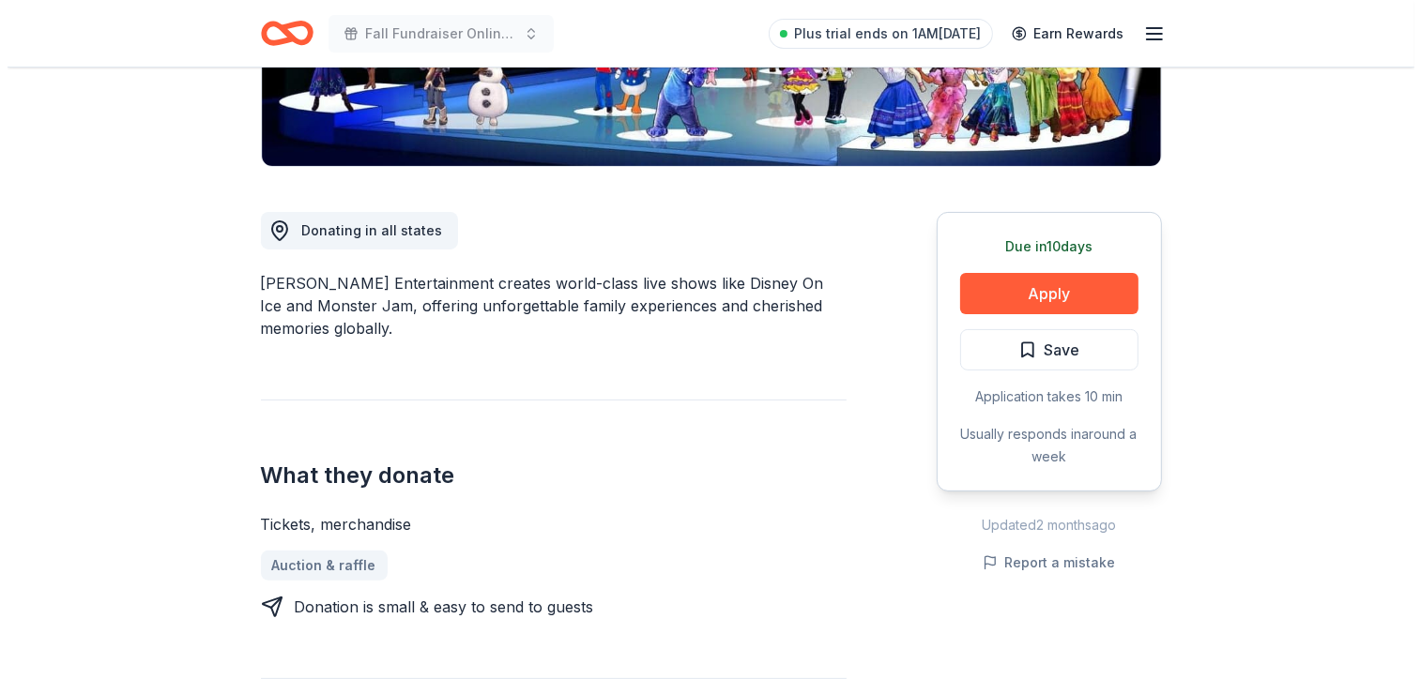
scroll to position [403, 0]
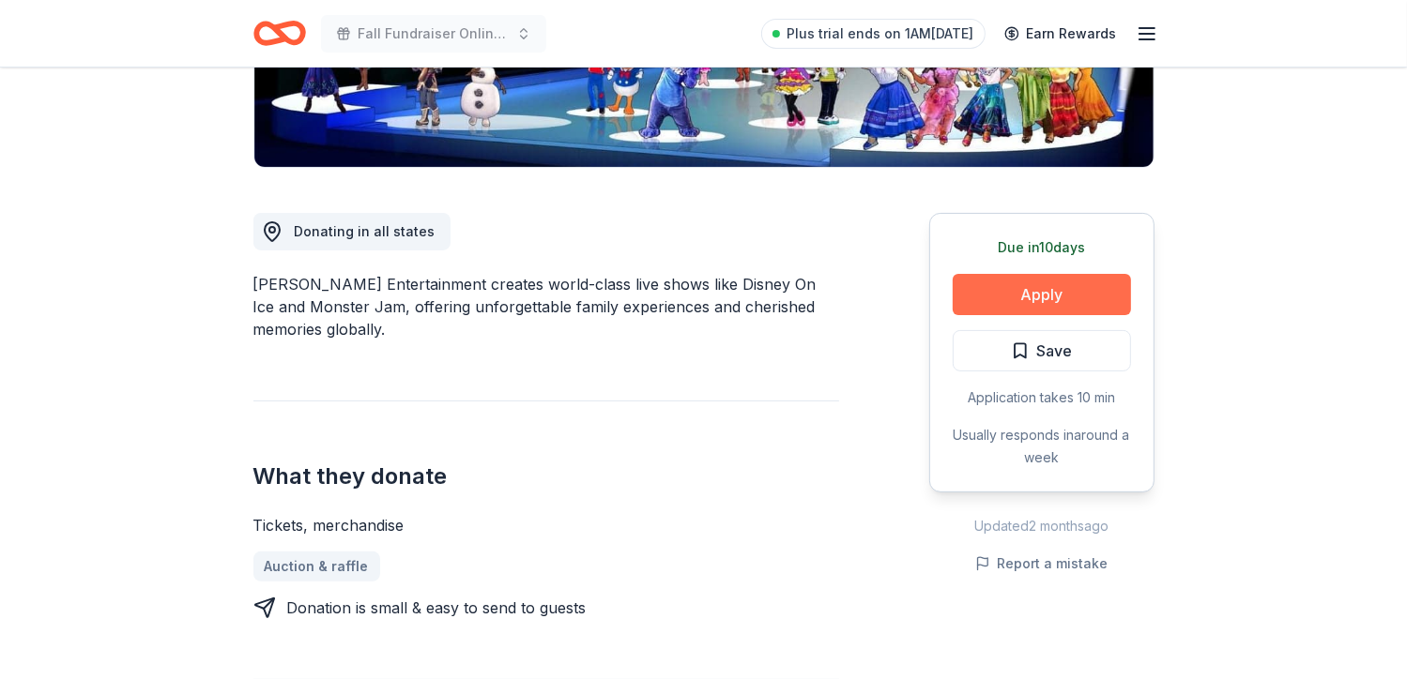
click at [1077, 286] on button "Apply" at bounding box center [1042, 294] width 178 height 41
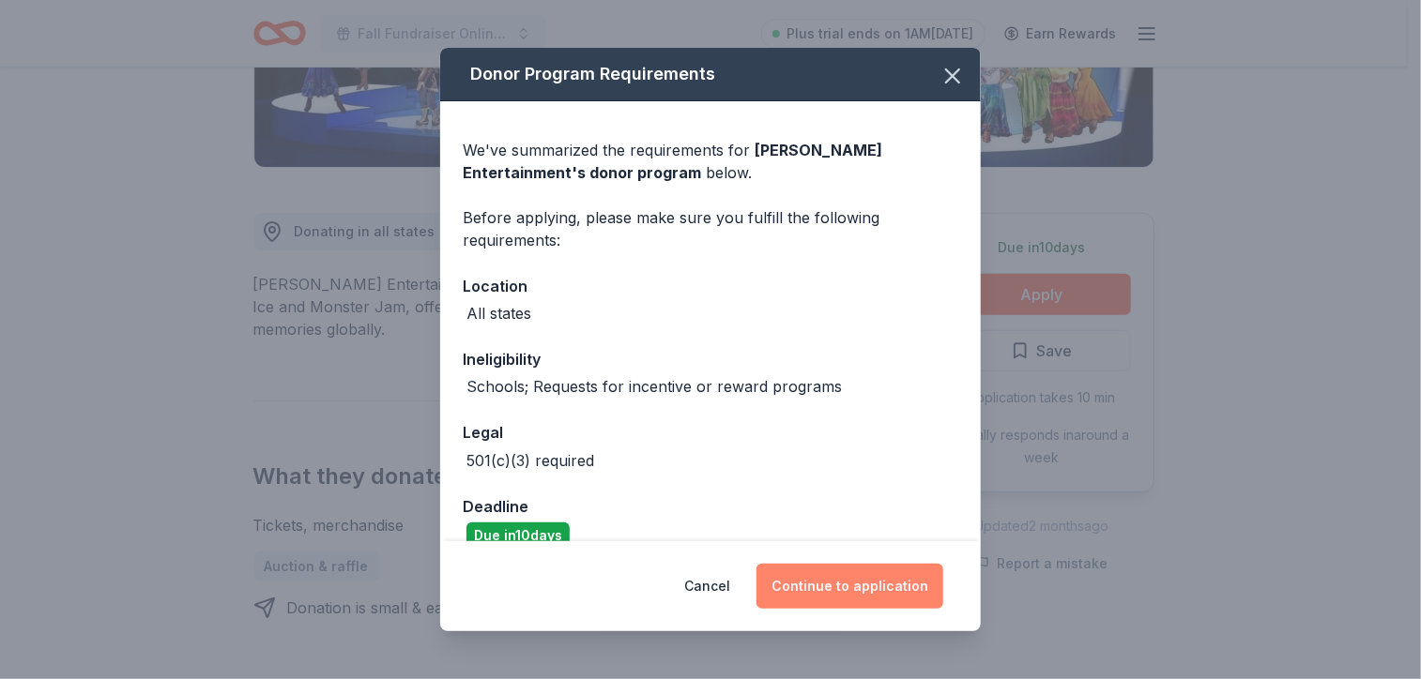
click at [834, 586] on button "Continue to application" at bounding box center [849, 586] width 187 height 45
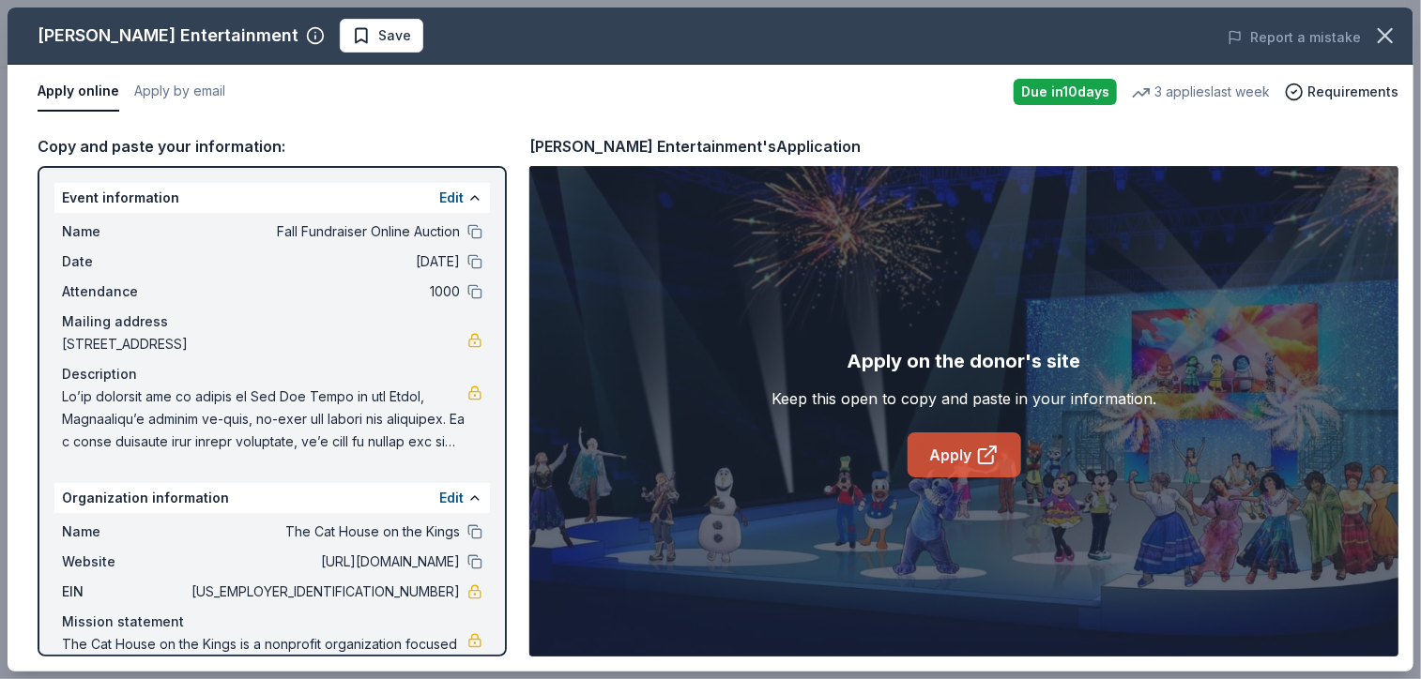
click at [962, 461] on link "Apply" at bounding box center [964, 455] width 114 height 45
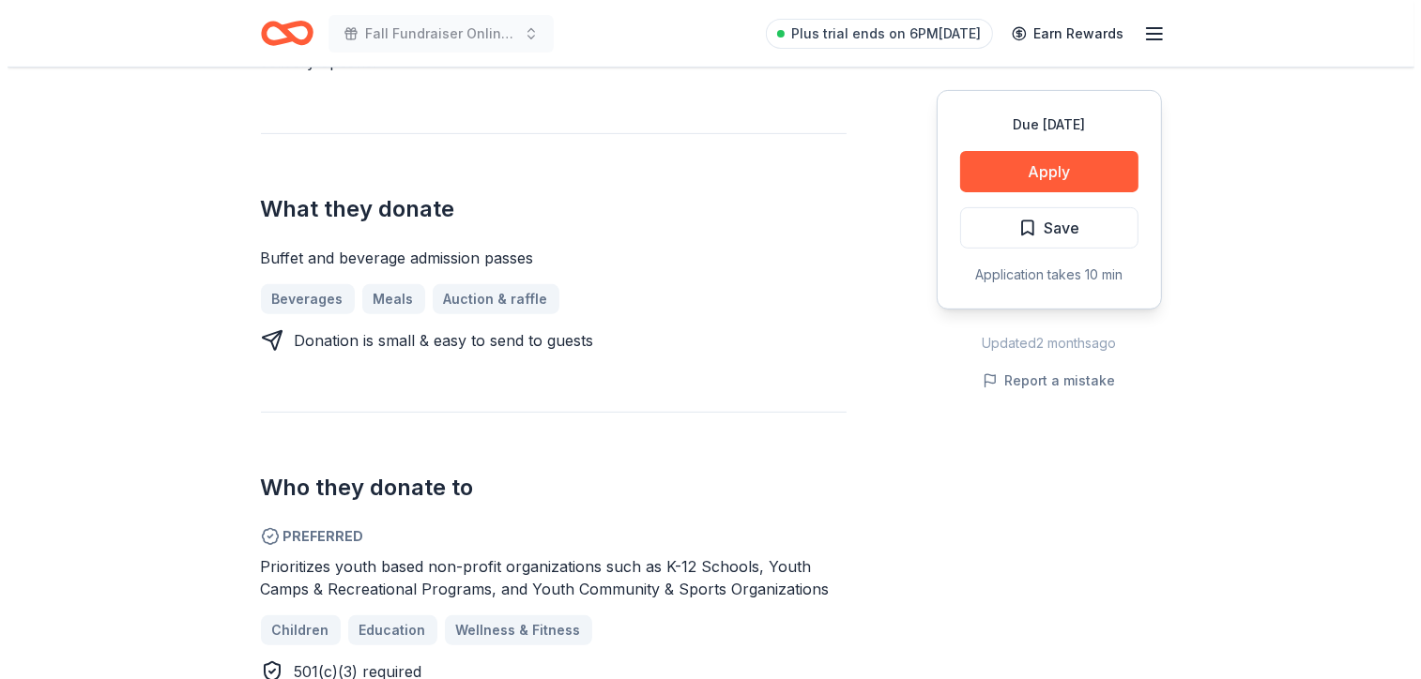
scroll to position [668, 0]
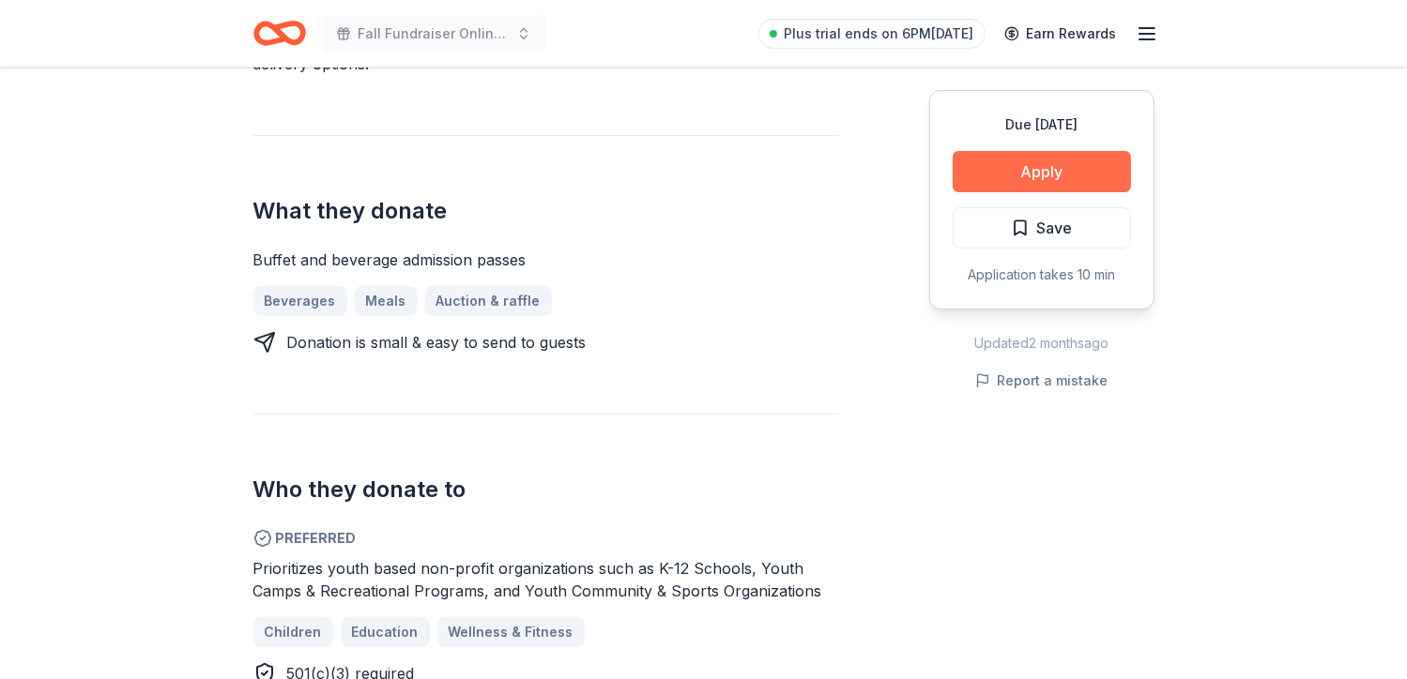
click at [1055, 178] on button "Apply" at bounding box center [1042, 171] width 178 height 41
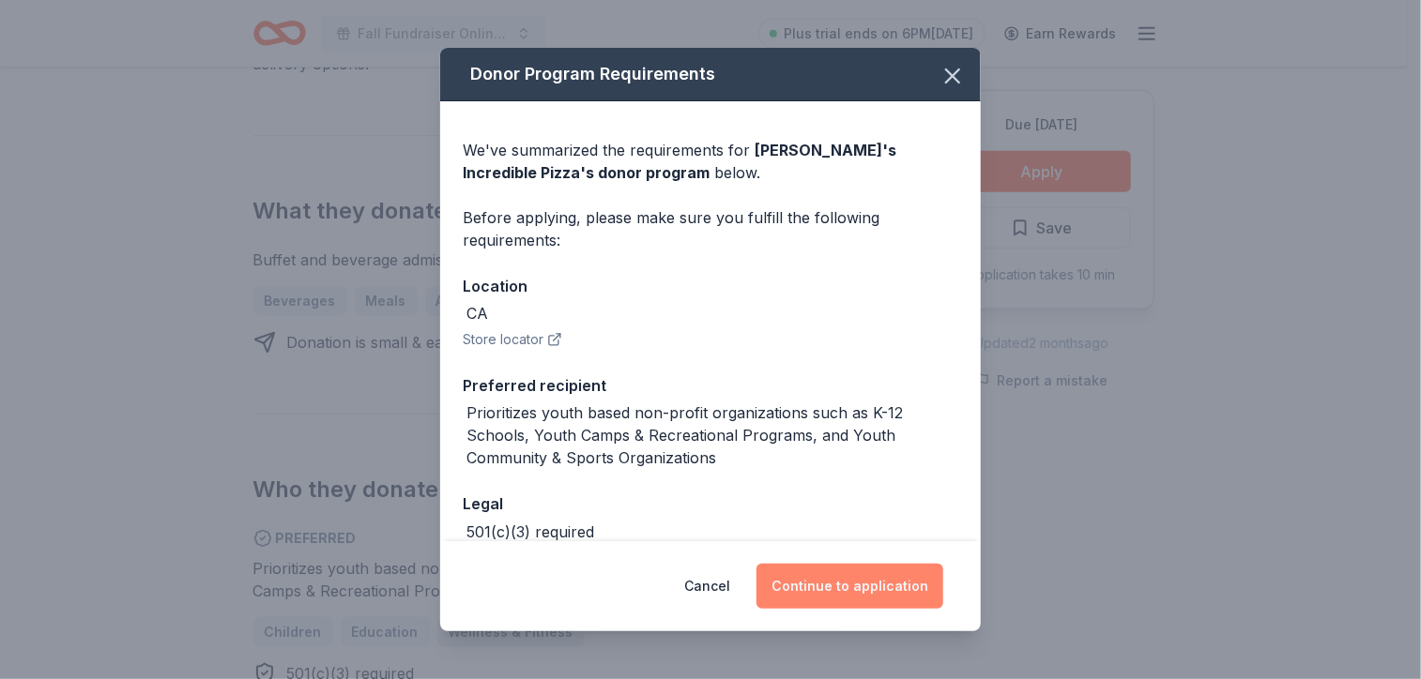
click at [899, 588] on button "Continue to application" at bounding box center [849, 586] width 187 height 45
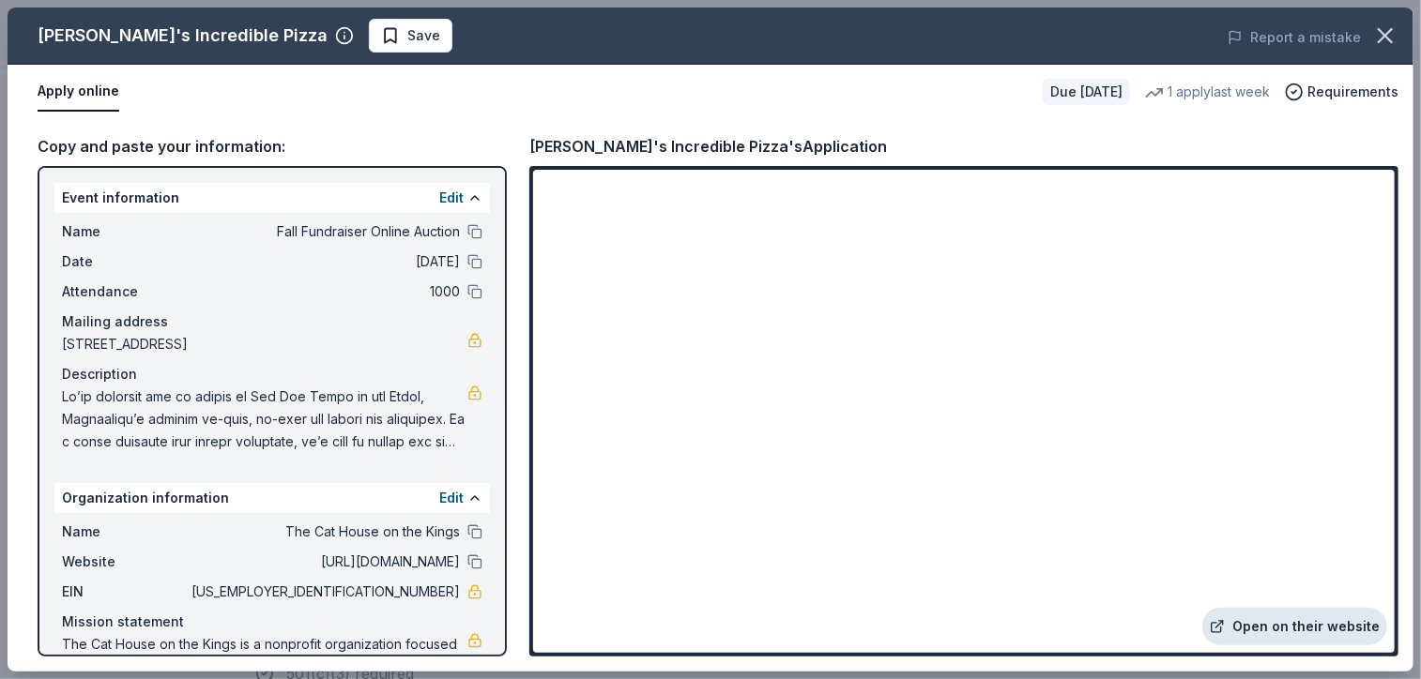
click at [1264, 633] on link "Open on their website" at bounding box center [1294, 627] width 185 height 38
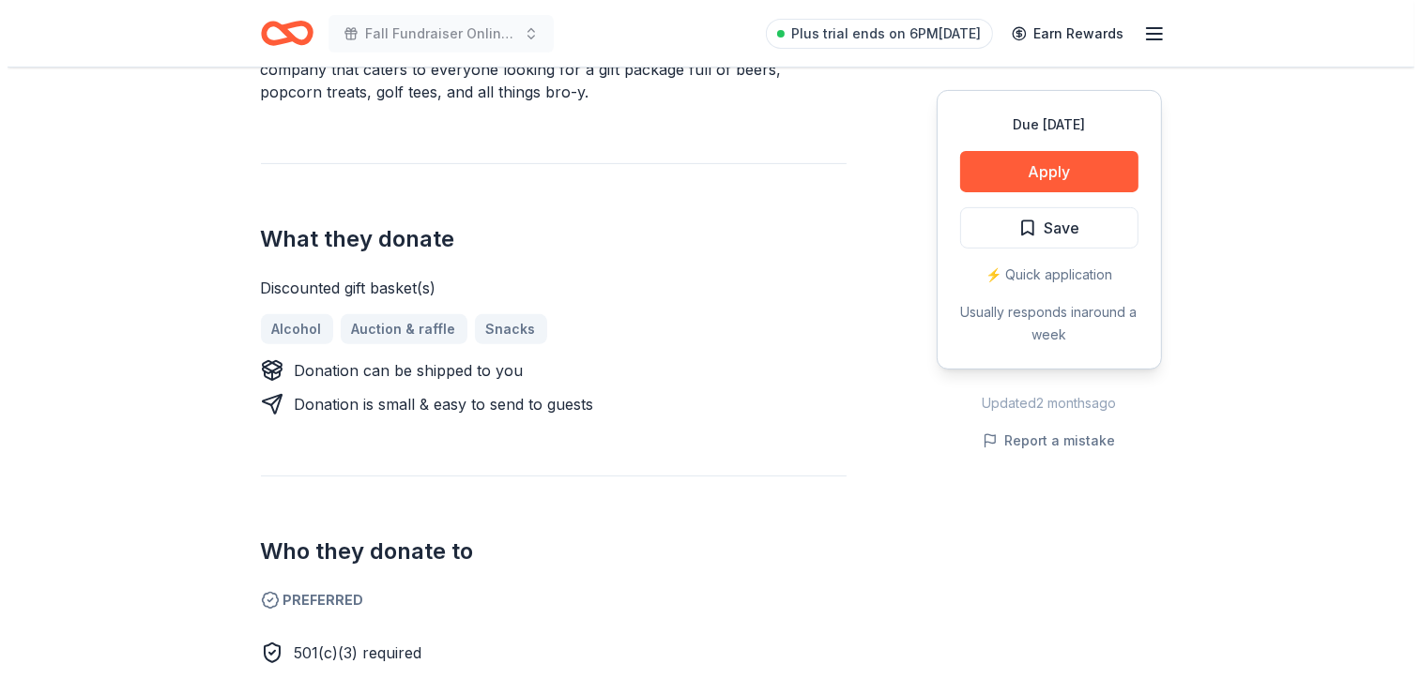
scroll to position [616, 0]
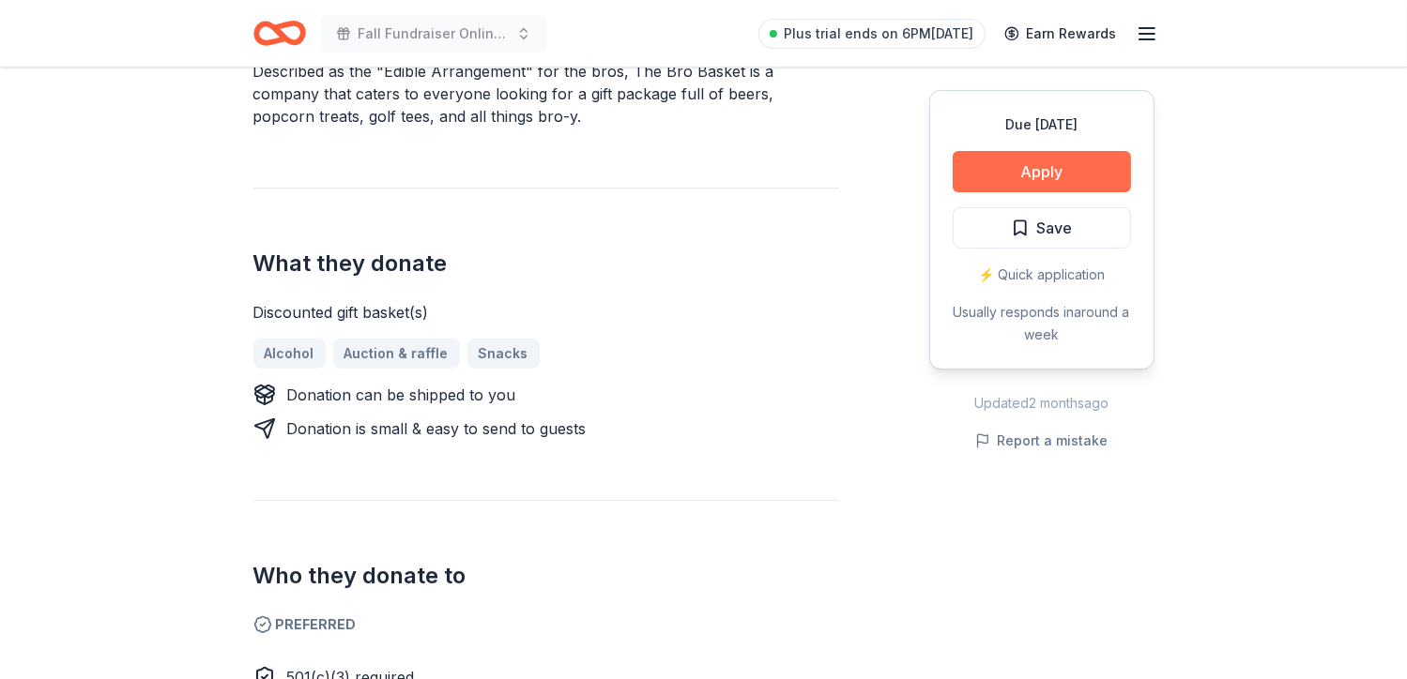
click at [1072, 182] on button "Apply" at bounding box center [1042, 171] width 178 height 41
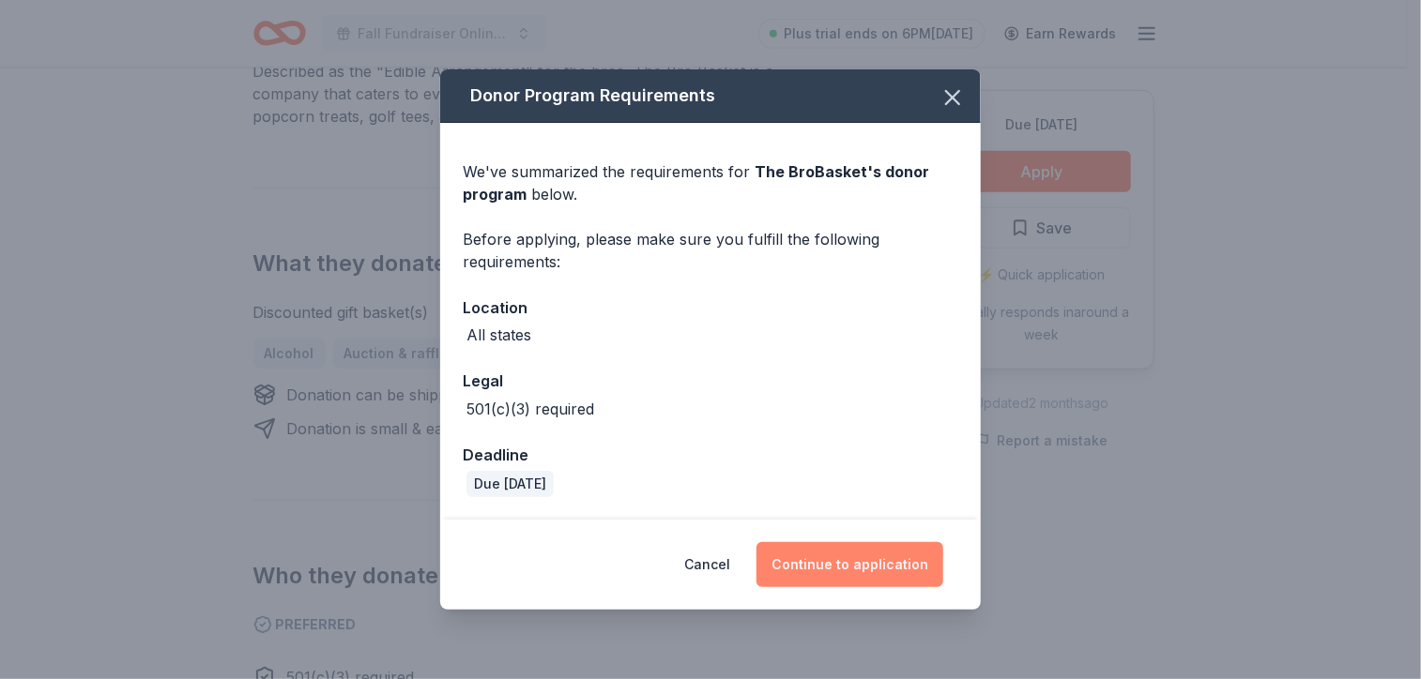
click at [829, 567] on button "Continue to application" at bounding box center [849, 564] width 187 height 45
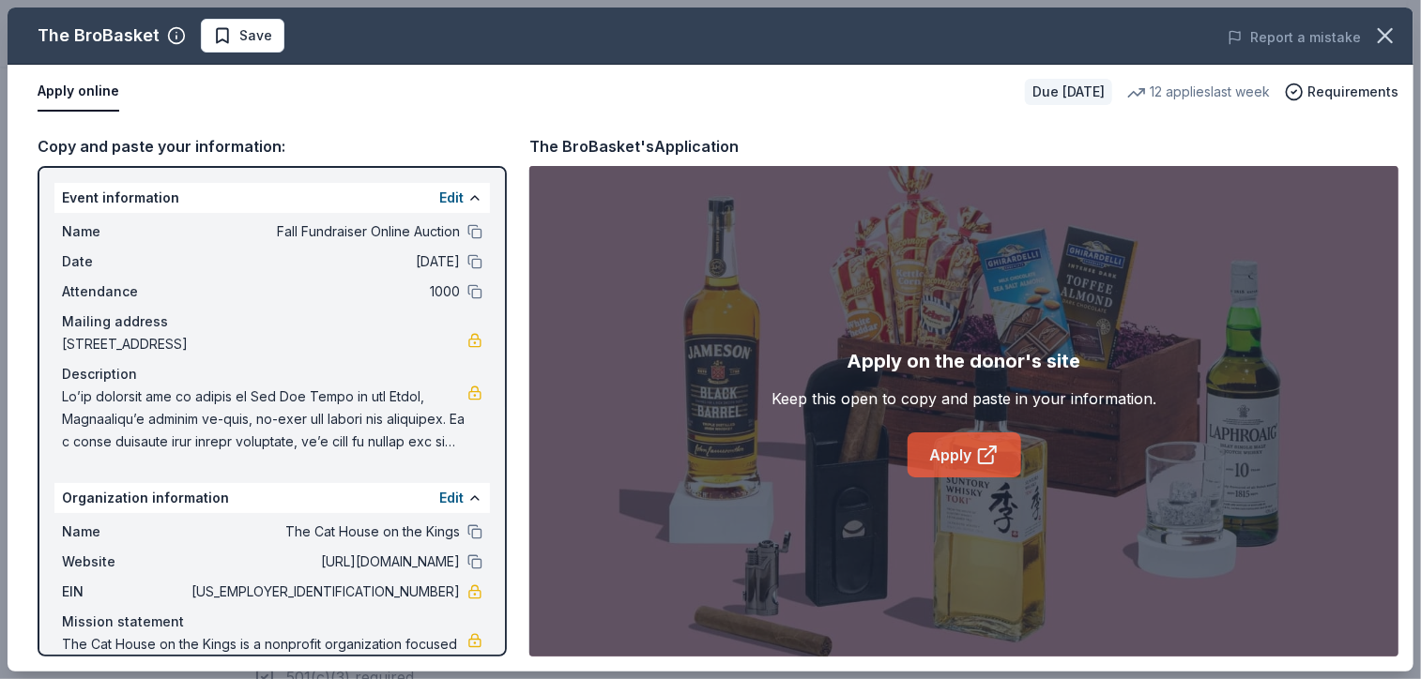
click at [999, 456] on link "Apply" at bounding box center [964, 455] width 114 height 45
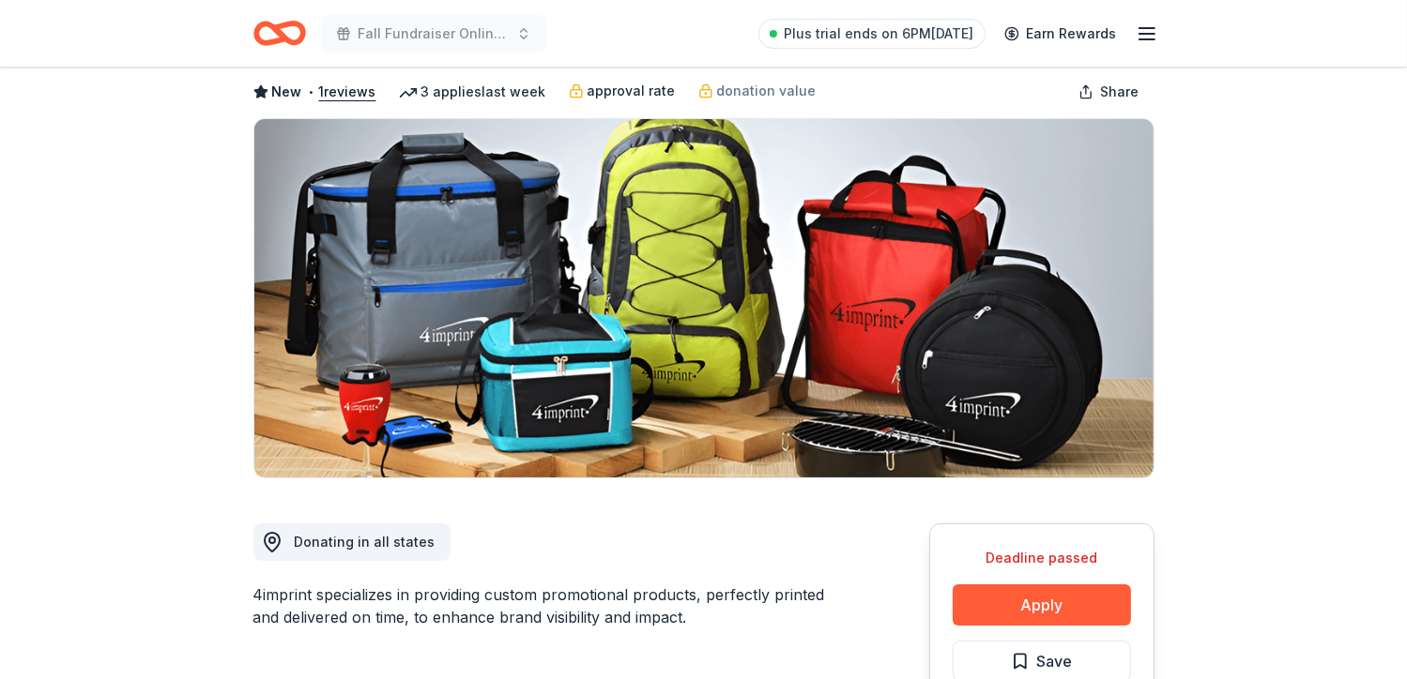
scroll to position [88, 0]
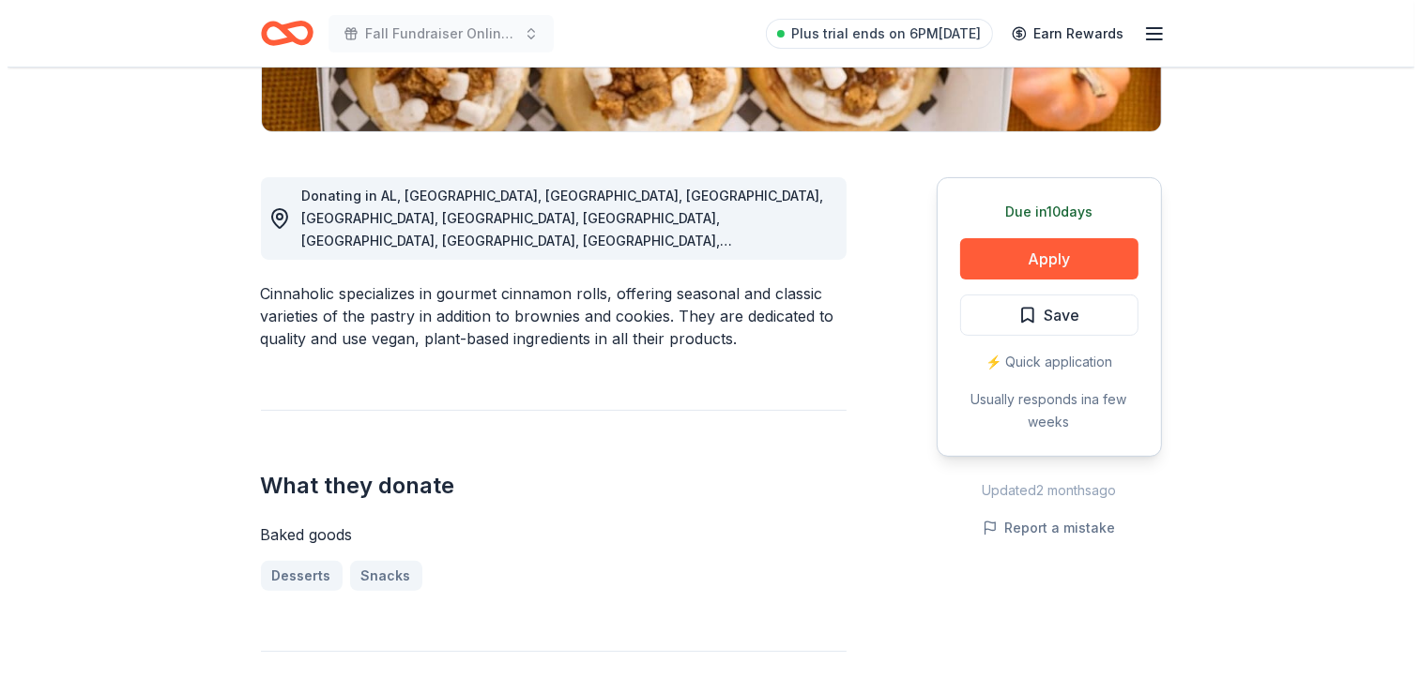
scroll to position [437, 0]
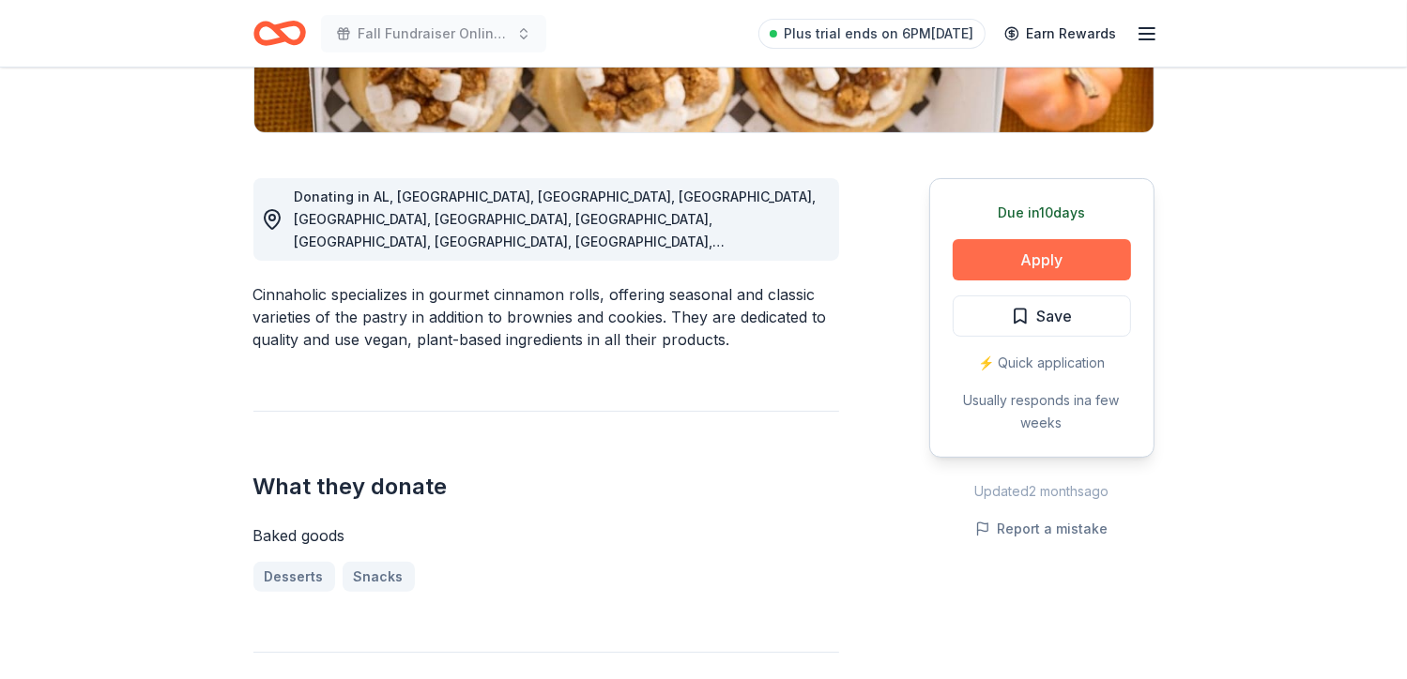
click at [1032, 264] on button "Apply" at bounding box center [1042, 259] width 178 height 41
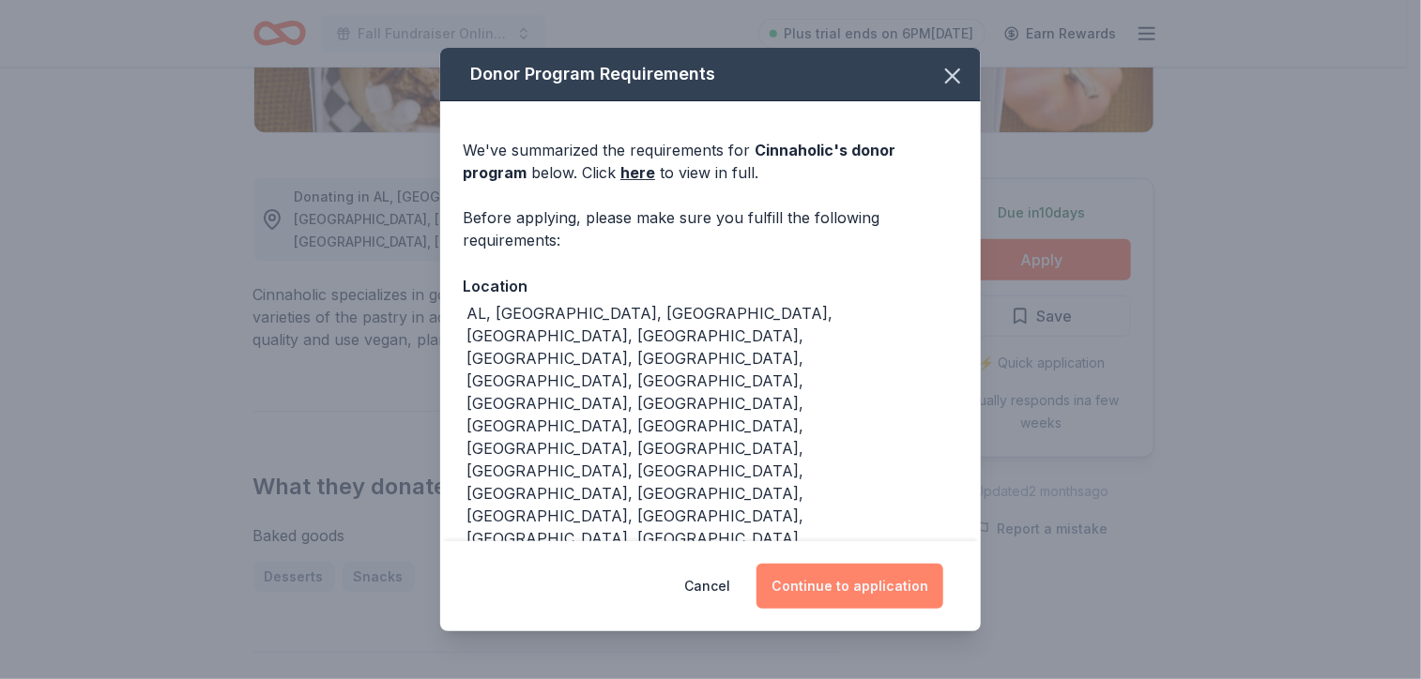
click at [861, 564] on button "Continue to application" at bounding box center [849, 586] width 187 height 45
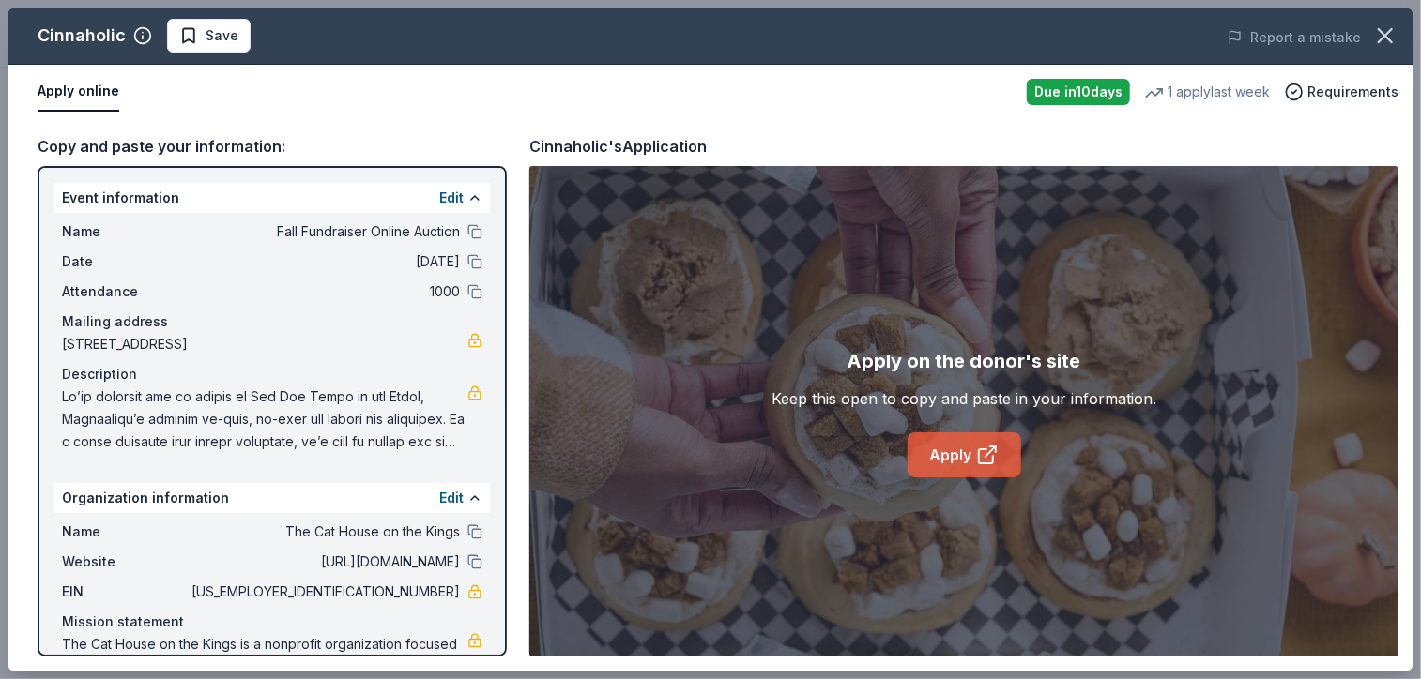
click at [969, 463] on link "Apply" at bounding box center [964, 455] width 114 height 45
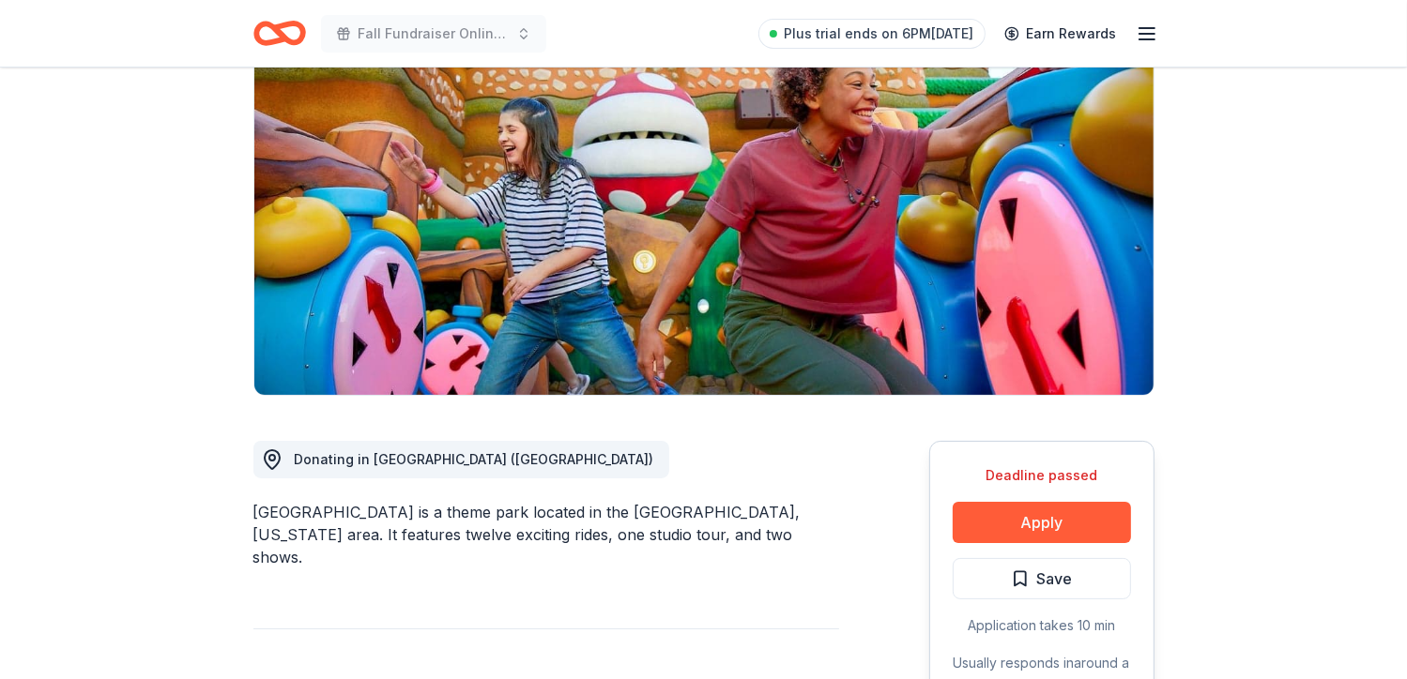
scroll to position [174, 0]
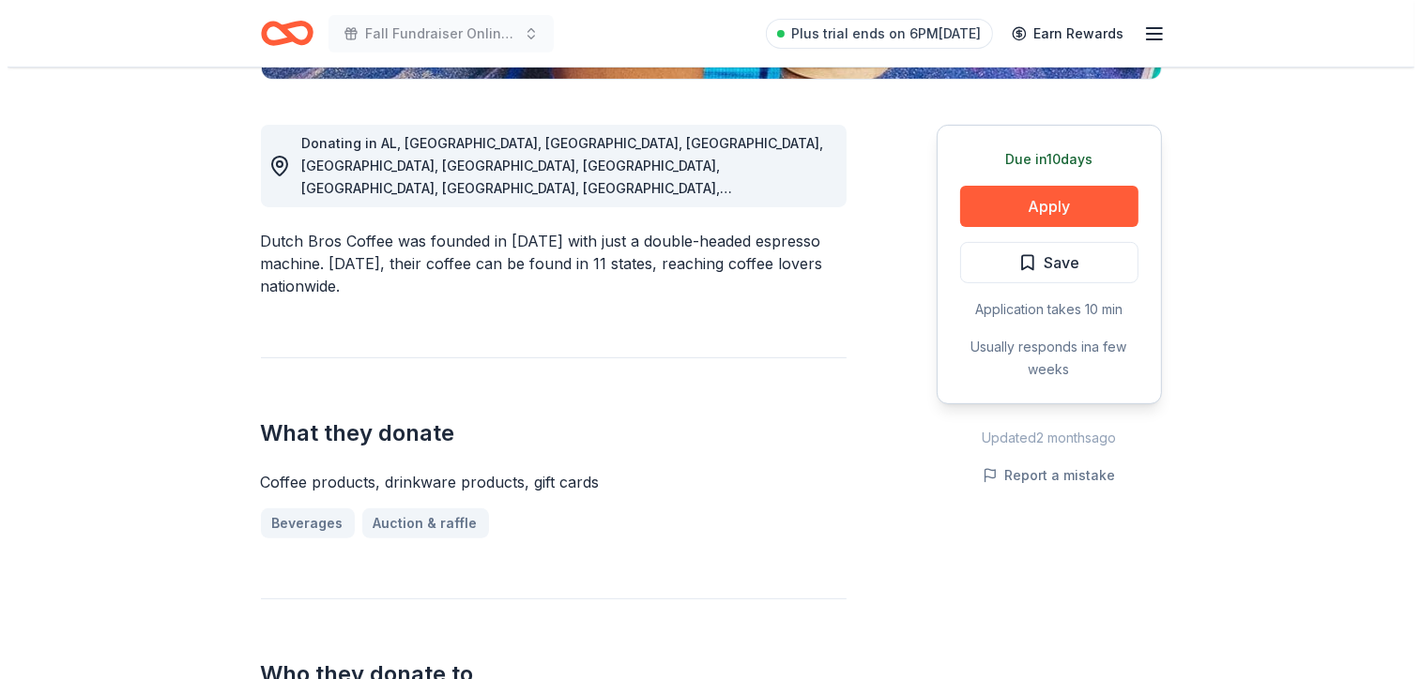
scroll to position [461, 0]
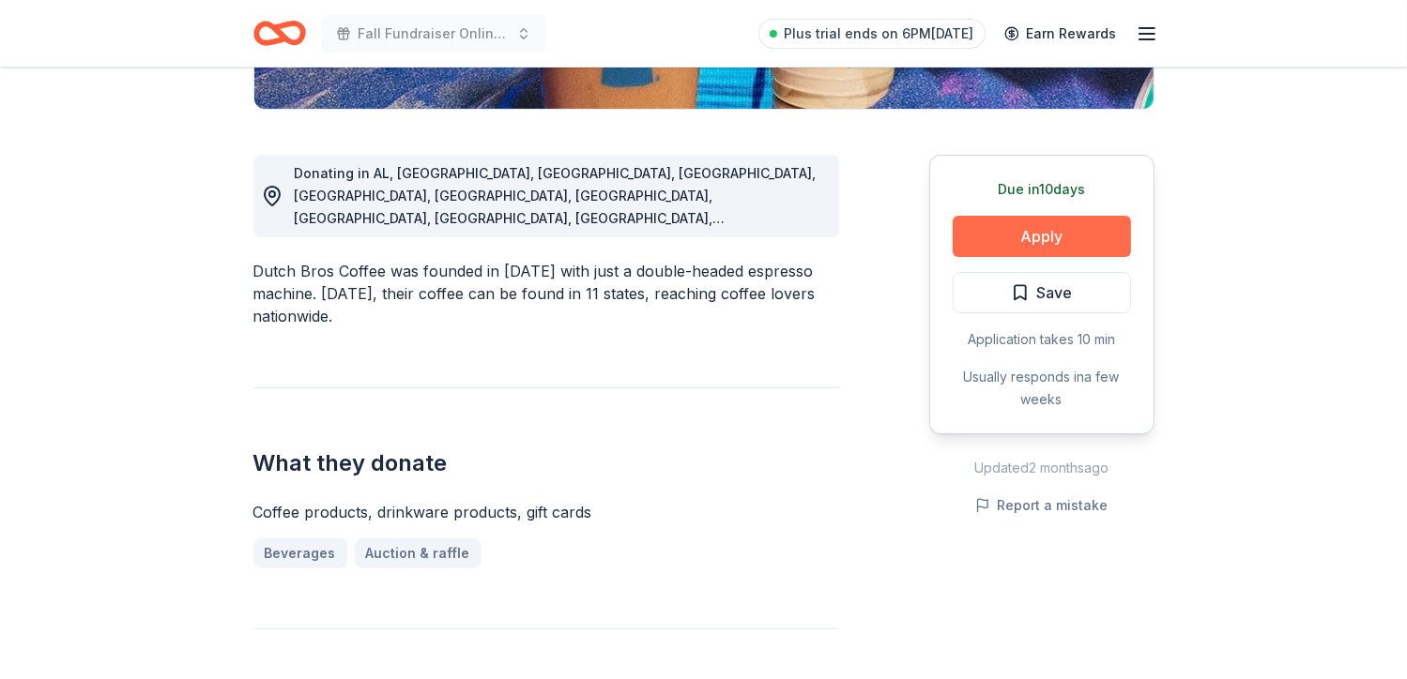
click at [1068, 240] on button "Apply" at bounding box center [1042, 236] width 178 height 41
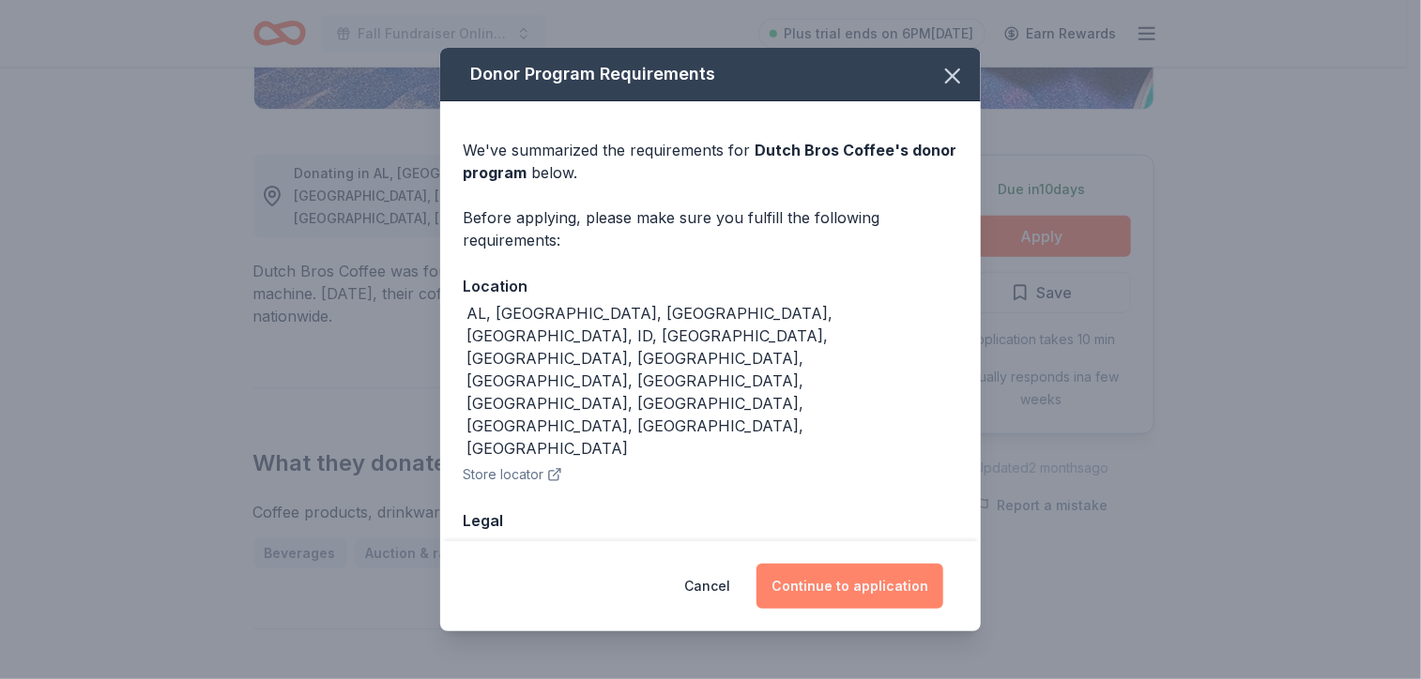
click at [855, 592] on button "Continue to application" at bounding box center [849, 586] width 187 height 45
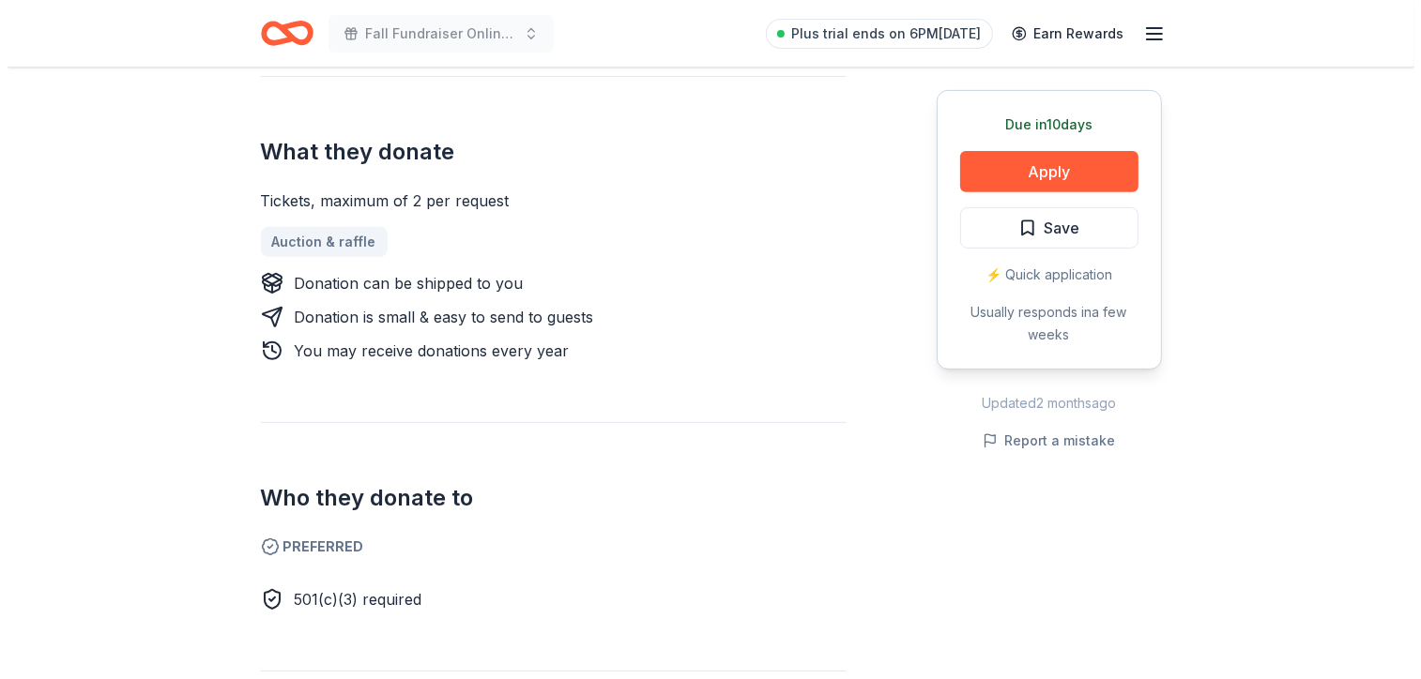
scroll to position [724, 0]
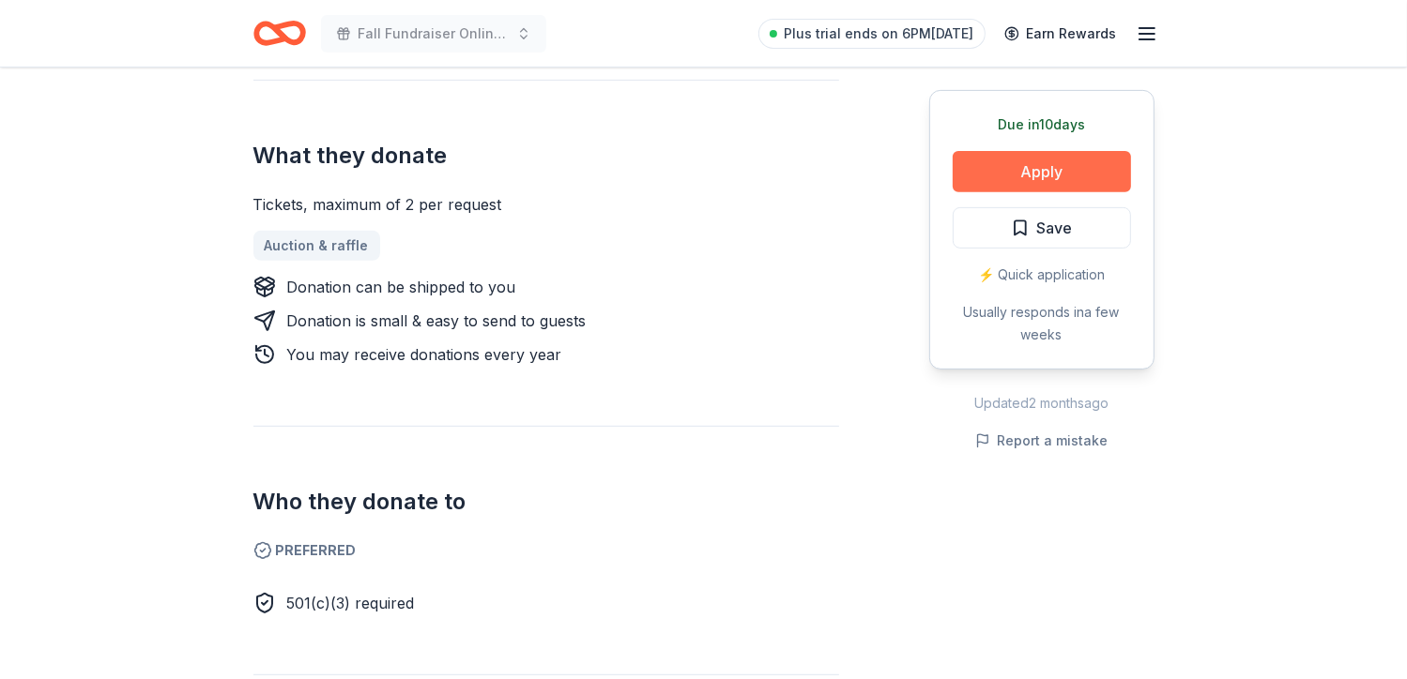
click at [1037, 170] on button "Apply" at bounding box center [1042, 171] width 178 height 41
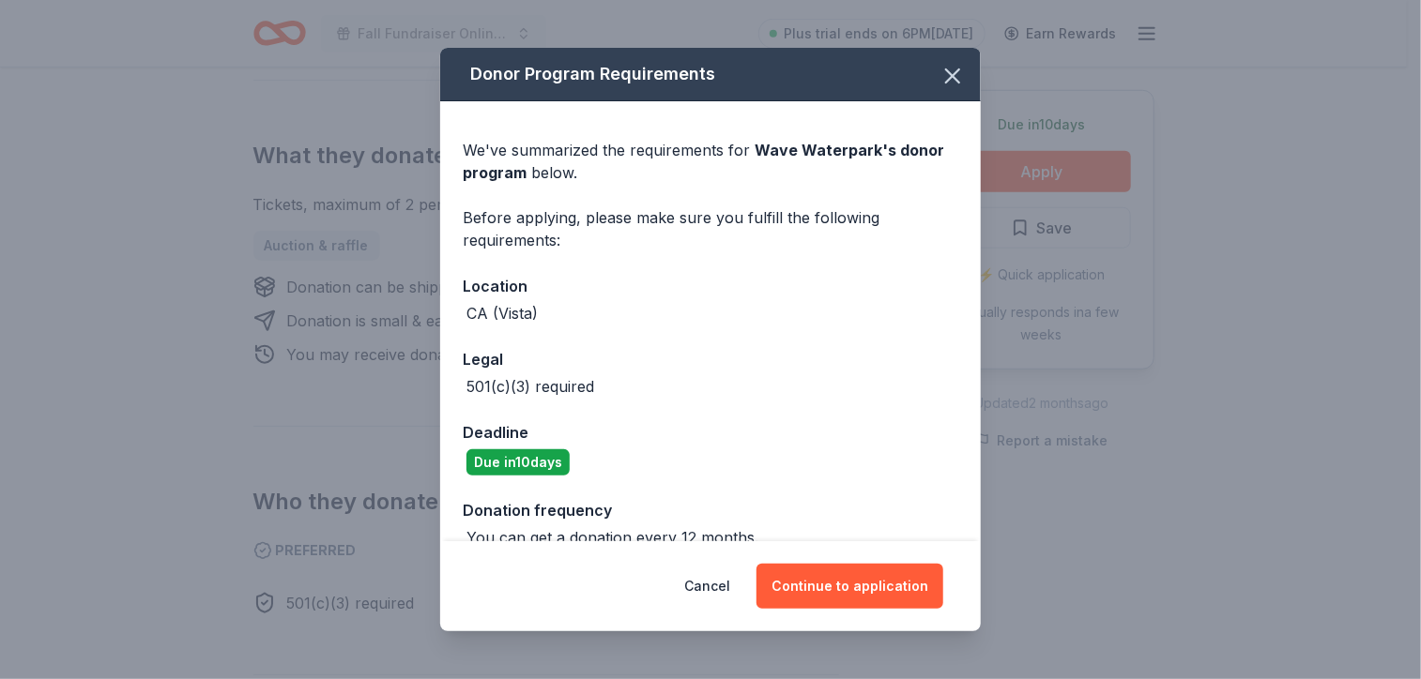
scroll to position [29, 0]
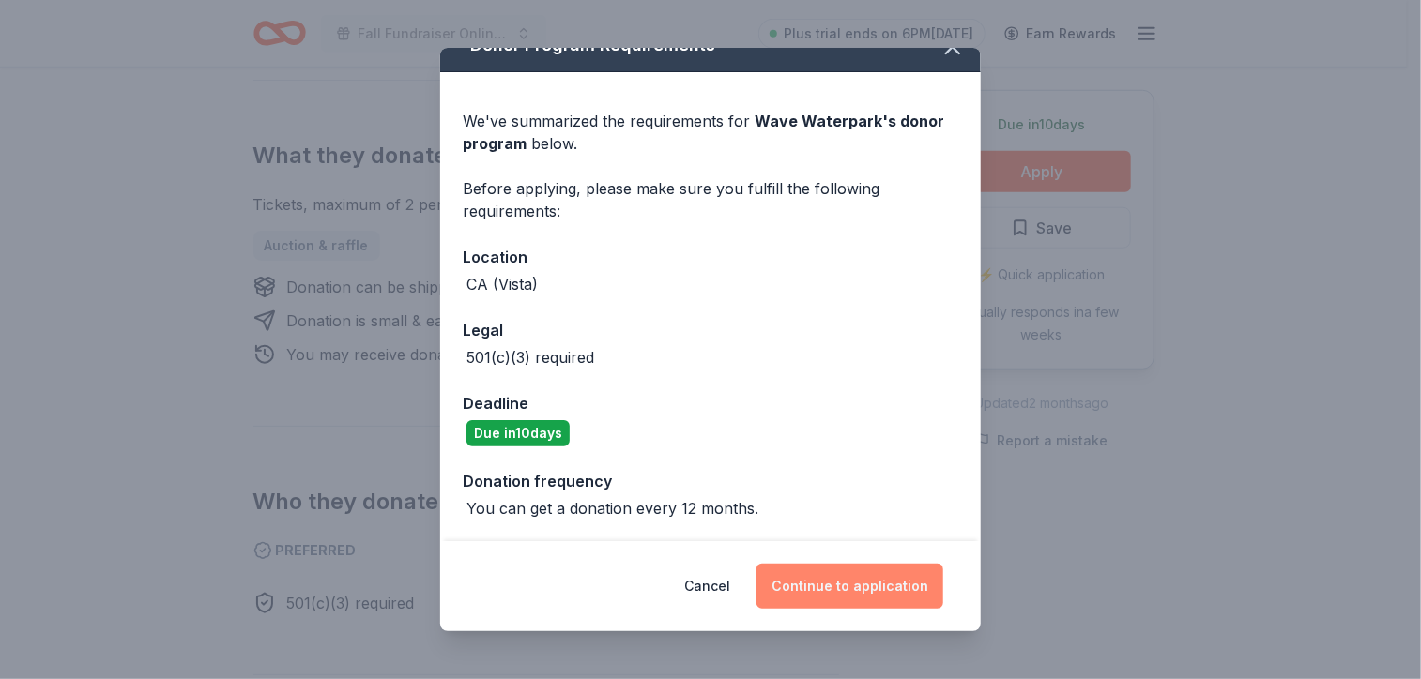
click at [892, 587] on button "Continue to application" at bounding box center [849, 586] width 187 height 45
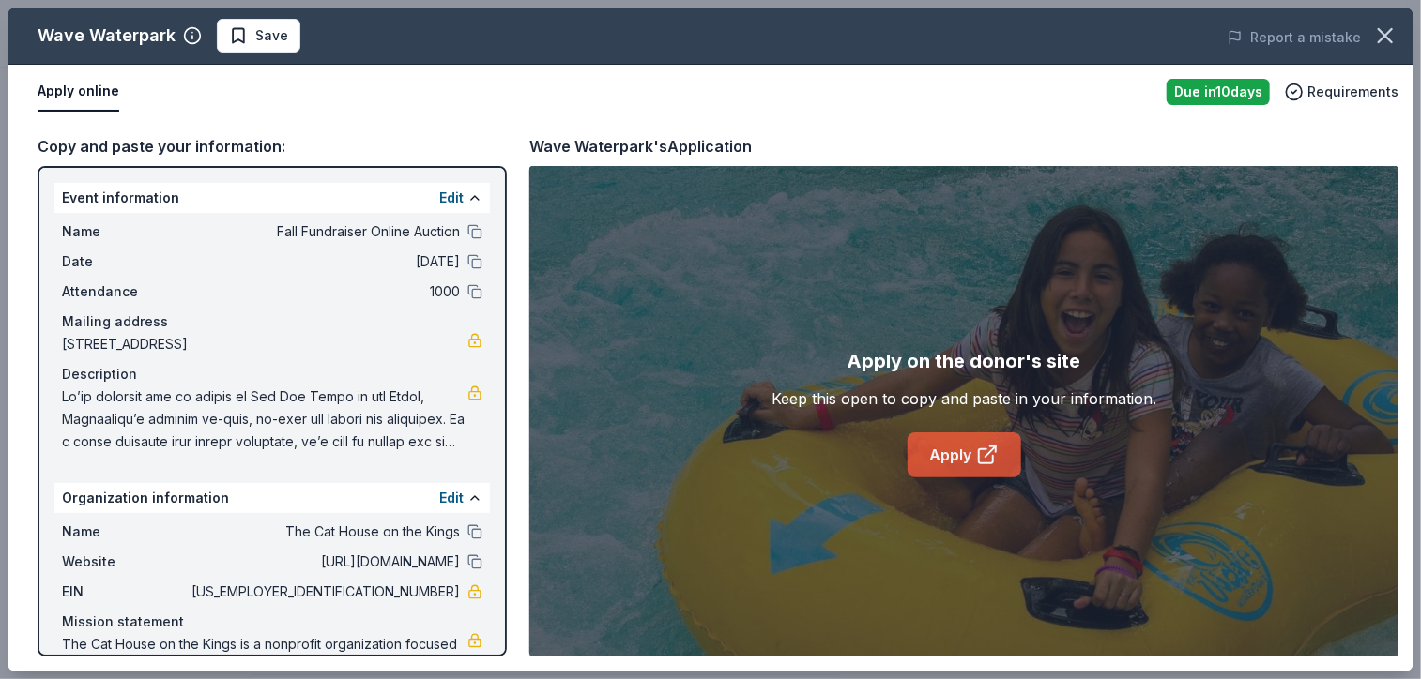
click at [972, 452] on link "Apply" at bounding box center [964, 455] width 114 height 45
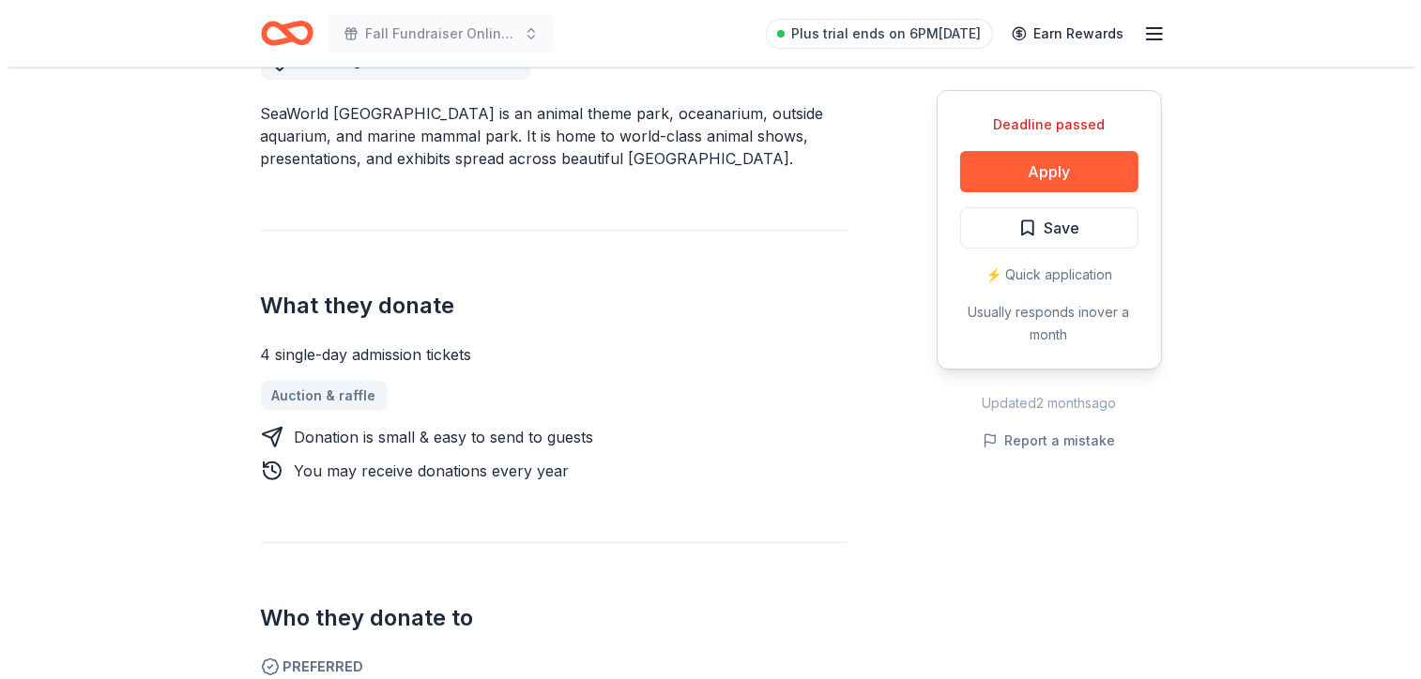
scroll to position [571, 0]
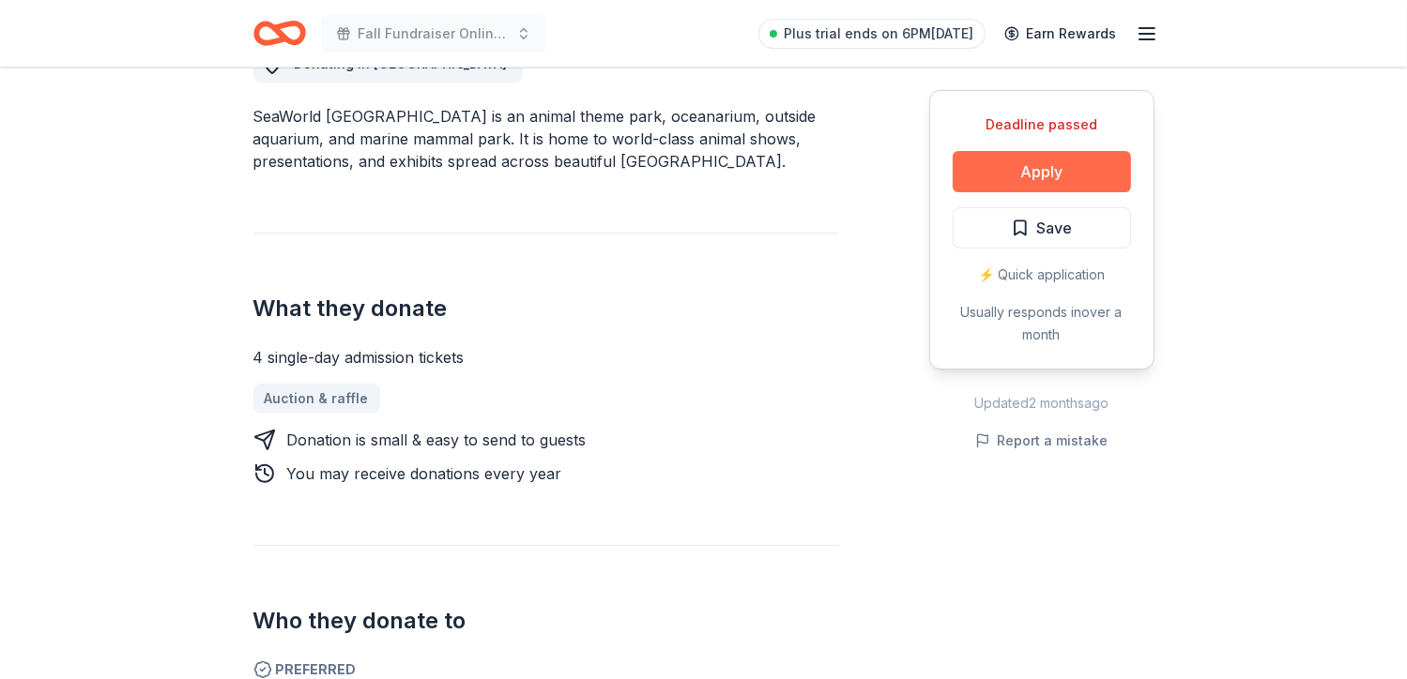
click at [1074, 179] on button "Apply" at bounding box center [1042, 171] width 178 height 41
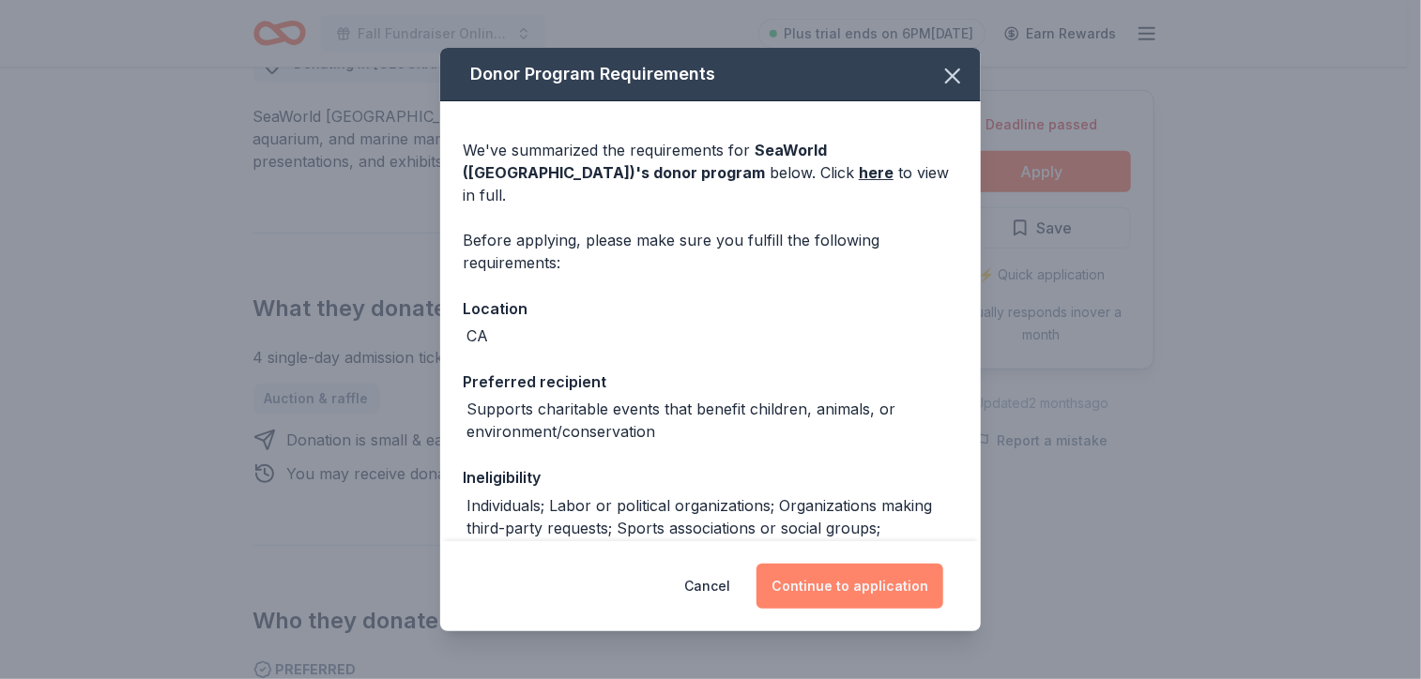
click at [891, 587] on button "Continue to application" at bounding box center [849, 586] width 187 height 45
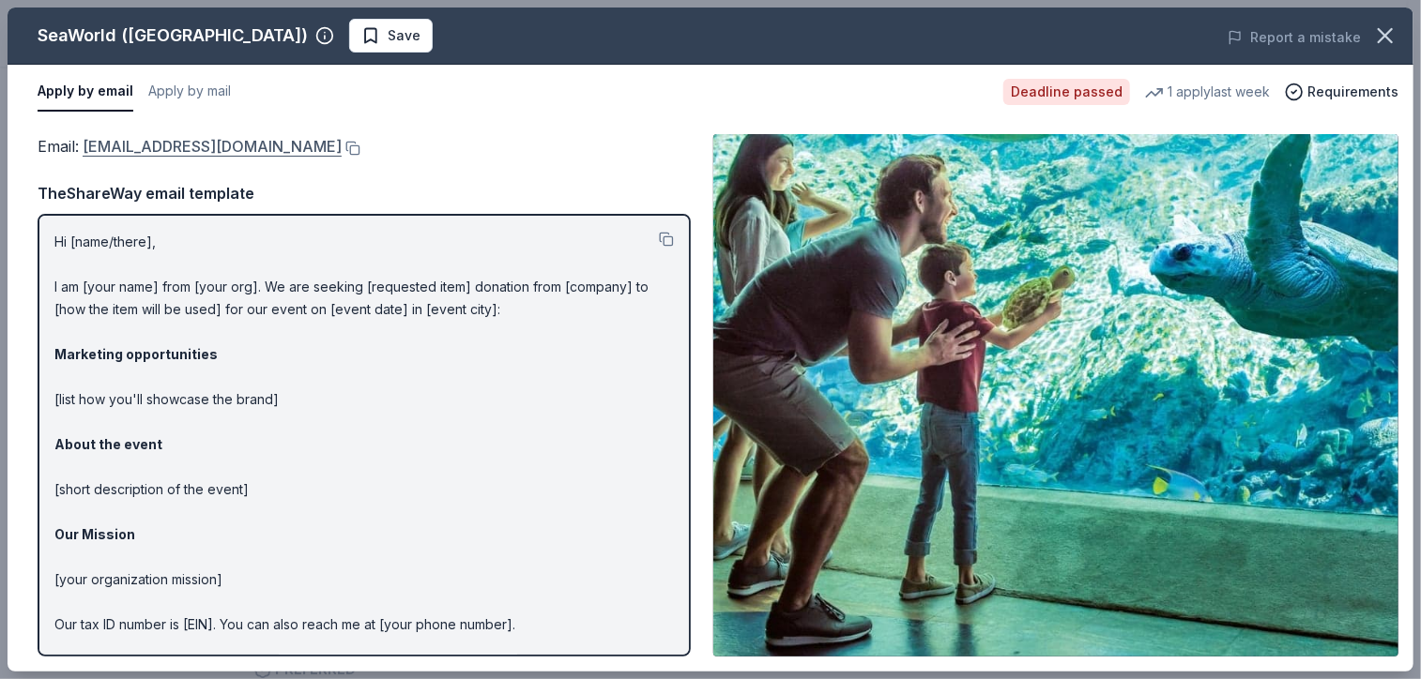
click at [266, 149] on link "[EMAIL_ADDRESS][DOMAIN_NAME]" at bounding box center [212, 146] width 259 height 24
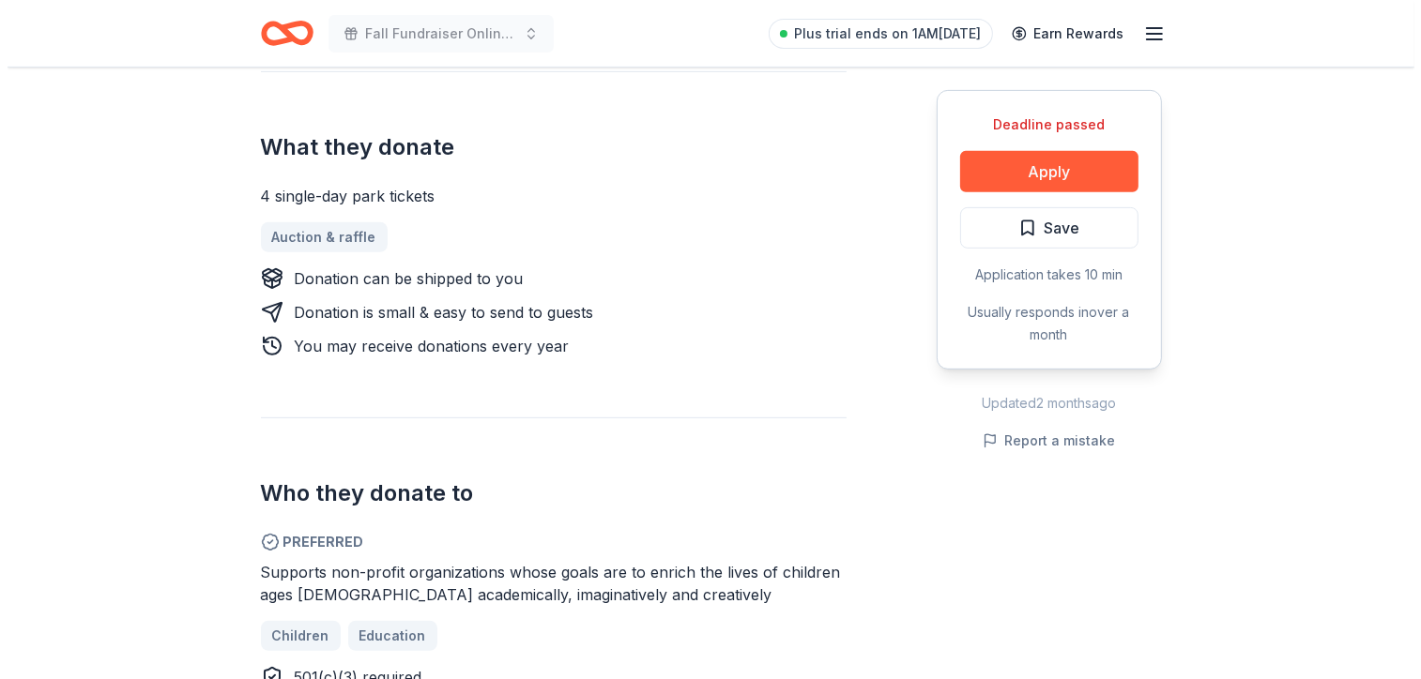
scroll to position [776, 0]
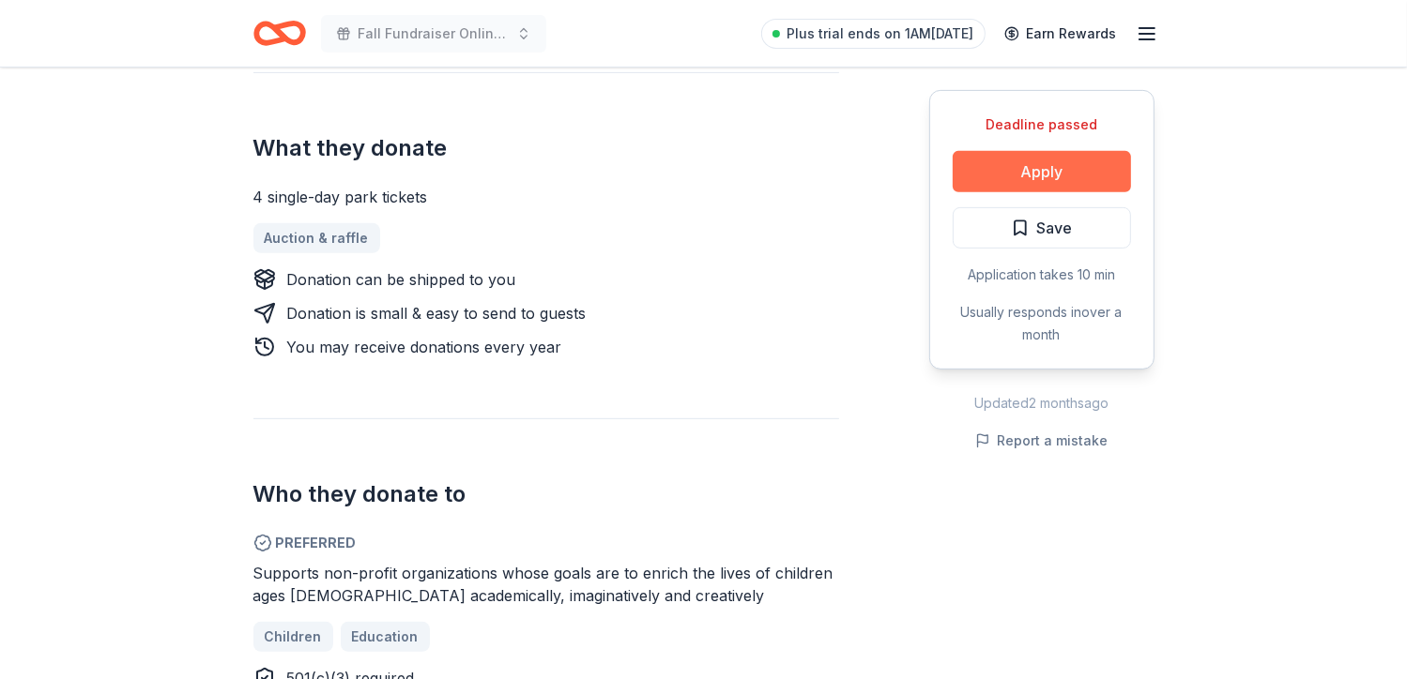
click at [1015, 172] on button "Apply" at bounding box center [1042, 171] width 178 height 41
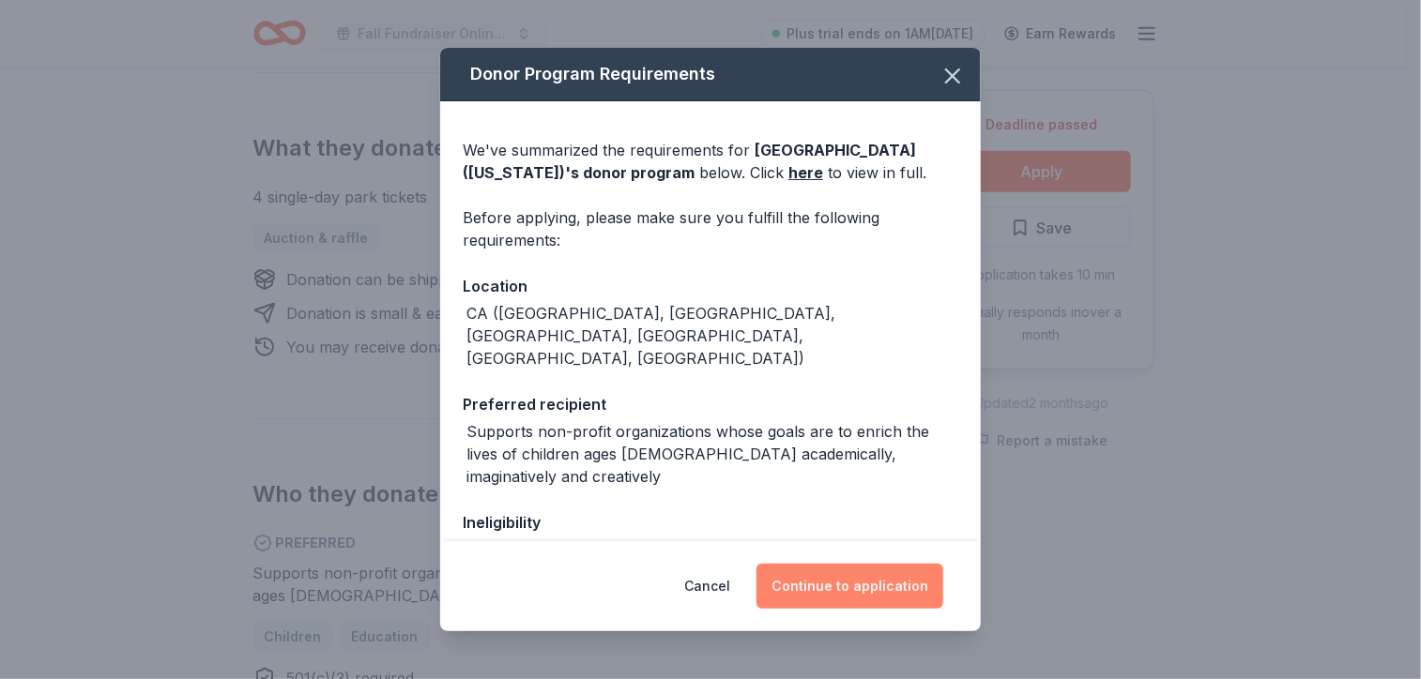
click at [807, 584] on button "Continue to application" at bounding box center [849, 586] width 187 height 45
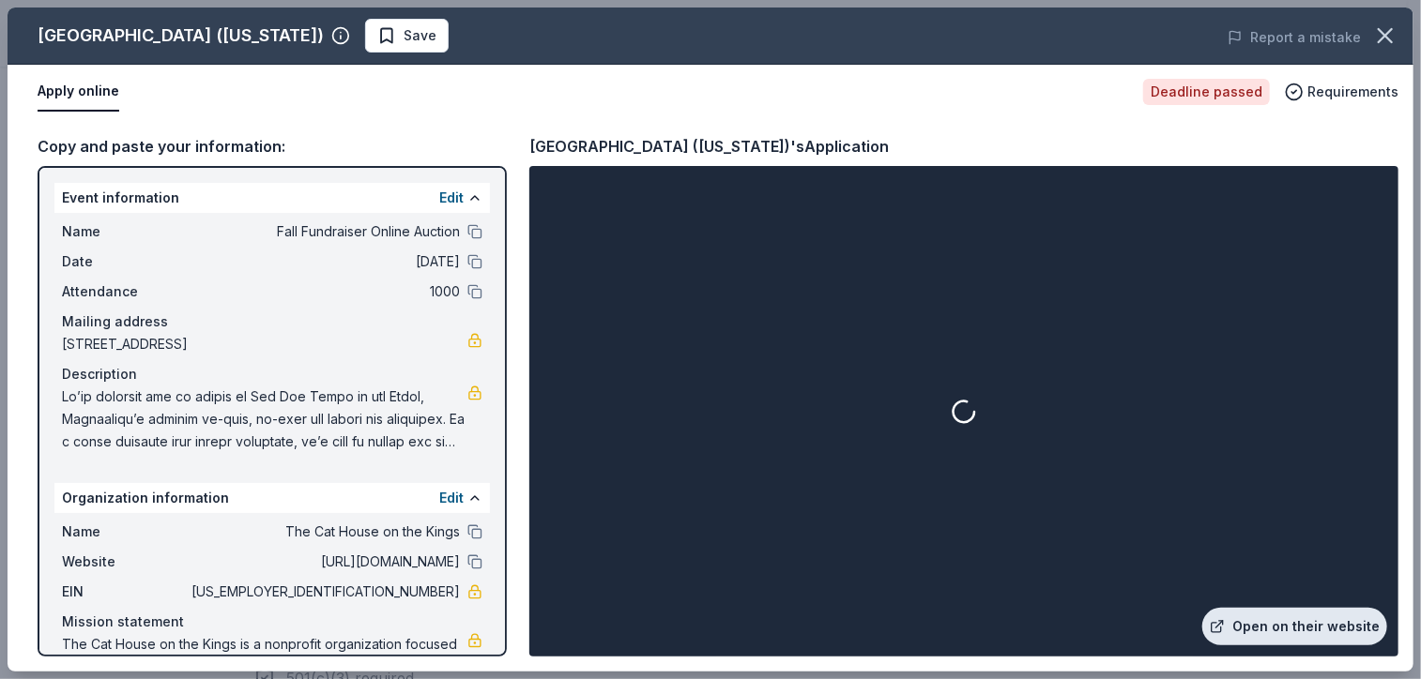
click at [1272, 620] on link "Open on their website" at bounding box center [1294, 627] width 185 height 38
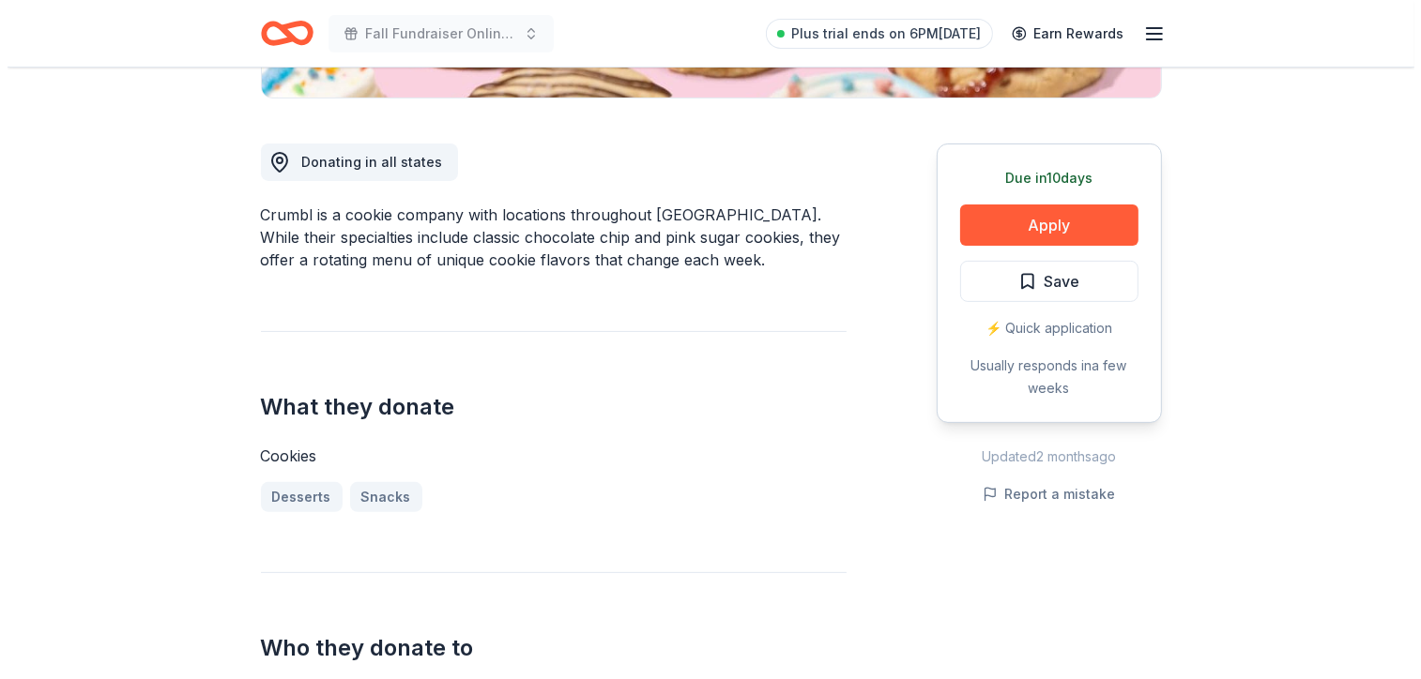
scroll to position [431, 0]
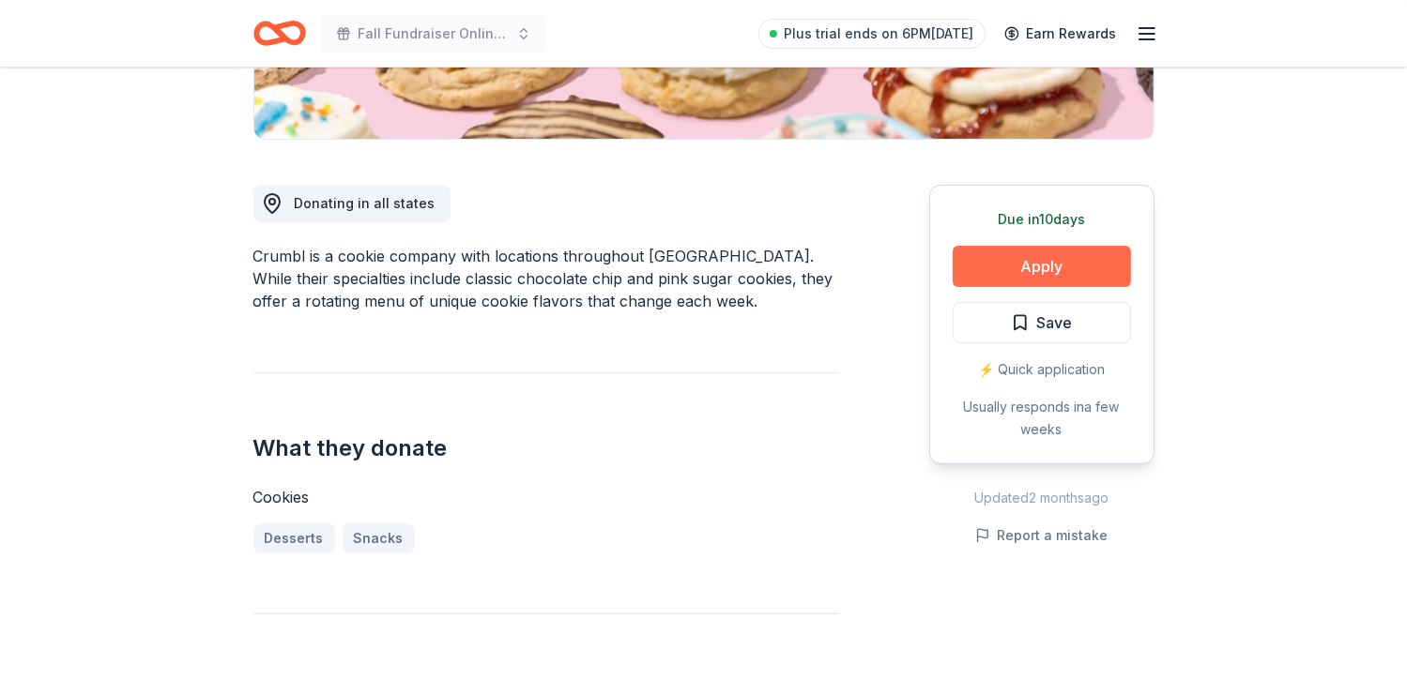
click at [1067, 269] on button "Apply" at bounding box center [1042, 266] width 178 height 41
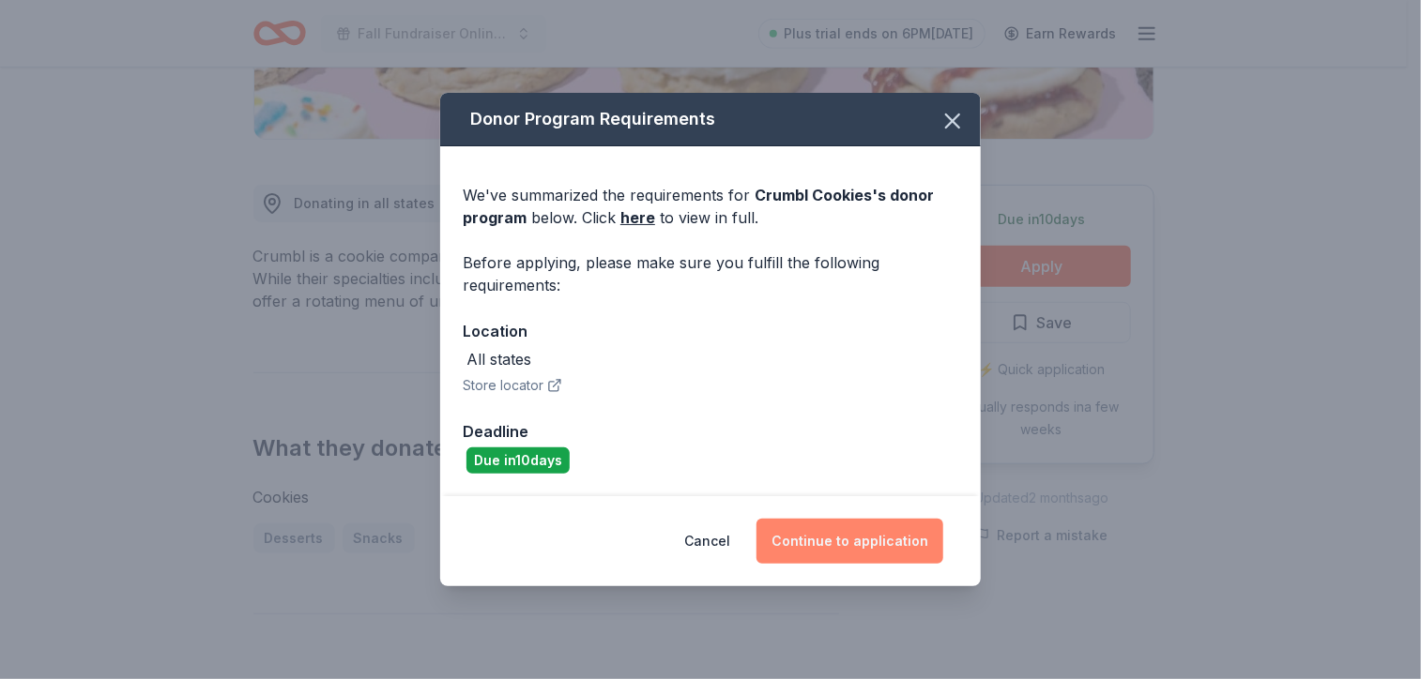
click at [852, 547] on button "Continue to application" at bounding box center [849, 541] width 187 height 45
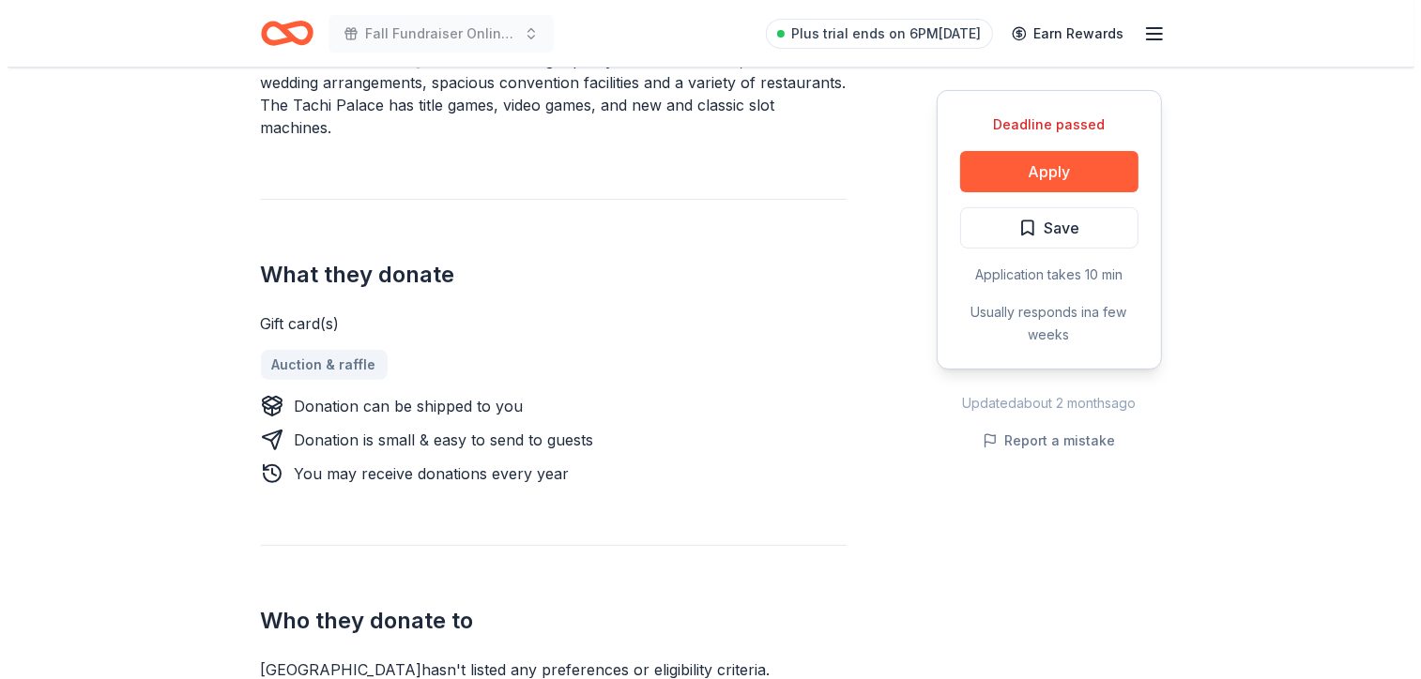
scroll to position [619, 0]
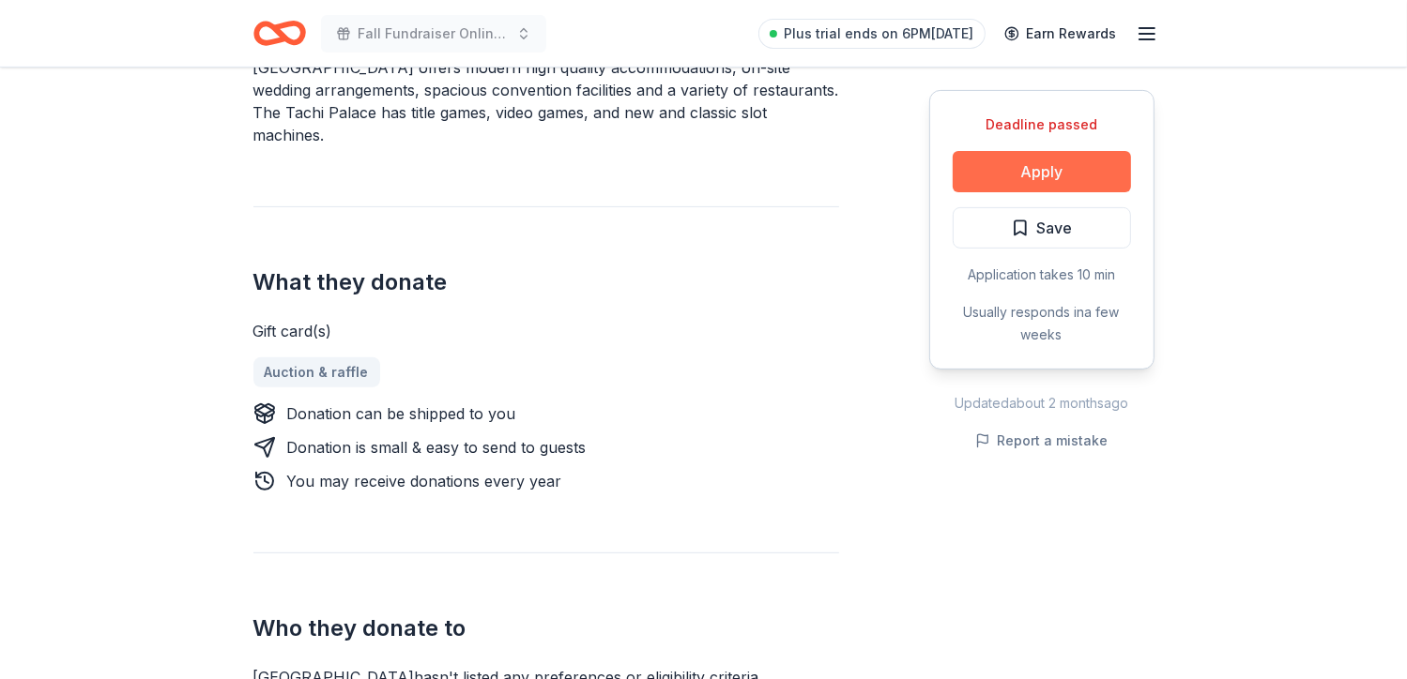
click at [1064, 175] on button "Apply" at bounding box center [1042, 171] width 178 height 41
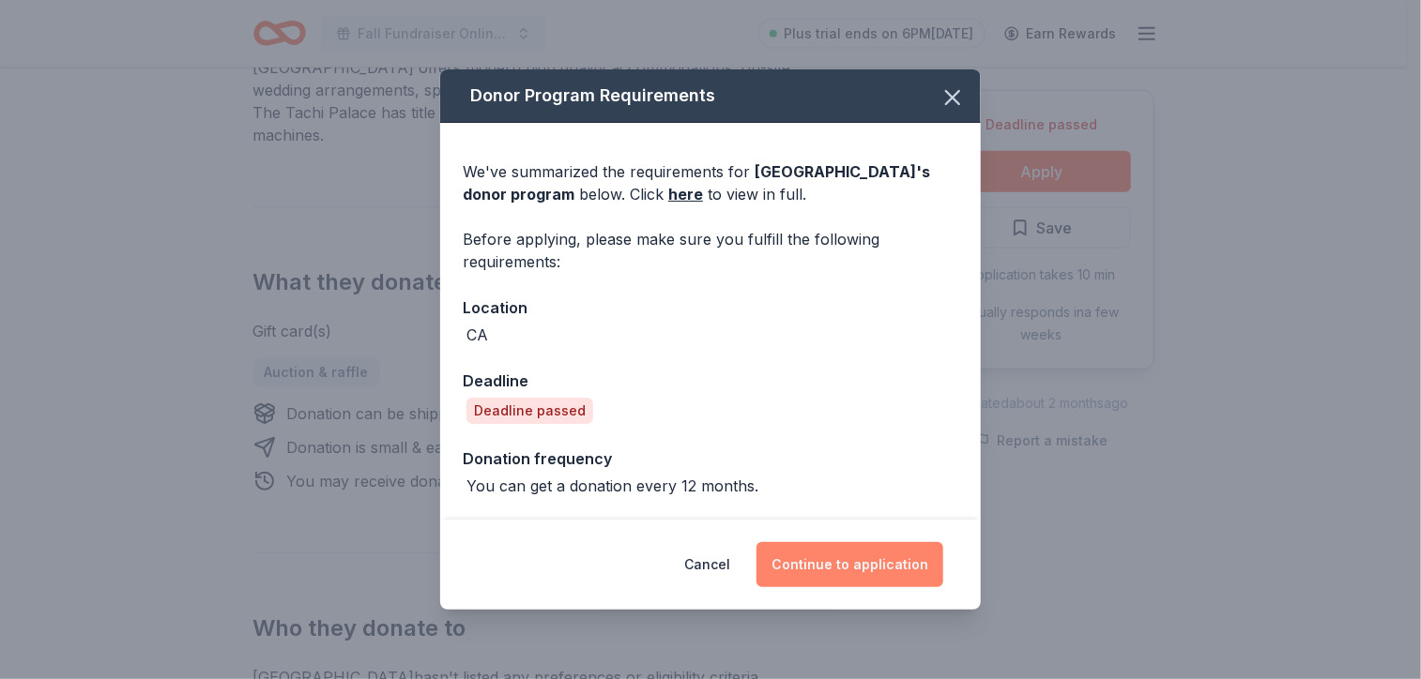
click at [875, 556] on button "Continue to application" at bounding box center [849, 564] width 187 height 45
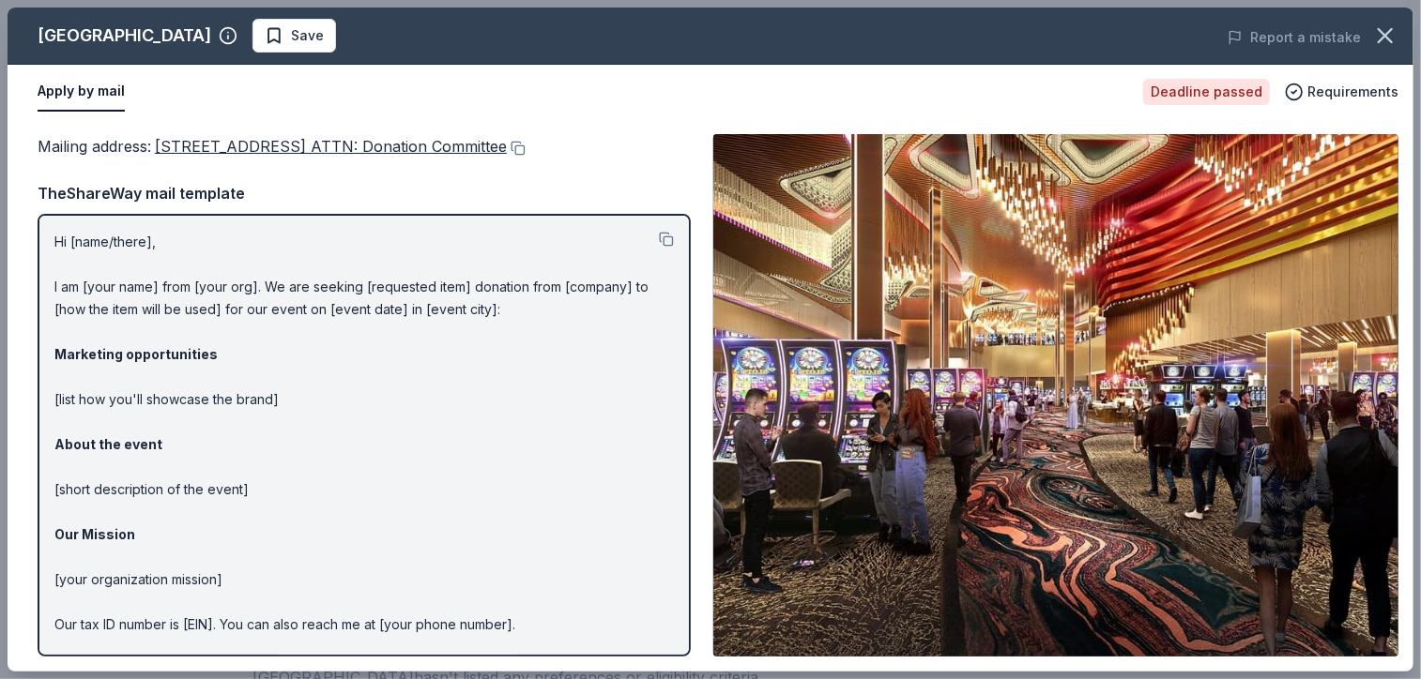
click at [507, 147] on span "[STREET_ADDRESS] ATTN: Donation Committee" at bounding box center [331, 146] width 352 height 19
click at [526, 146] on button at bounding box center [516, 148] width 19 height 15
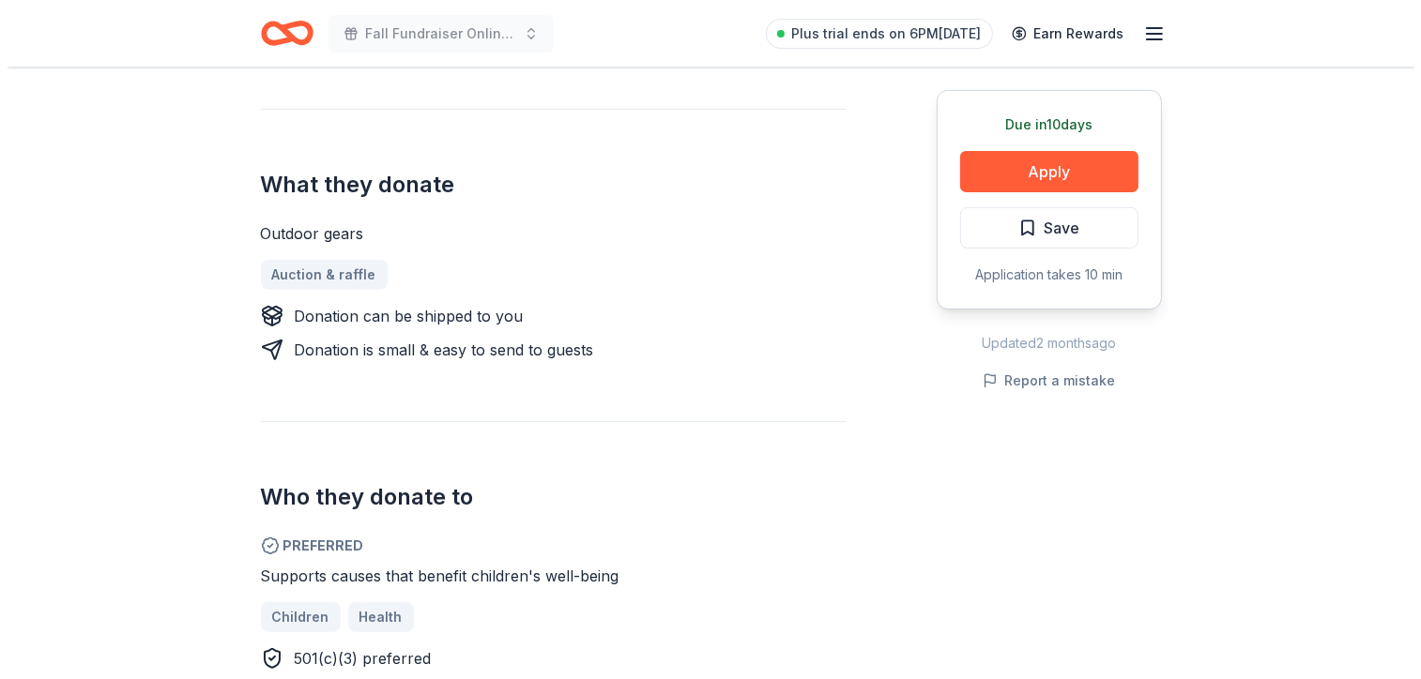
scroll to position [678, 0]
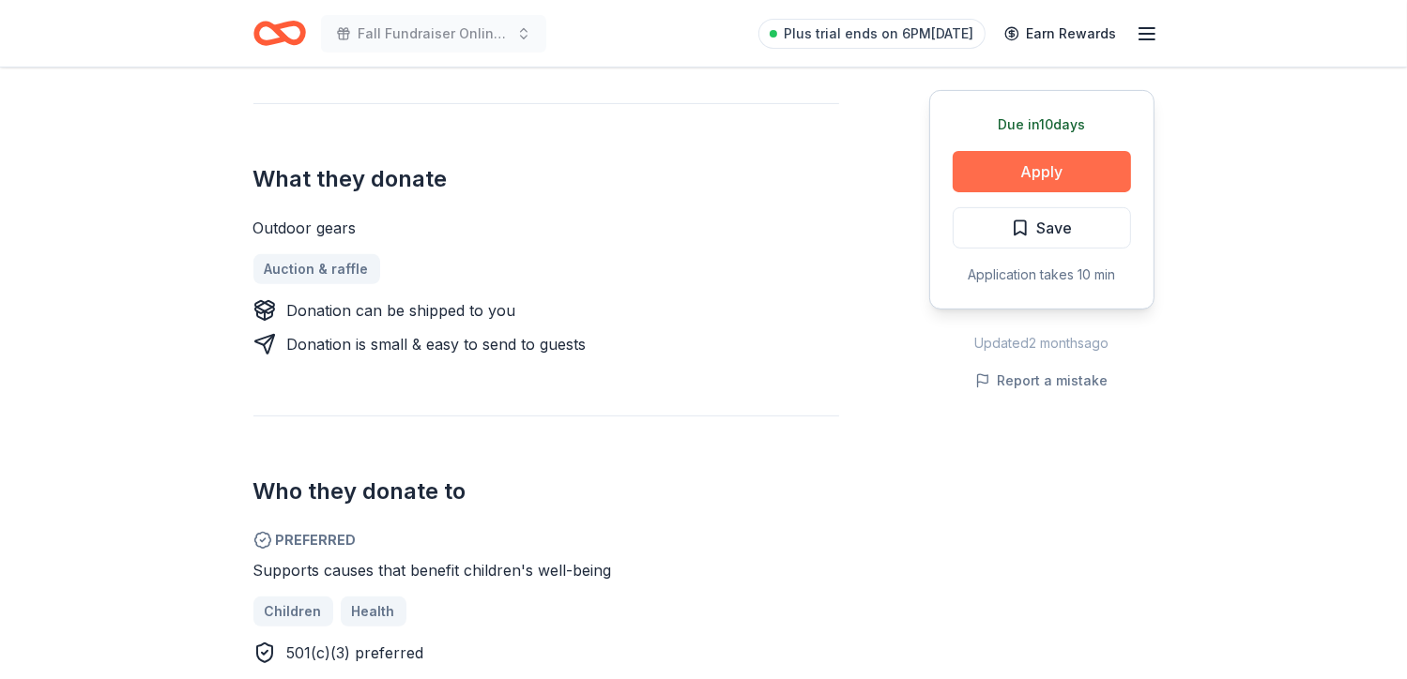
click at [1030, 175] on button "Apply" at bounding box center [1042, 171] width 178 height 41
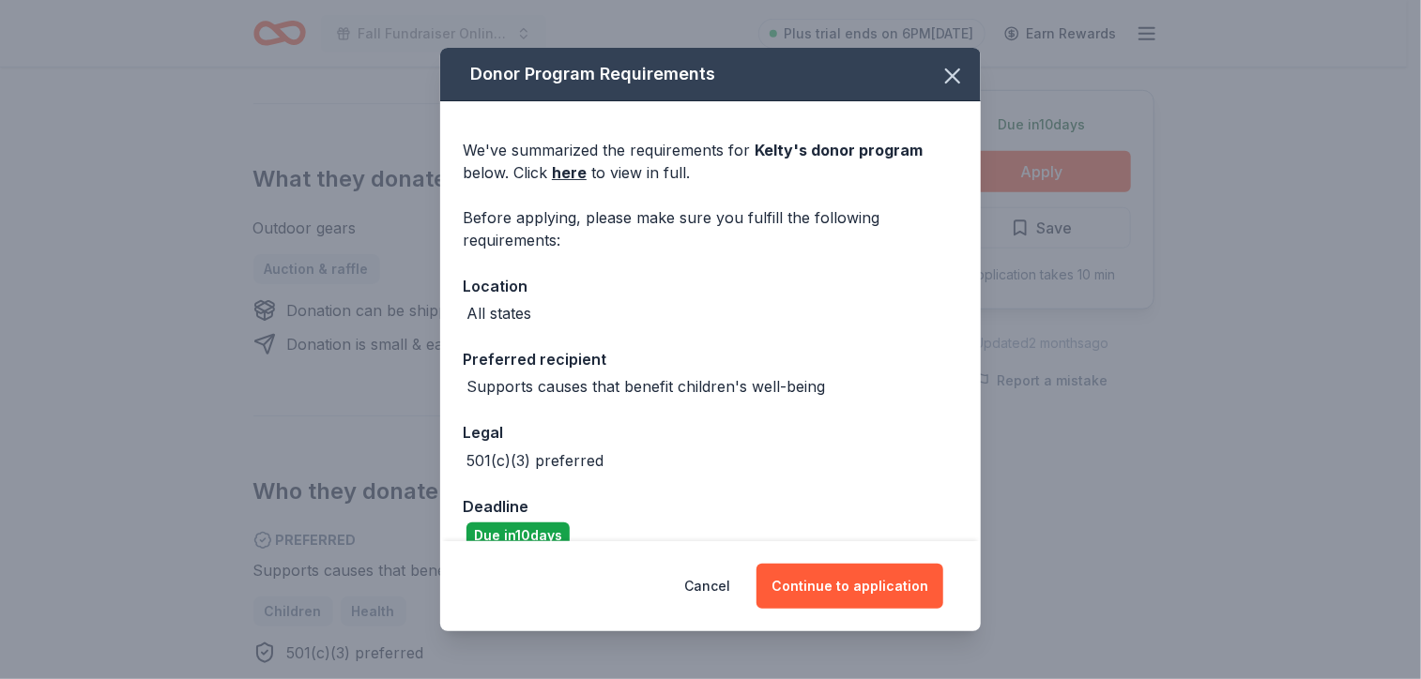
scroll to position [29, 0]
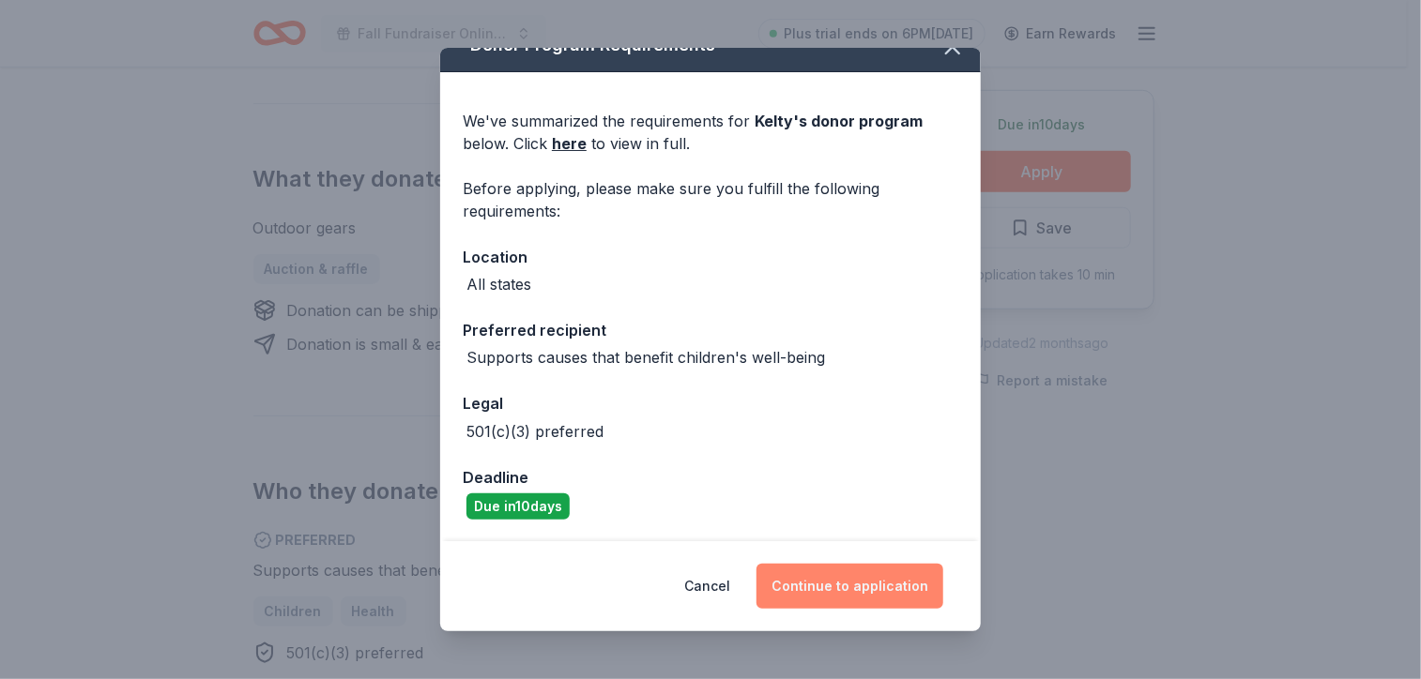
click at [876, 591] on button "Continue to application" at bounding box center [849, 586] width 187 height 45
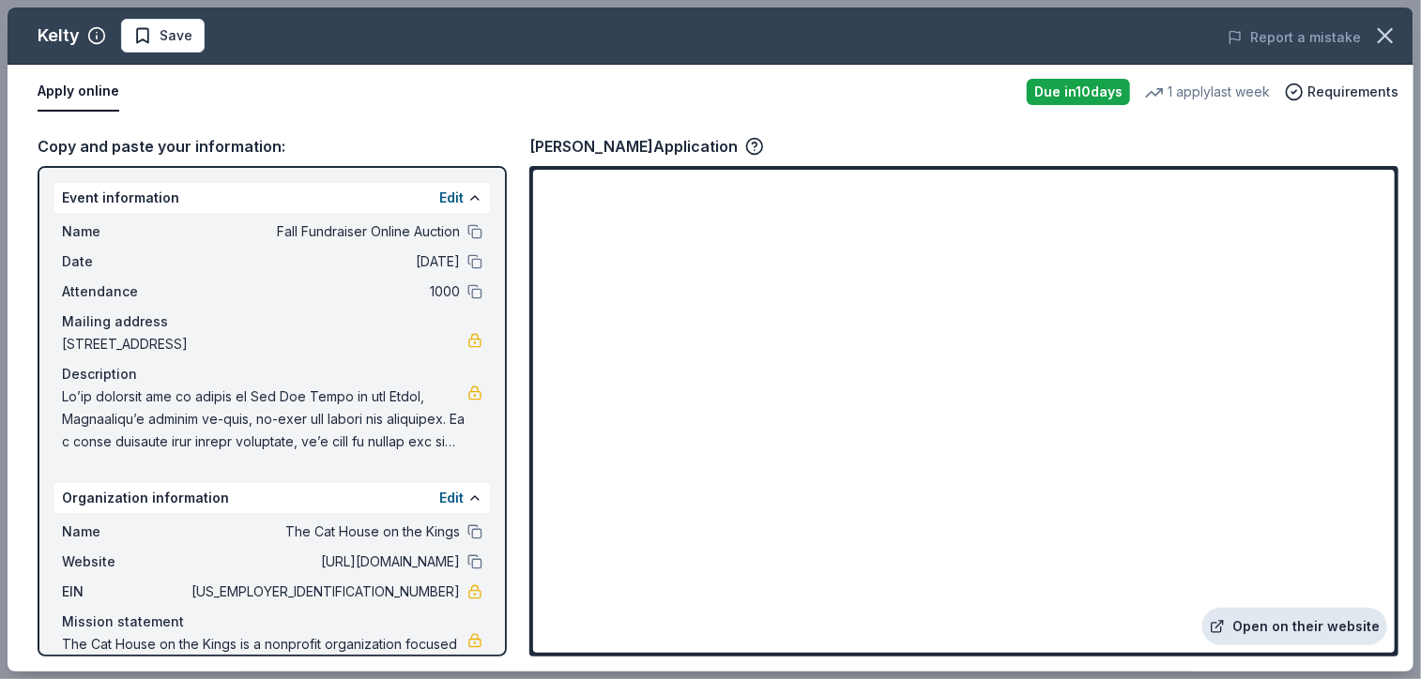
click at [1321, 630] on link "Open on their website" at bounding box center [1294, 627] width 185 height 38
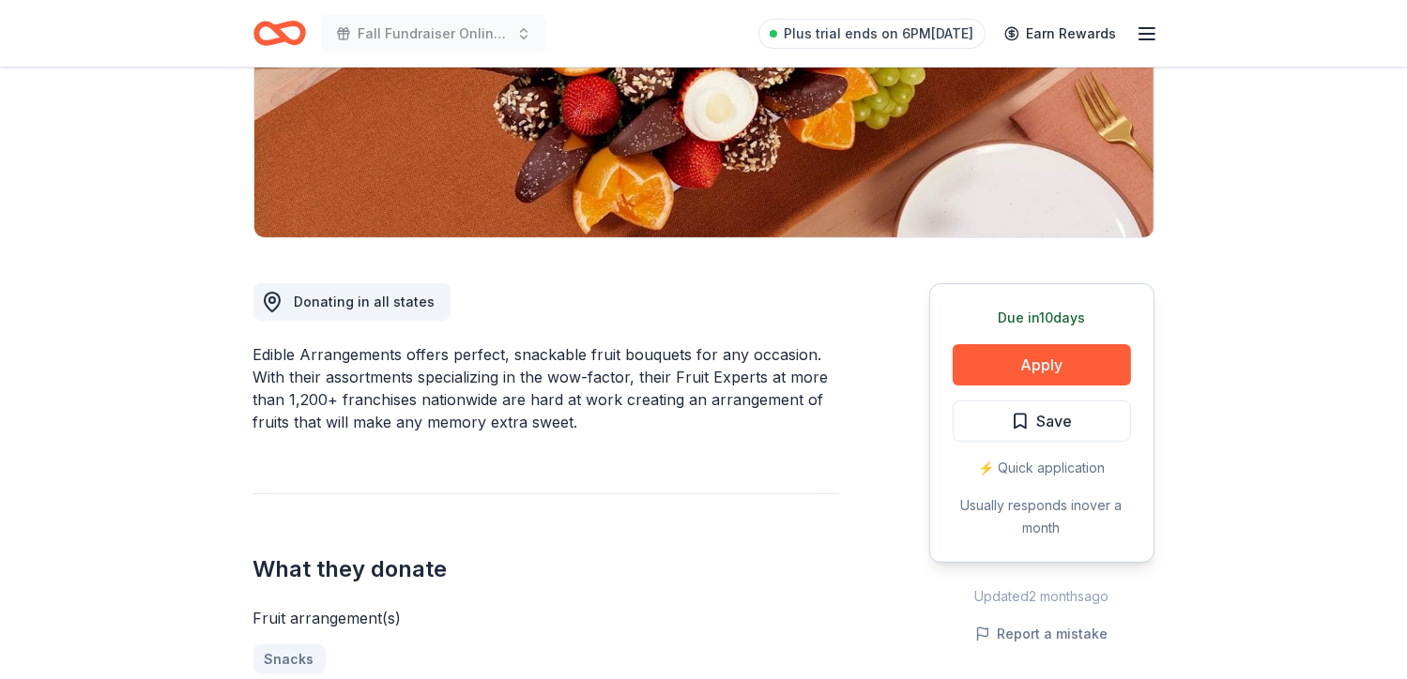
scroll to position [329, 0]
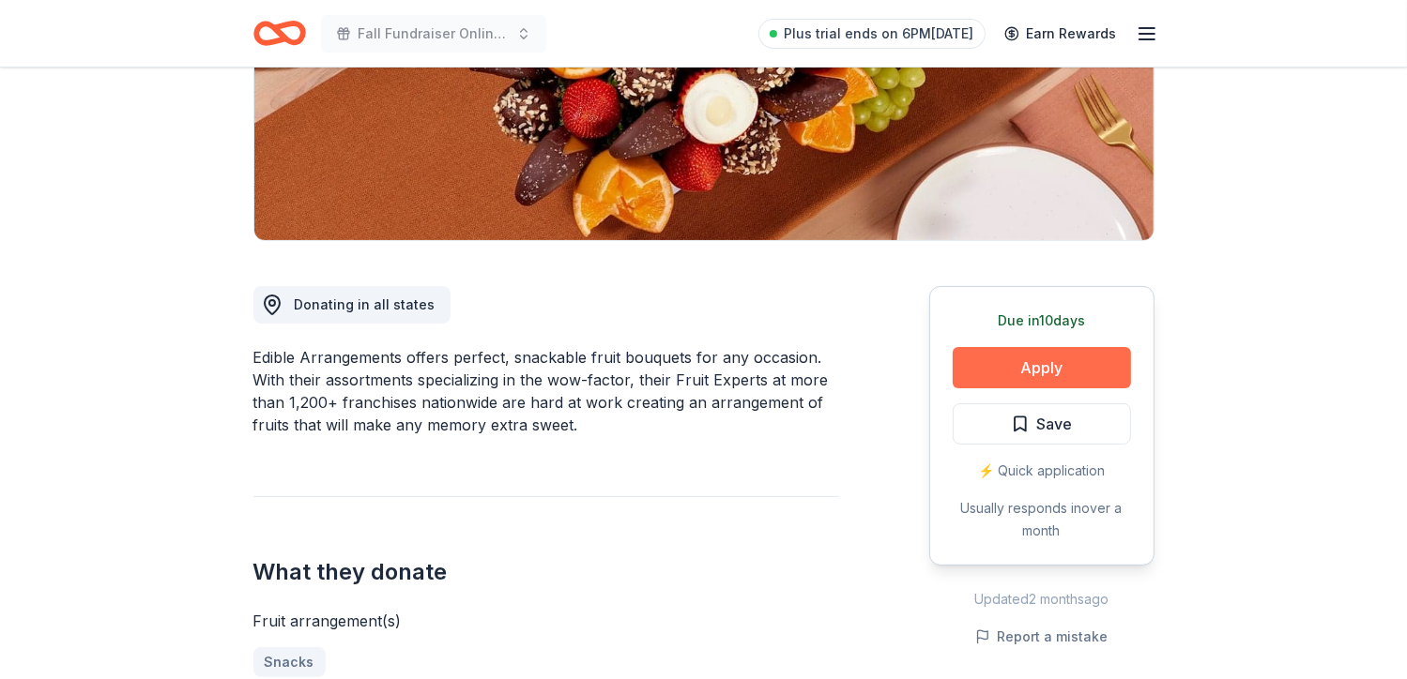
click at [1019, 371] on button "Apply" at bounding box center [1042, 367] width 178 height 41
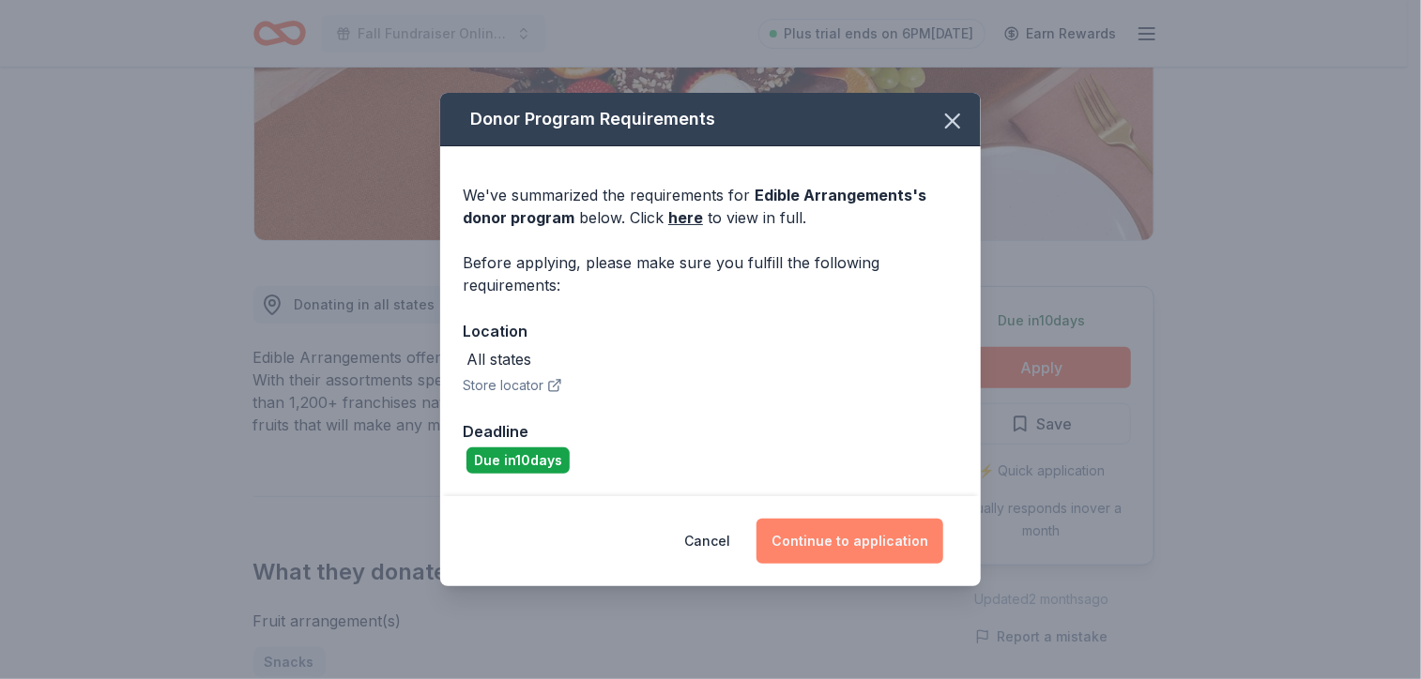
click at [900, 525] on button "Continue to application" at bounding box center [849, 541] width 187 height 45
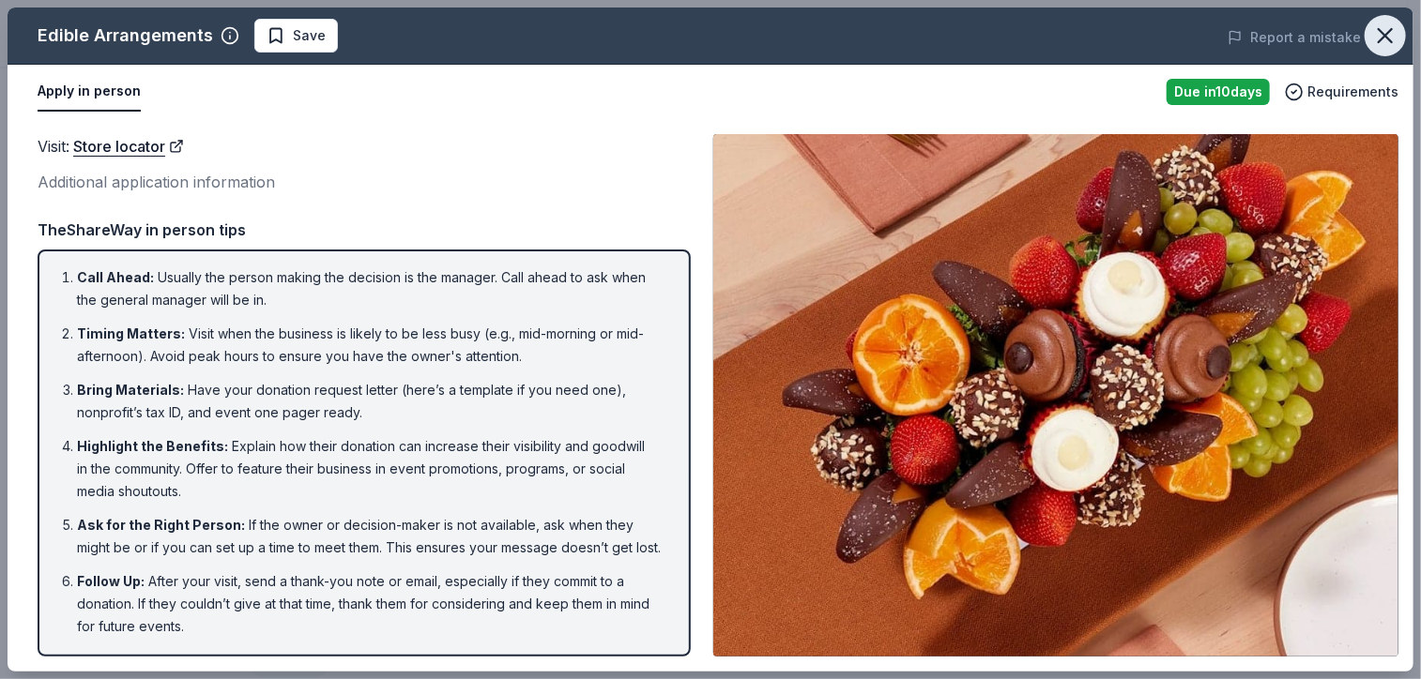
click at [1380, 50] on button "button" at bounding box center [1384, 35] width 41 height 41
